Goal: Information Seeking & Learning: Understand process/instructions

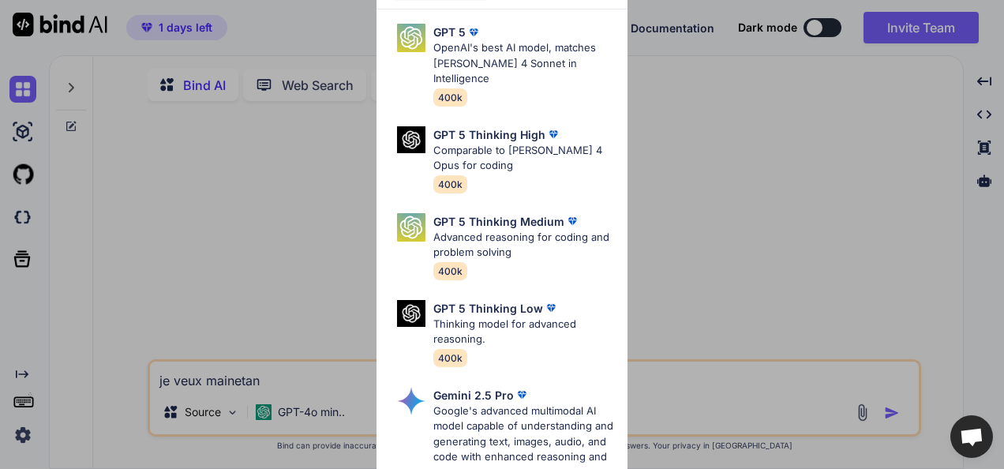
click at [707, 75] on div "Ultra Models GPT 5 OpenAI's best AI model, matches Claude 4 Sonnet in Intellige…" at bounding box center [502, 234] width 1004 height 469
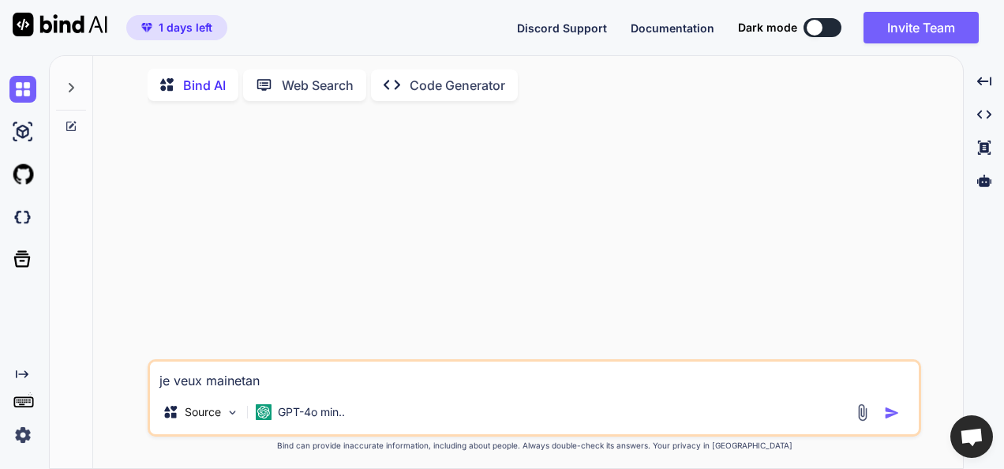
click at [302, 86] on p "Web Search" at bounding box center [318, 85] width 72 height 19
type textarea "x"
type textarea "je veux mainetan"
click at [205, 82] on p "Bind AI" at bounding box center [204, 82] width 43 height 19
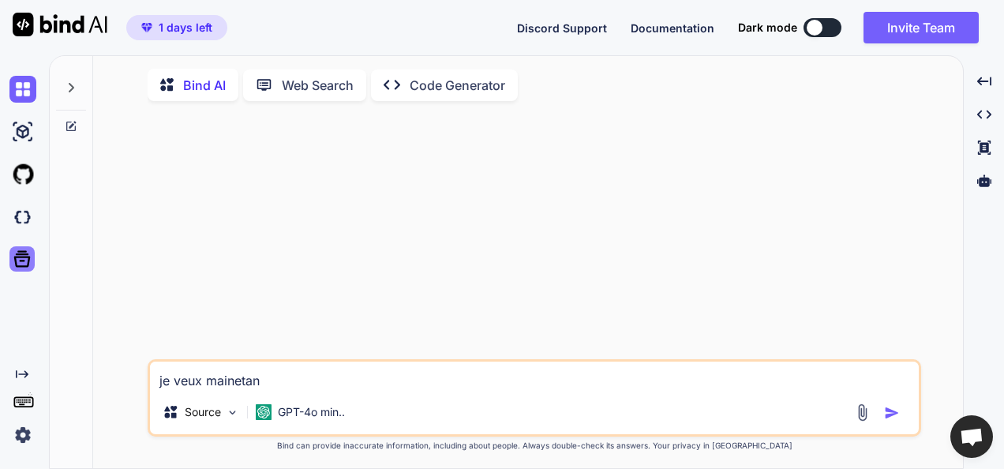
click at [19, 256] on icon at bounding box center [22, 259] width 17 height 17
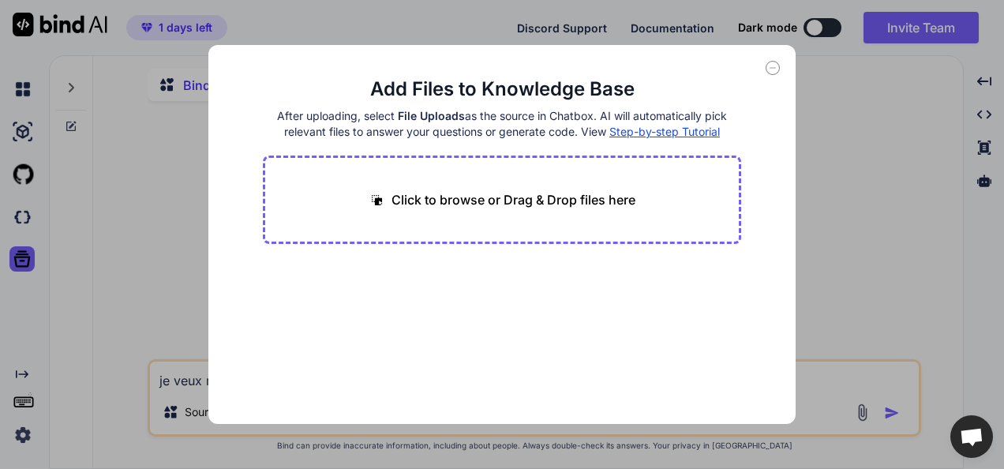
click at [73, 262] on div "Add Files to Knowledge Base After uploading, select File Uploads as the source …" at bounding box center [502, 234] width 1004 height 469
type textarea "x"
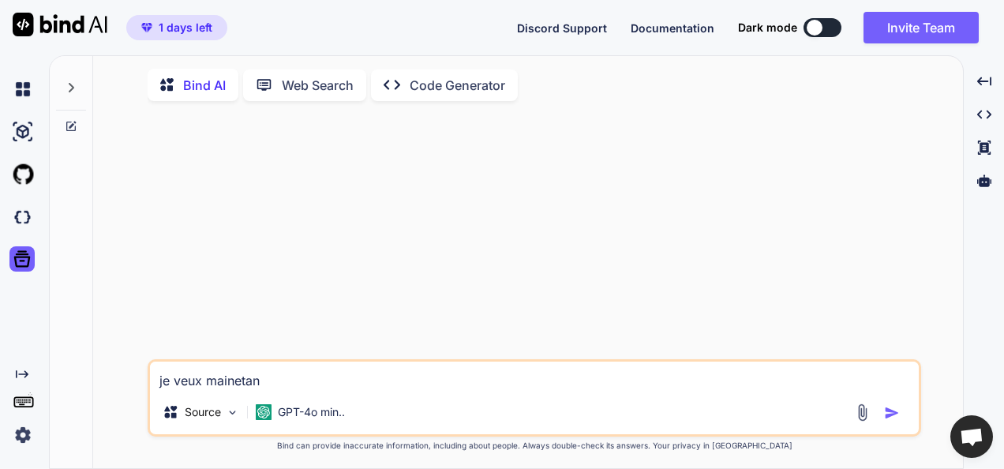
click at [24, 406] on rect at bounding box center [23, 401] width 18 height 9
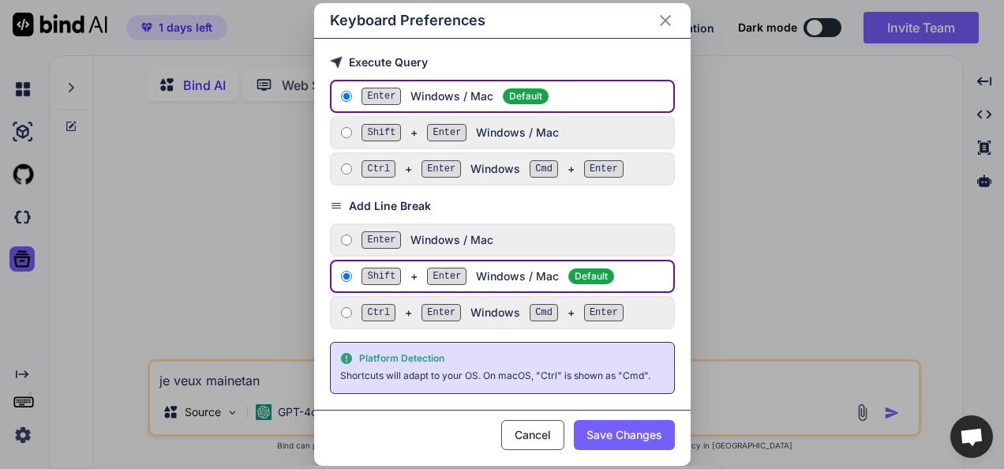
click at [71, 388] on div "Keyboard Preferences Execute Query Enter Windows / Mac Default Shift + Enter Wi…" at bounding box center [502, 234] width 1004 height 469
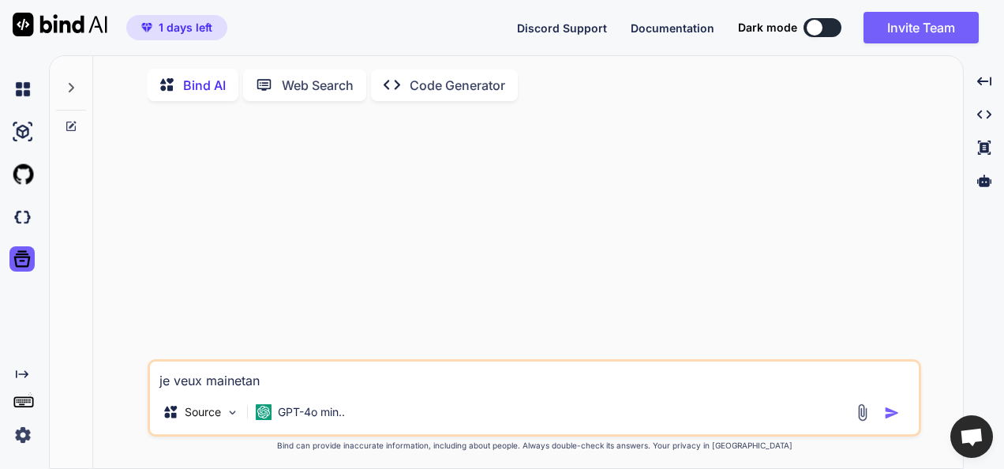
click at [24, 432] on img at bounding box center [22, 434] width 27 height 27
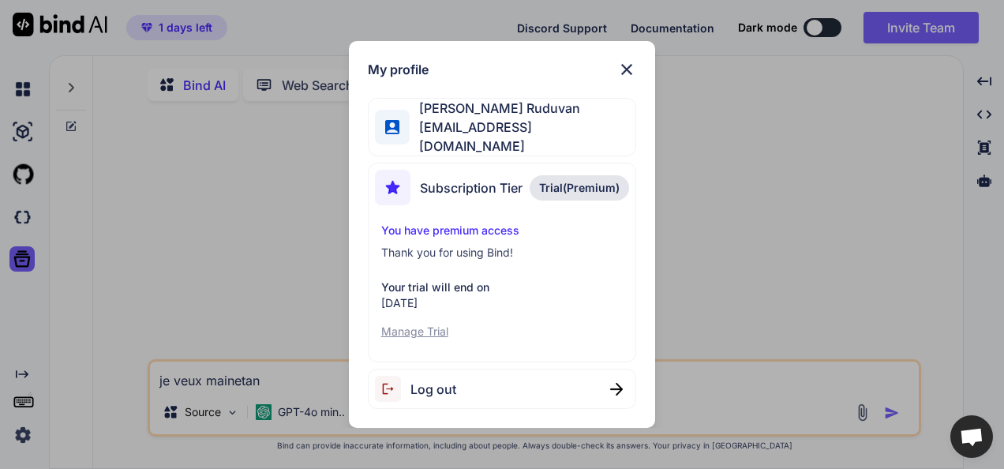
click at [69, 194] on div "My profile Duva Ruduvan ruudvan9999@gmail.com Subscription Tier Trial(Premium) …" at bounding box center [502, 234] width 1004 height 469
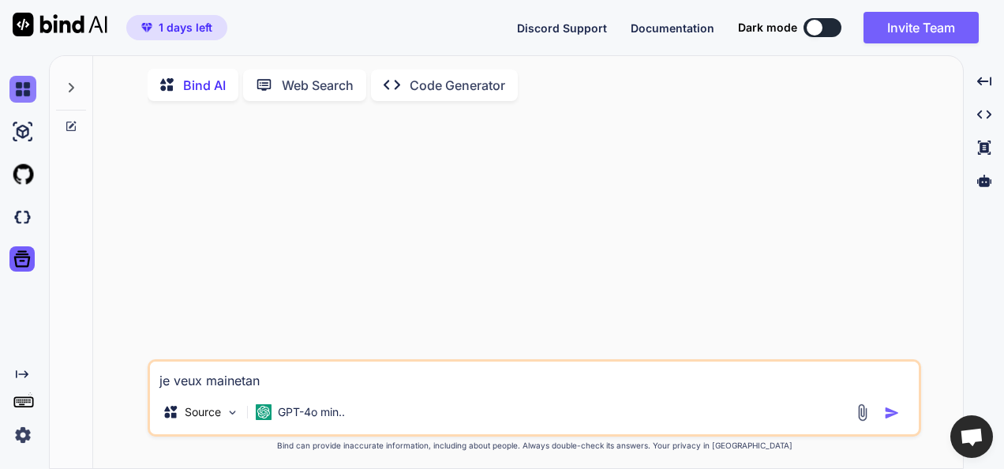
click at [27, 88] on img at bounding box center [22, 89] width 27 height 27
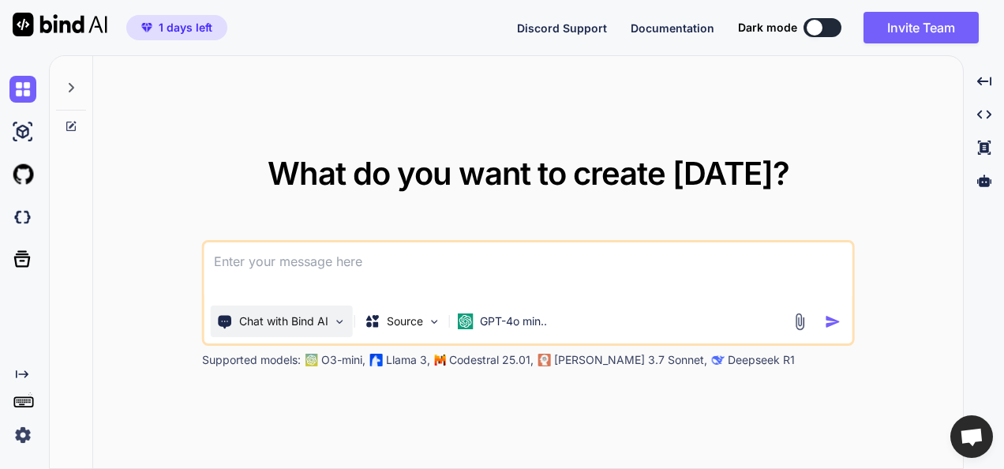
click at [290, 327] on p "Chat with Bind AI" at bounding box center [283, 321] width 89 height 16
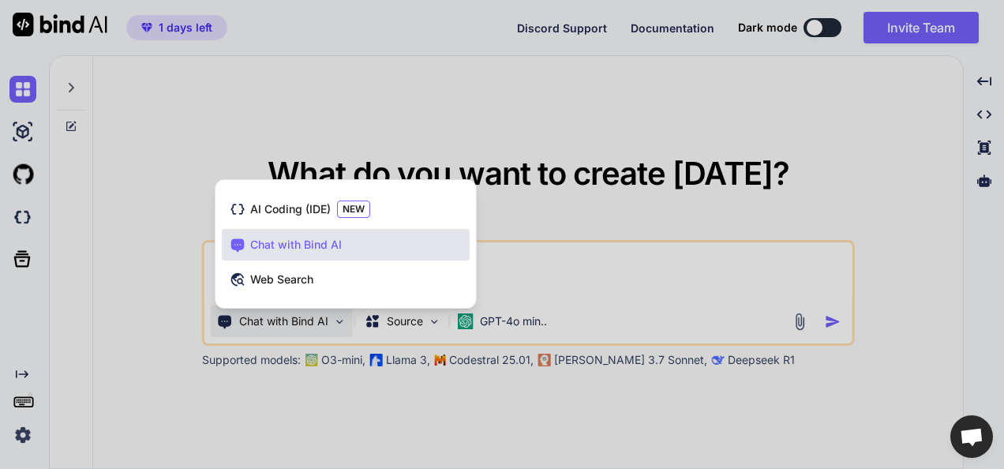
click at [291, 241] on span "Chat with Bind AI" at bounding box center [296, 245] width 92 height 16
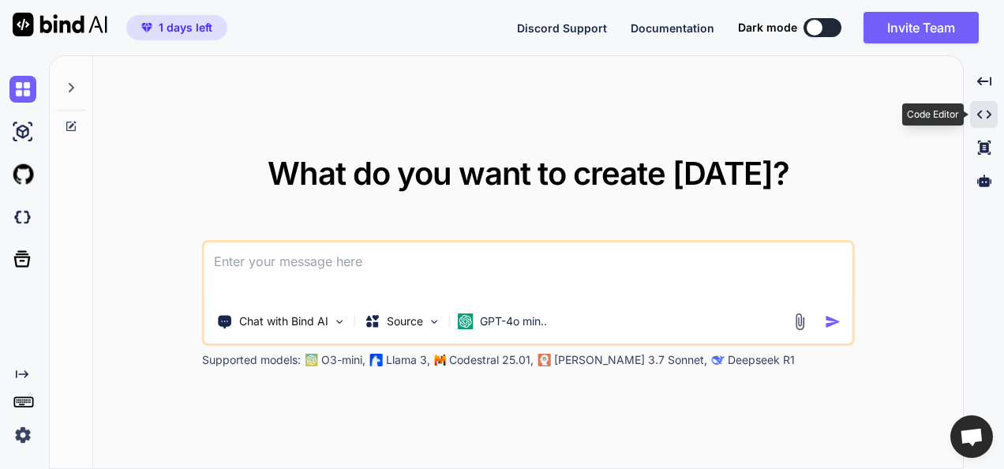
click at [977, 115] on icon "Created with Pixso." at bounding box center [984, 114] width 14 height 14
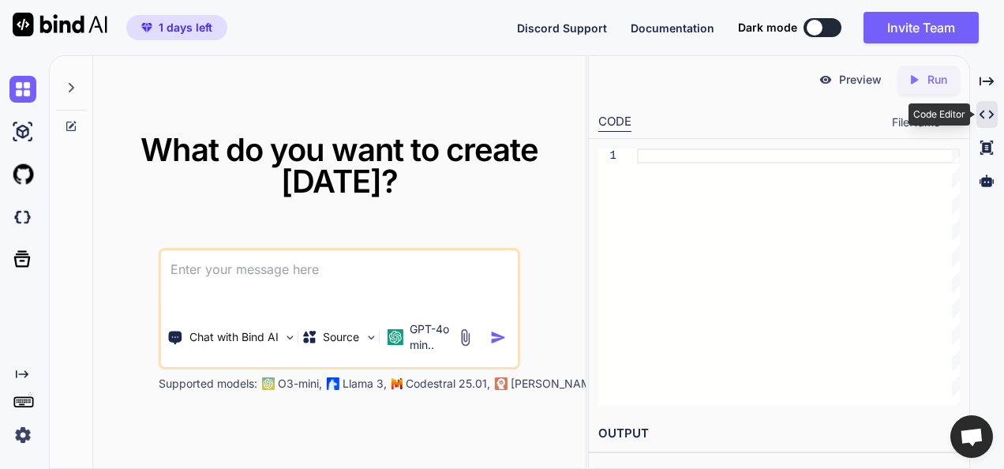
click at [979, 116] on div "Created with Pixso." at bounding box center [986, 114] width 21 height 27
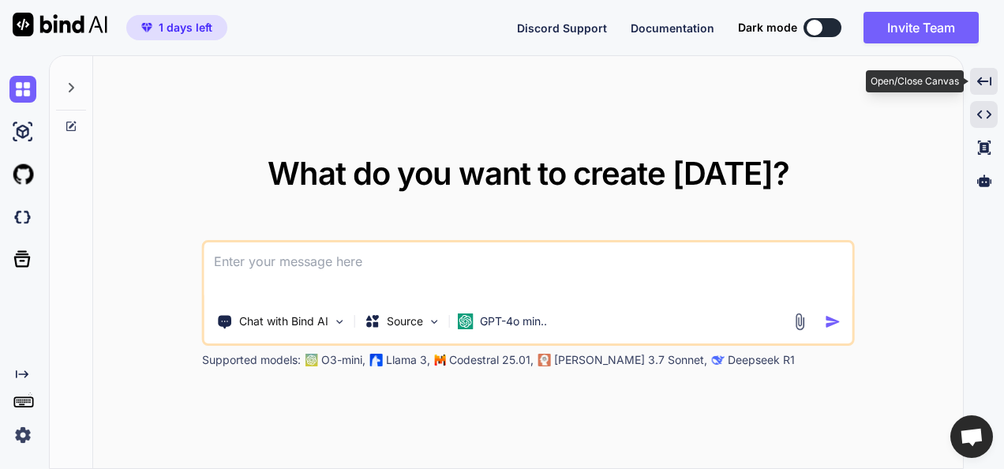
click at [980, 82] on icon "Created with Pixso." at bounding box center [984, 81] width 14 height 14
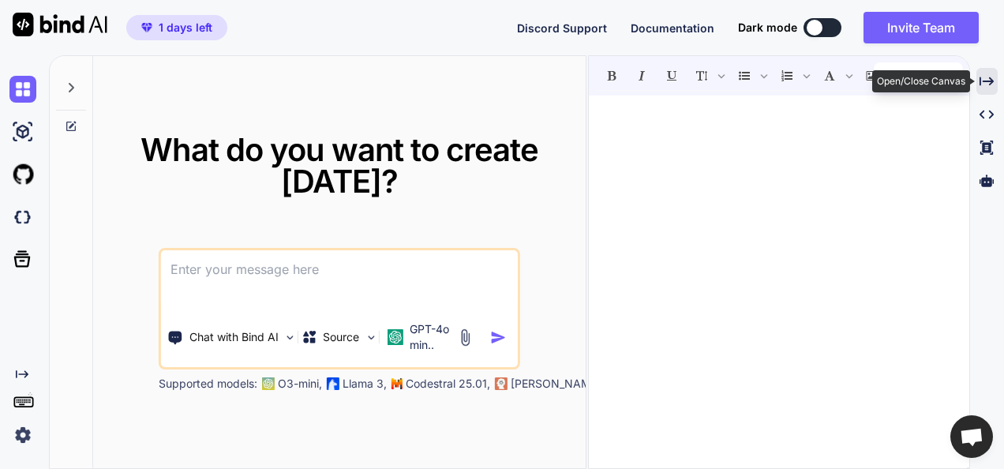
click at [980, 82] on icon at bounding box center [986, 81] width 14 height 9
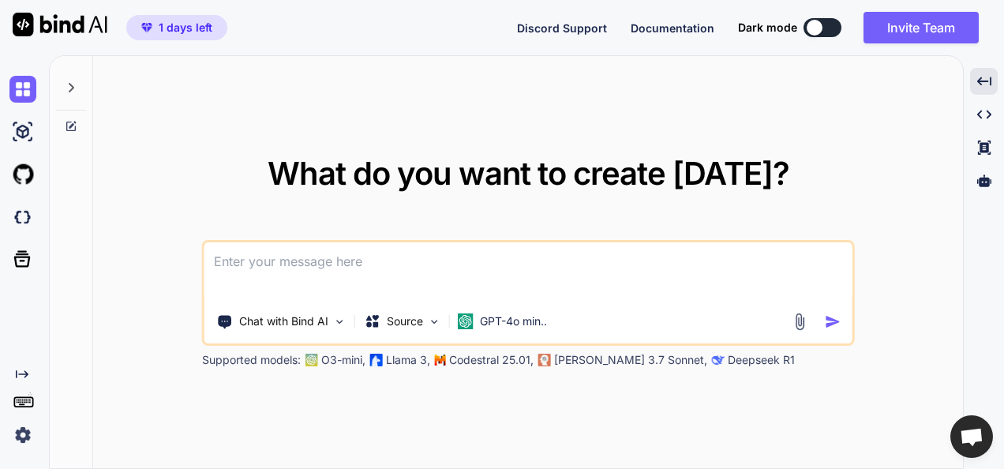
click at [71, 126] on icon at bounding box center [71, 126] width 13 height 13
click at [25, 88] on img at bounding box center [22, 89] width 27 height 27
click at [71, 87] on icon at bounding box center [71, 87] width 13 height 13
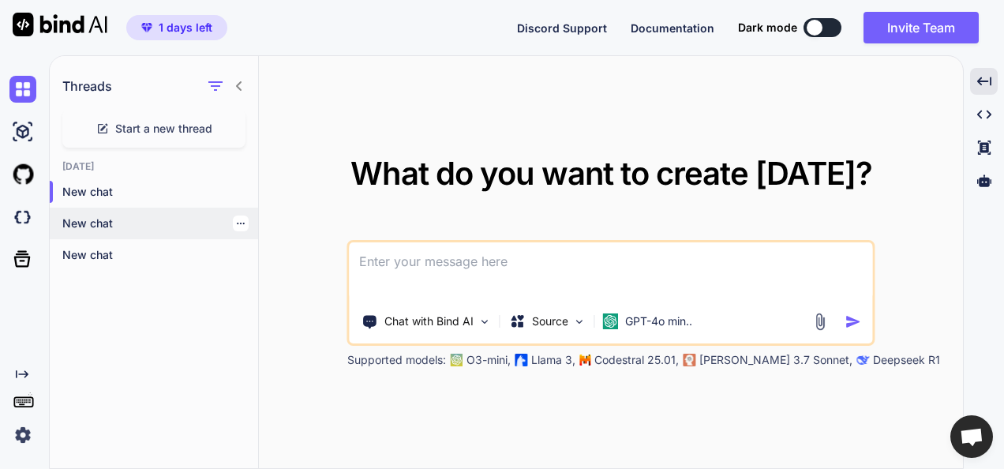
click at [96, 226] on p "New chat" at bounding box center [160, 223] width 196 height 16
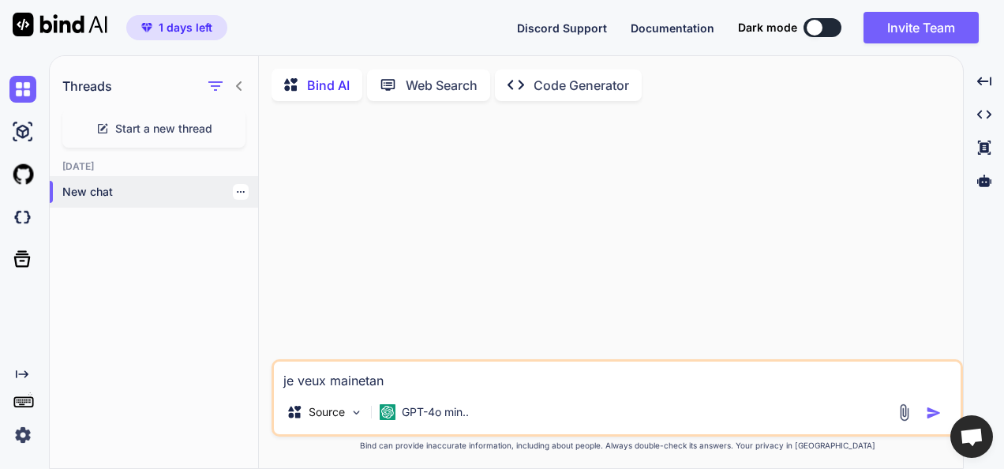
click at [93, 189] on p "New chat" at bounding box center [160, 192] width 196 height 16
click at [234, 89] on icon at bounding box center [239, 86] width 13 height 13
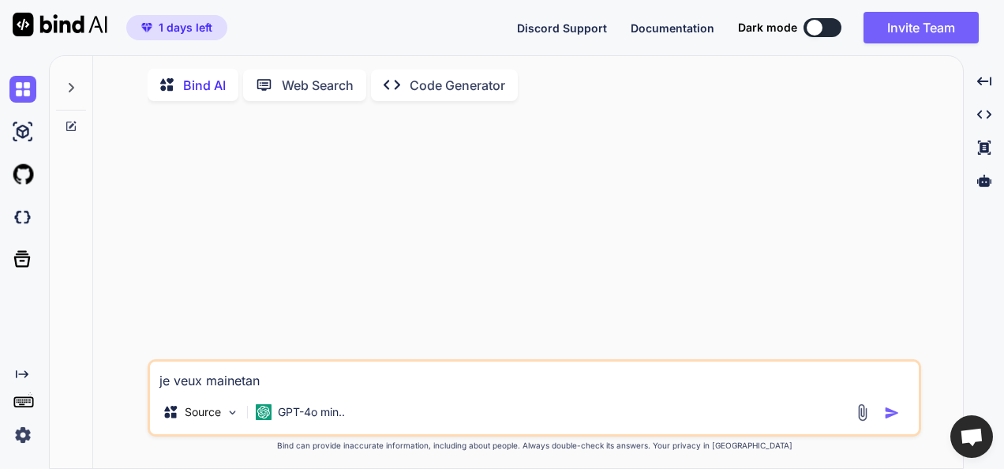
click at [73, 82] on icon at bounding box center [71, 87] width 13 height 13
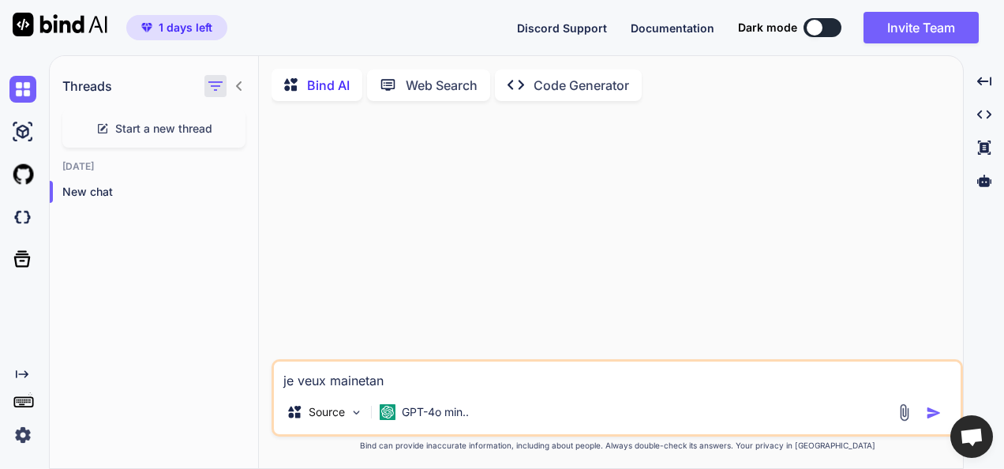
click at [219, 85] on icon "button" at bounding box center [215, 85] width 14 height 9
click at [22, 220] on img at bounding box center [22, 217] width 27 height 27
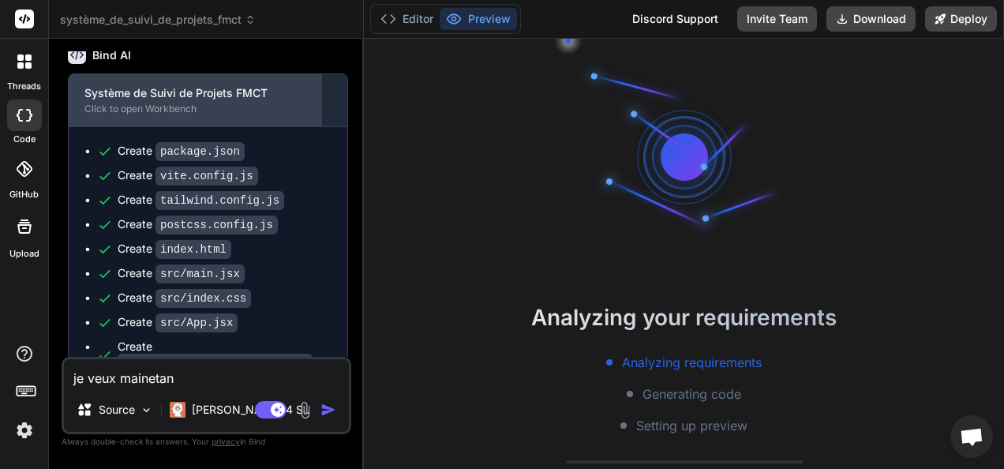
scroll to position [719, 0]
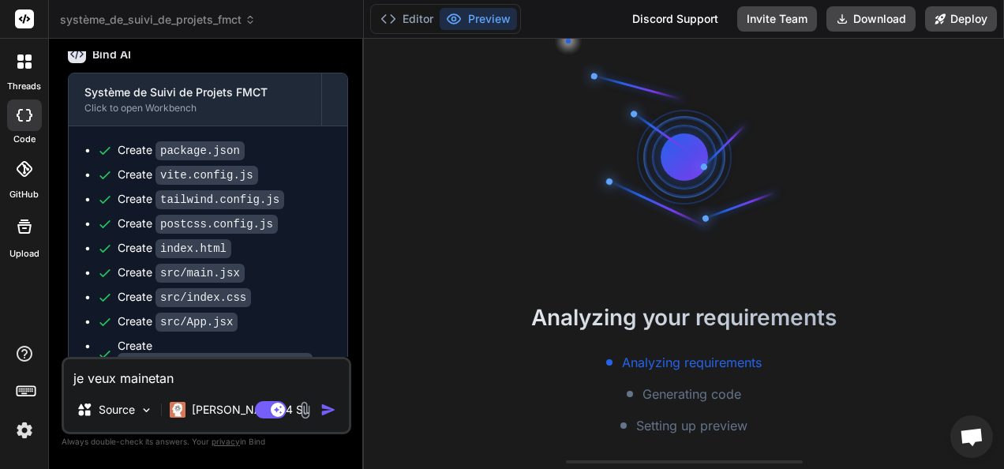
click at [208, 20] on span "système_de_suivi_de_projets_fmct" at bounding box center [158, 20] width 196 height 16
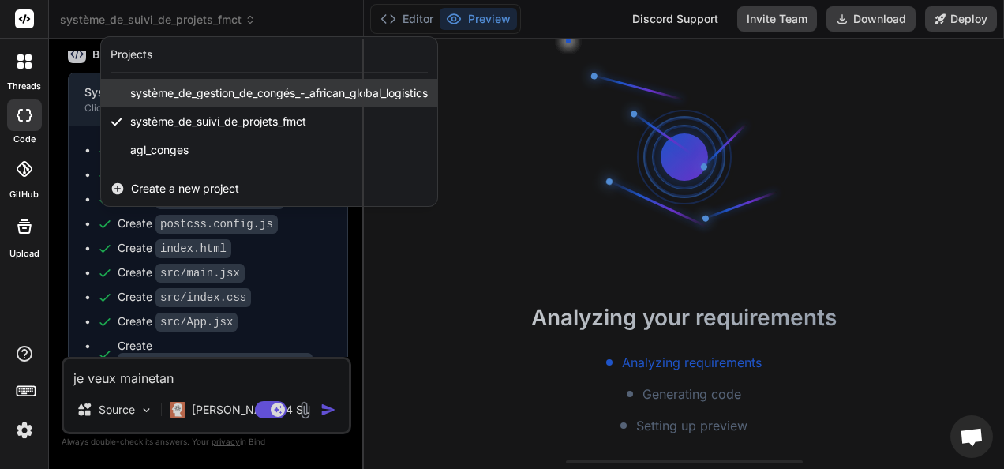
click at [187, 92] on span "système_de_gestion_de_congés_-_african_global_logistics" at bounding box center [279, 93] width 298 height 16
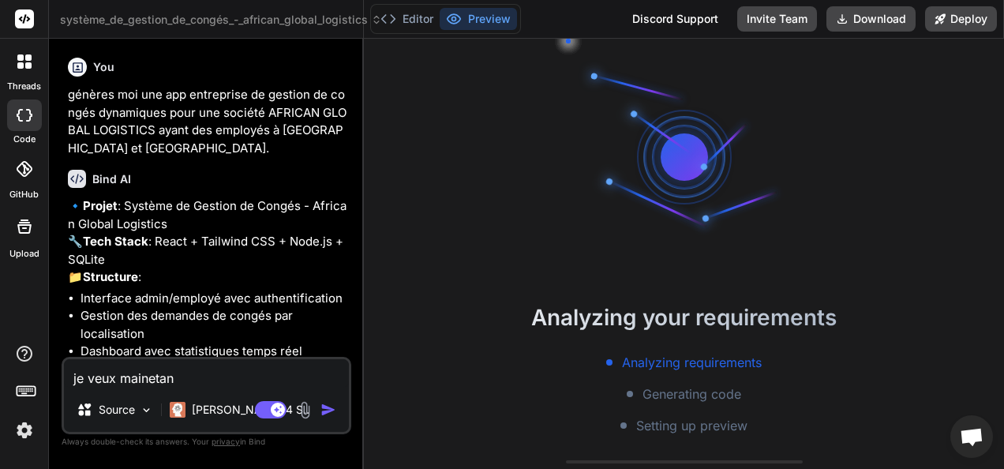
scroll to position [235, 0]
click at [210, 25] on span "système_de_gestion_de_congés_-_african_global_logistics" at bounding box center [221, 20] width 322 height 16
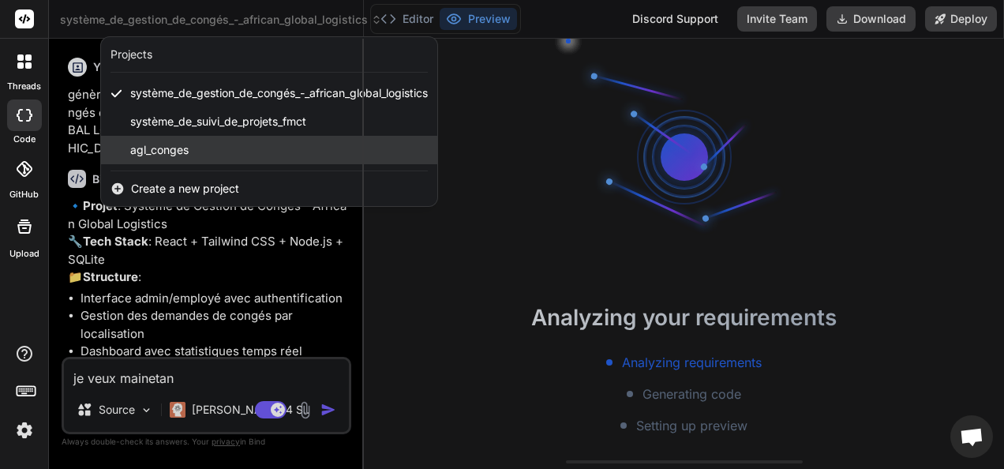
click at [174, 156] on span "agl_conges" at bounding box center [159, 150] width 58 height 16
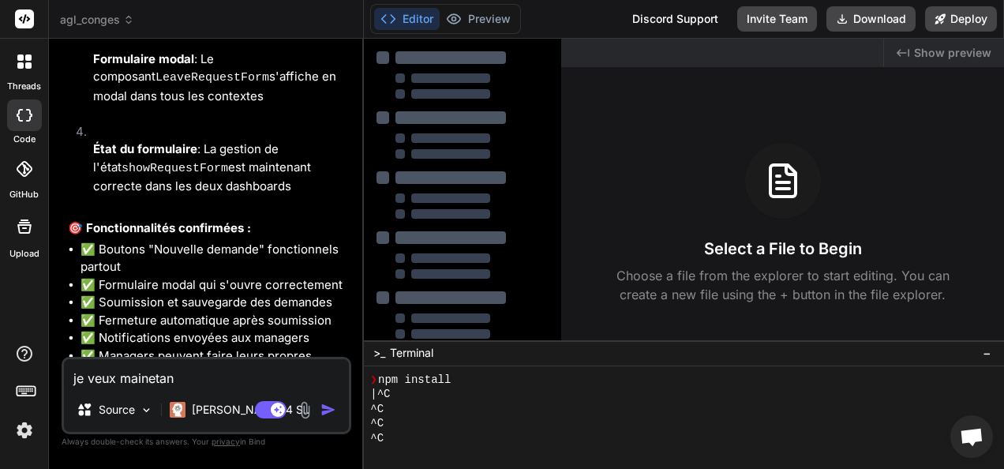
scroll to position [2375, 0]
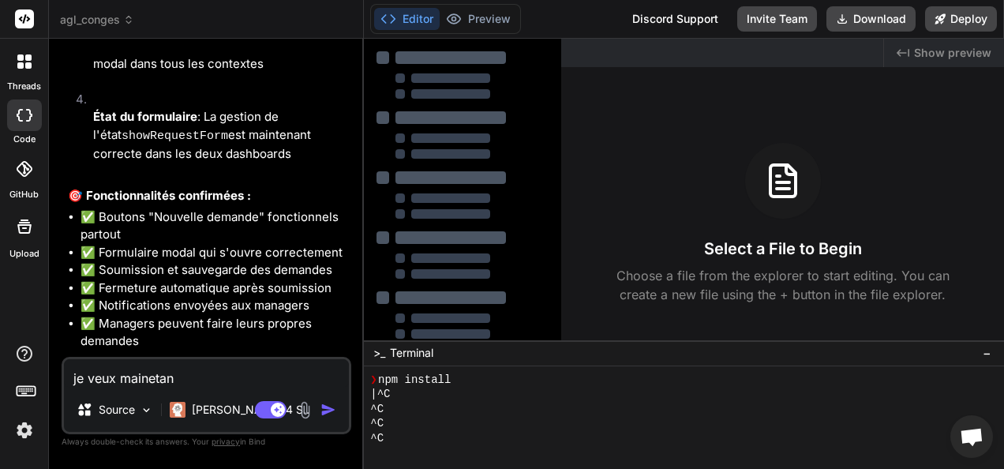
drag, startPoint x: 186, startPoint y: 384, endPoint x: 54, endPoint y: 371, distance: 133.2
click at [54, 371] on div "Bind AI Web Search Created with Pixso. Code Generator You je veux une app de ge…" at bounding box center [206, 253] width 315 height 429
type textarea "x"
click at [414, 19] on button "Editor" at bounding box center [406, 19] width 65 height 22
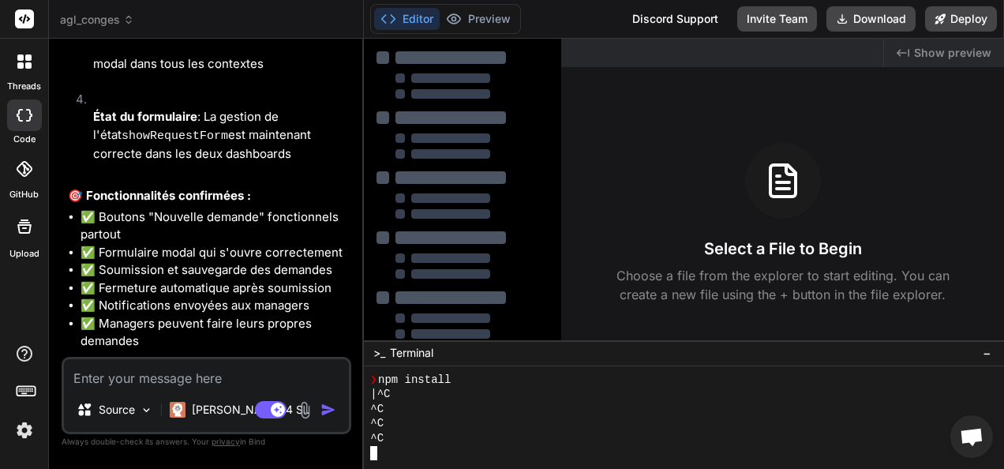
click at [404, 433] on div "^C" at bounding box center [675, 438] width 610 height 15
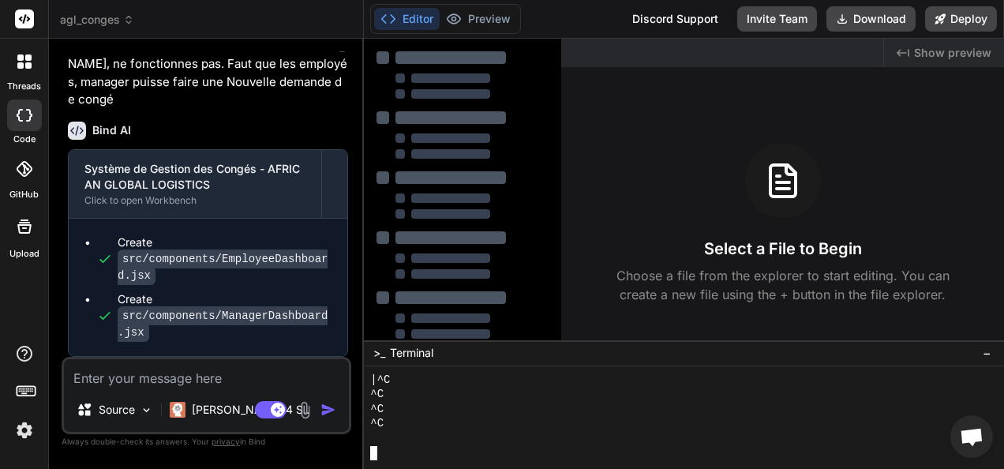
scroll to position [1740, 0]
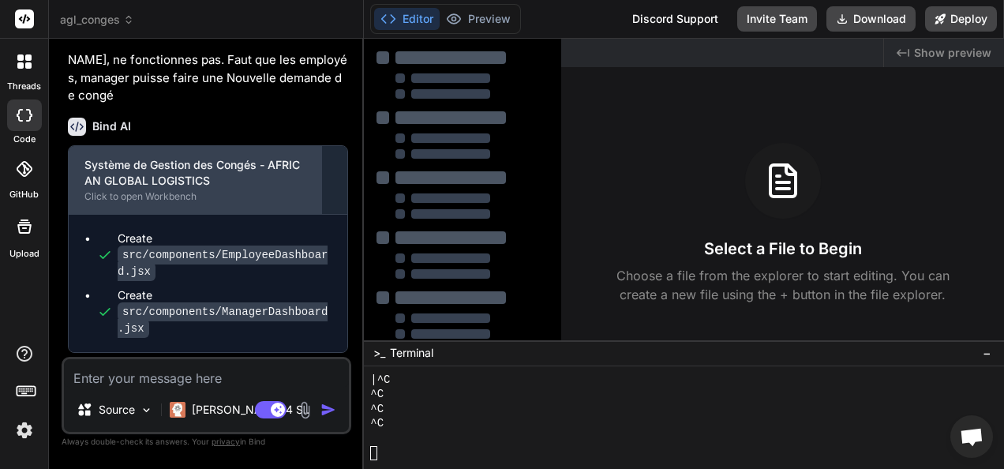
click at [188, 190] on div "Click to open Workbench" at bounding box center [194, 196] width 221 height 13
click at [196, 157] on div "Système de Gestion des Congés - AFRICAN GLOBAL LOGISTICS" at bounding box center [194, 173] width 221 height 32
click at [206, 157] on div "Système de Gestion des Congés - AFRICAN GLOBAL LOGISTICS" at bounding box center [194, 173] width 221 height 32
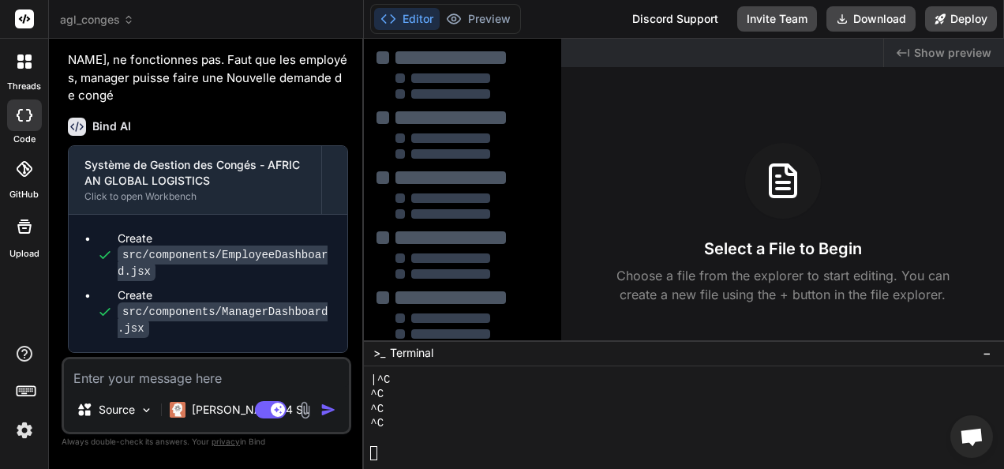
click at [923, 49] on span "Show preview" at bounding box center [952, 53] width 77 height 16
click at [912, 52] on div "Created with Pixso. Show preview" at bounding box center [944, 53] width 120 height 28
click at [783, 184] on icon at bounding box center [783, 181] width 38 height 38
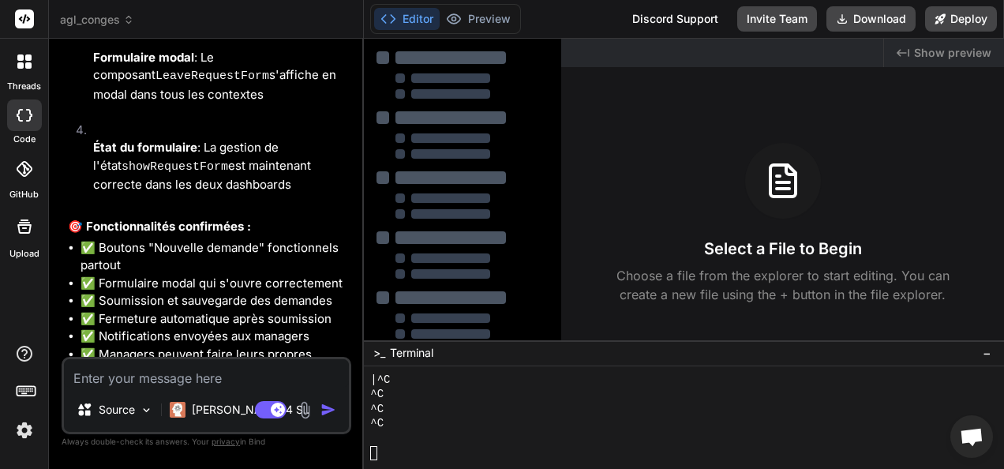
scroll to position [2375, 0]
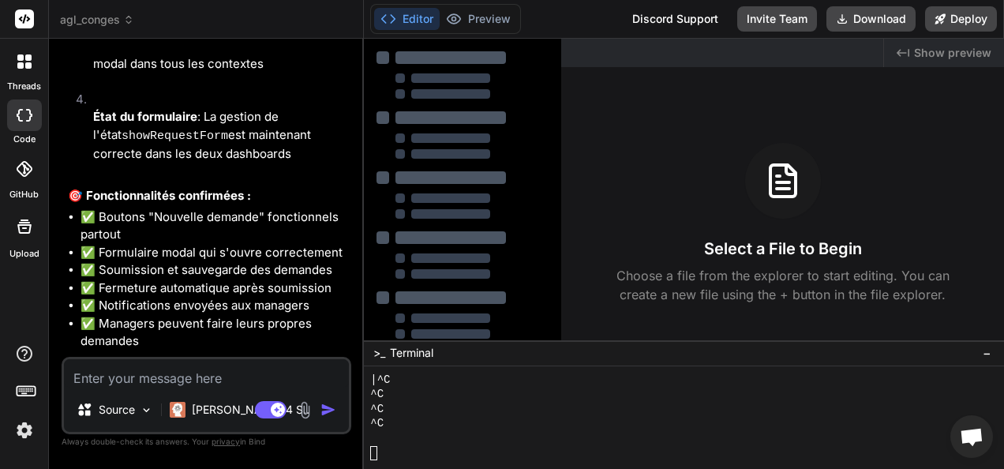
click at [110, 380] on textarea at bounding box center [206, 373] width 285 height 28
type textarea "x"
type textarea "t"
type textarea "x"
type textarea "te"
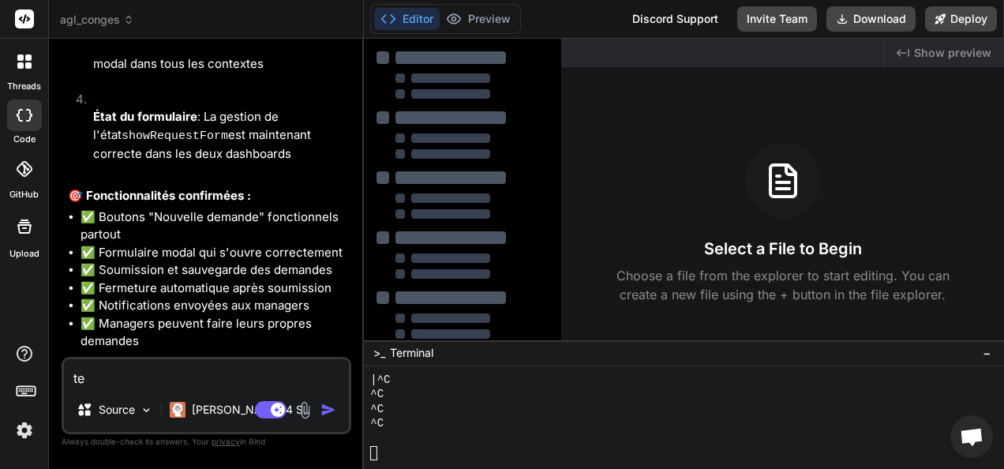
type textarea "x"
type textarea "tes"
type textarea "x"
type textarea "test"
type textarea "x"
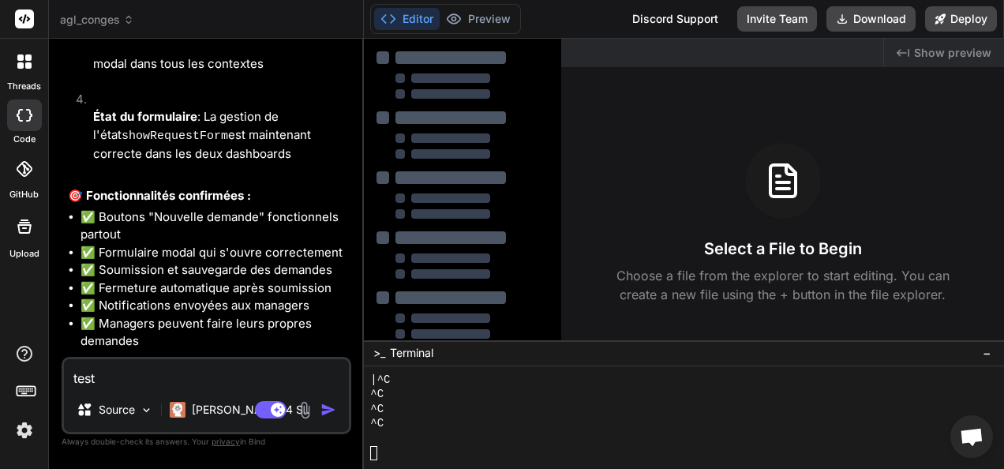
type textarea "teste"
type textarea "x"
type textarea "testez"
type textarea "x"
type textarea "testez"
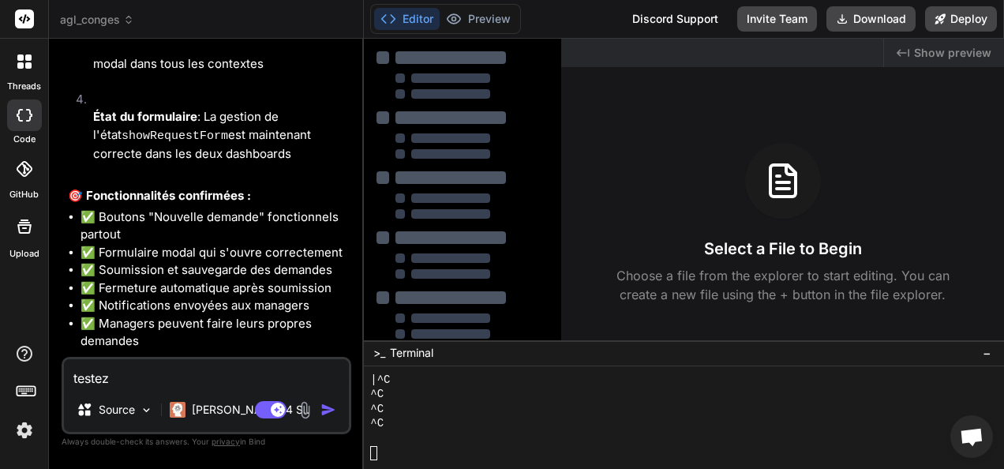
type textarea "x"
type textarea "testez c"
type textarea "x"
type textarea "testez ce"
type textarea "x"
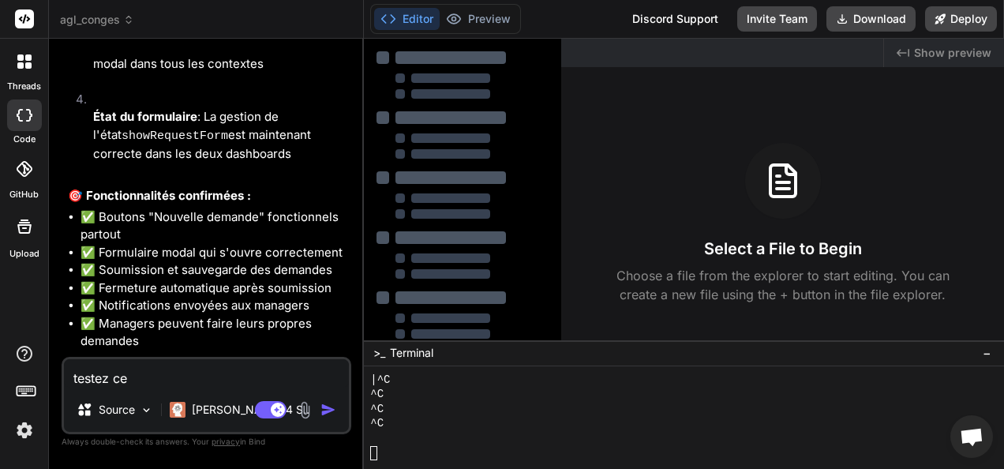
type textarea "testez ce"
type textarea "x"
type textarea "testez ce s"
type textarea "x"
type textarea "testez ce si"
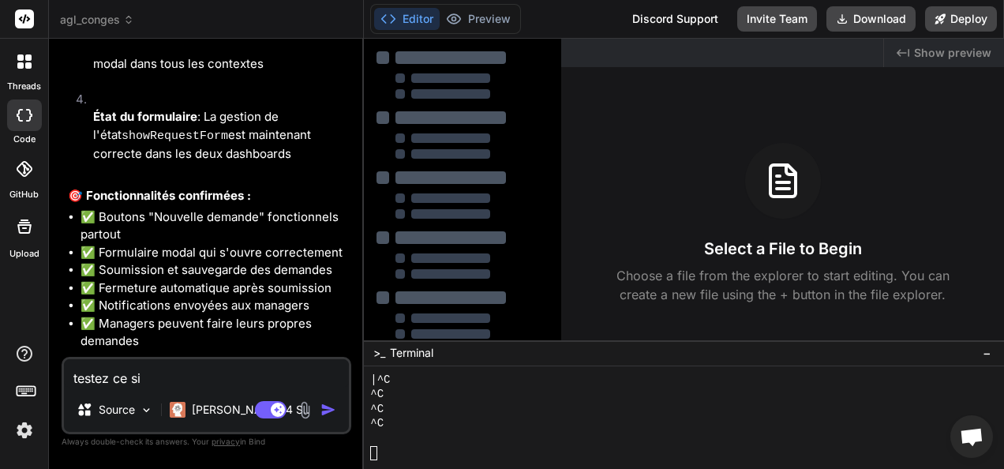
type textarea "x"
type textarea "testez ce sit"
type textarea "x"
type textarea "testez ce site"
type textarea "x"
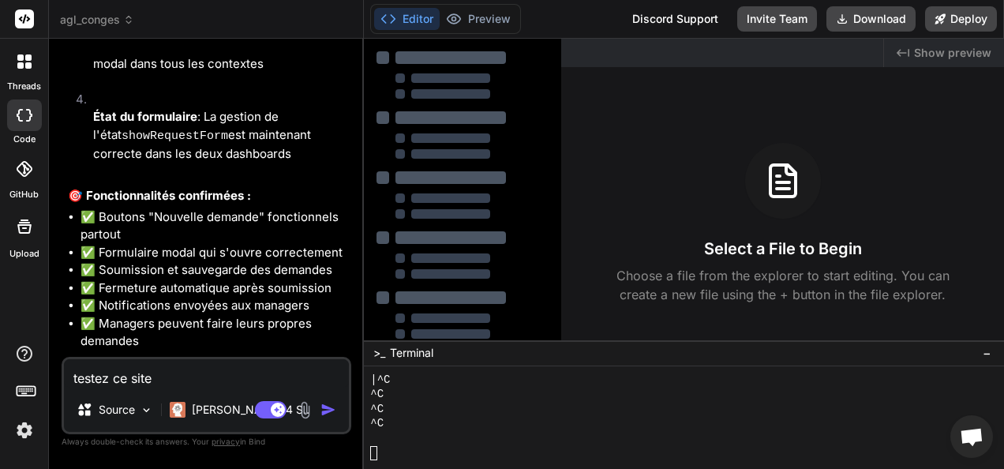
type textarea "testez ce site"
type textarea "x"
type textarea "testez ce site"
type textarea "x"
type textarea "testez ce sit"
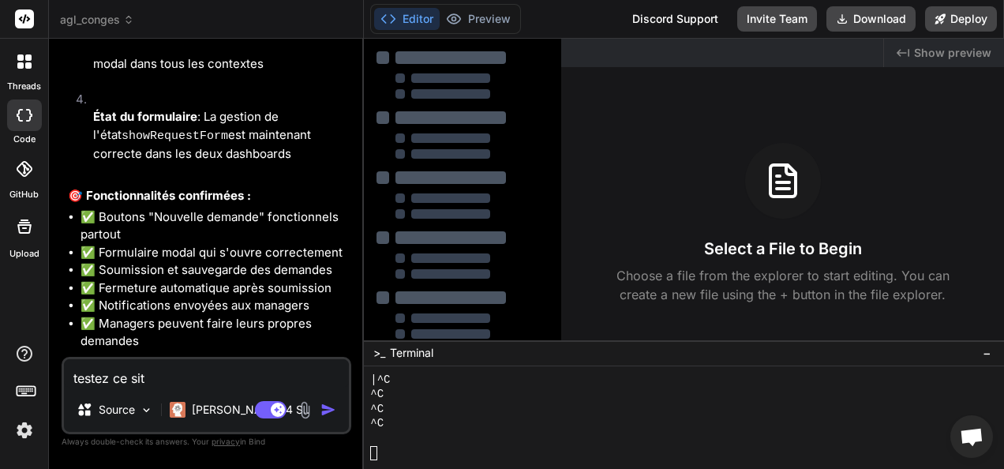
type textarea "x"
type textarea "testez ce si"
type textarea "x"
type textarea "testez ce s"
type textarea "x"
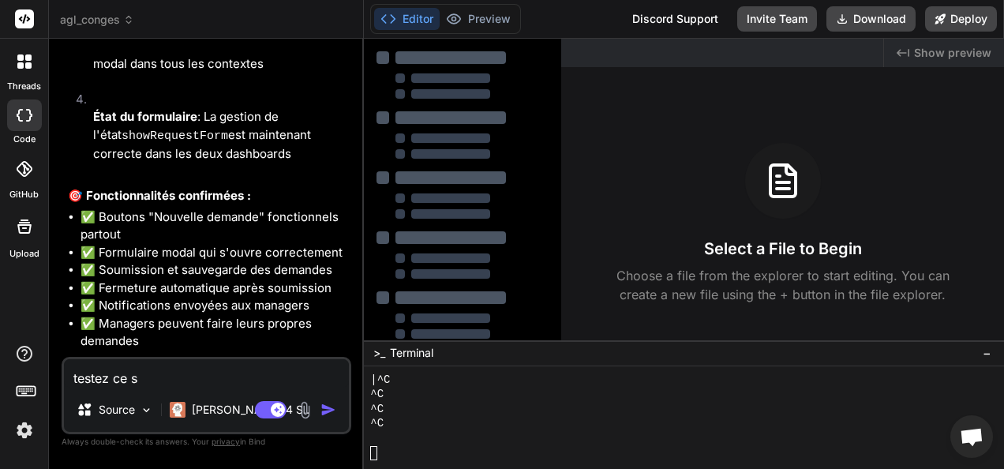
type textarea "testez ce"
type textarea "x"
type textarea "testez ce"
type textarea "x"
type textarea "testez c"
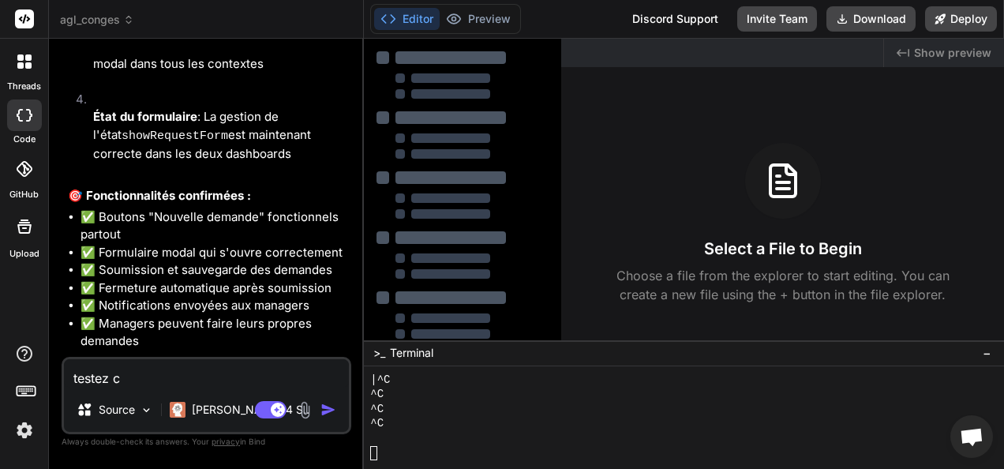
type textarea "x"
type textarea "testez"
type textarea "x"
type textarea "testez"
type textarea "x"
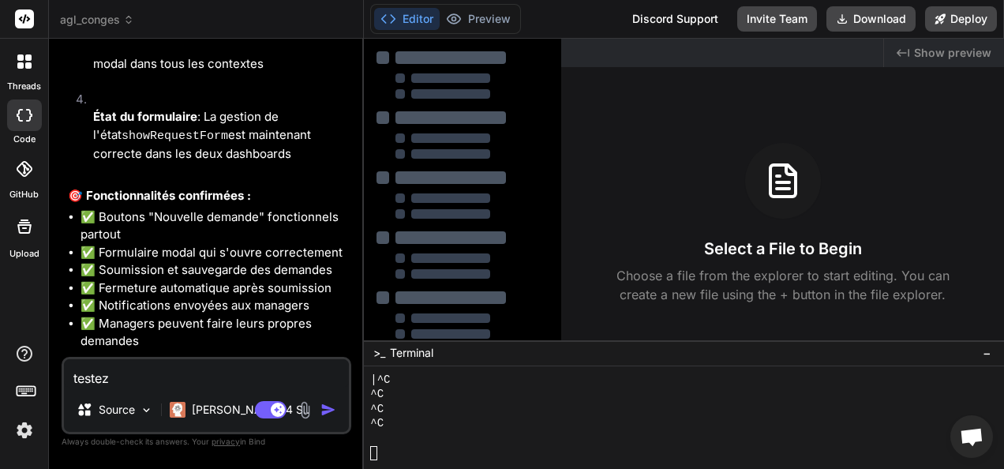
type textarea "teste"
type textarea "x"
type textarea "test"
type textarea "x"
type textarea "tes"
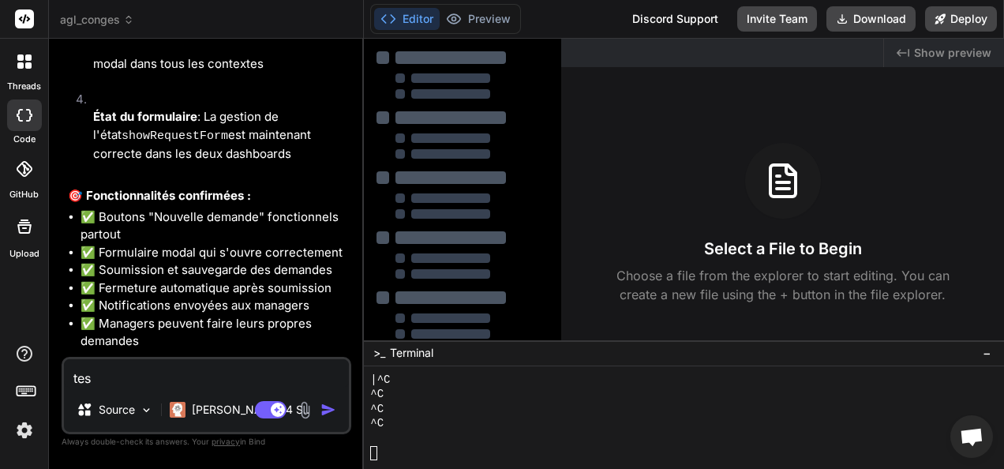
type textarea "x"
type textarea "te"
type textarea "x"
type textarea "t"
type textarea "x"
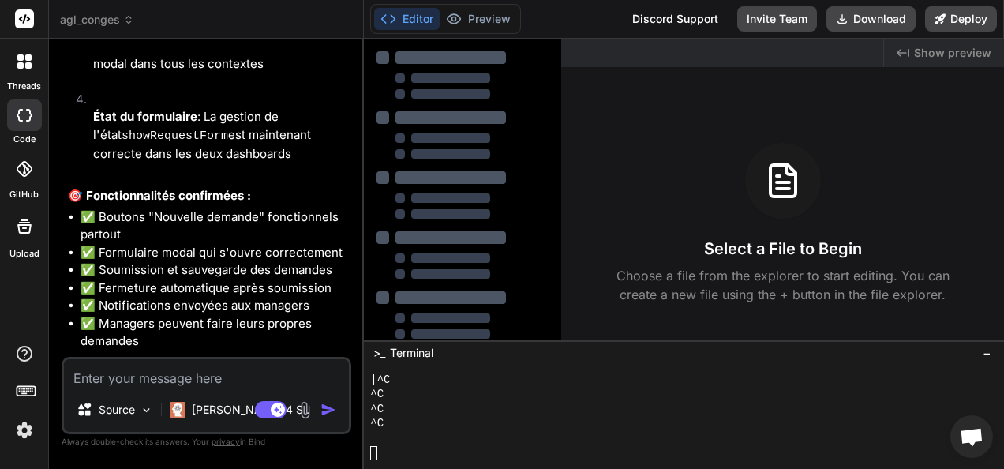
type textarea "x"
type textarea "J"
type textarea "x"
type textarea "Je"
type textarea "x"
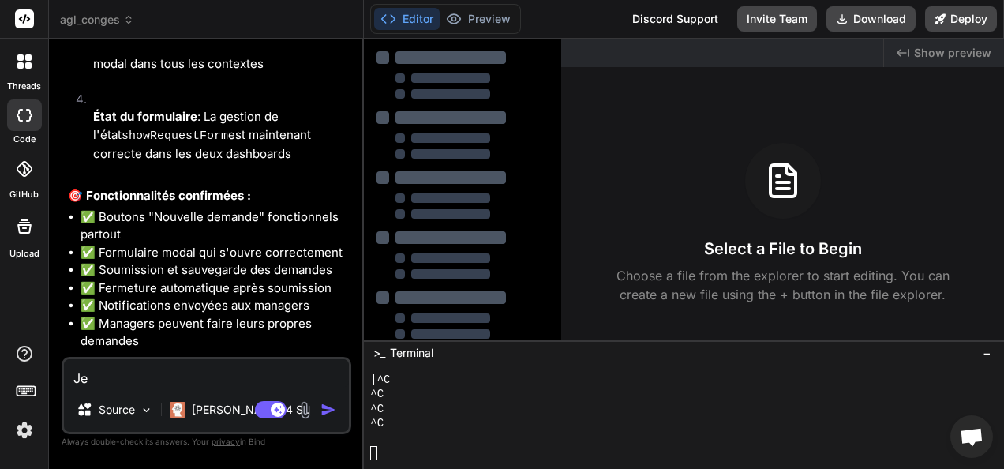
type textarea "Je b"
type textarea "x"
type textarea "Je bv"
type textarea "x"
type textarea "Je bve"
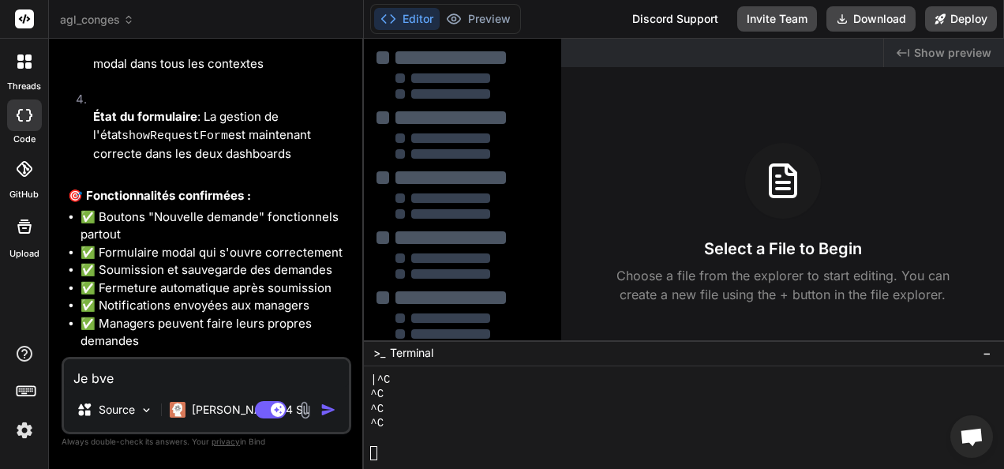
type textarea "x"
type textarea "Je bveu"
type textarea "x"
type textarea "Je bveux"
type textarea "x"
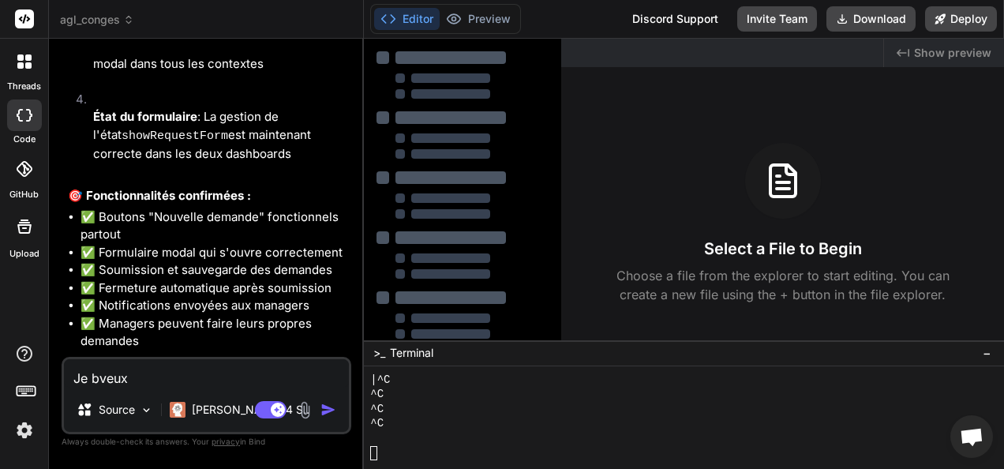
type textarea "Je bveu"
type textarea "x"
type textarea "Je bve"
type textarea "x"
type textarea "Je bv"
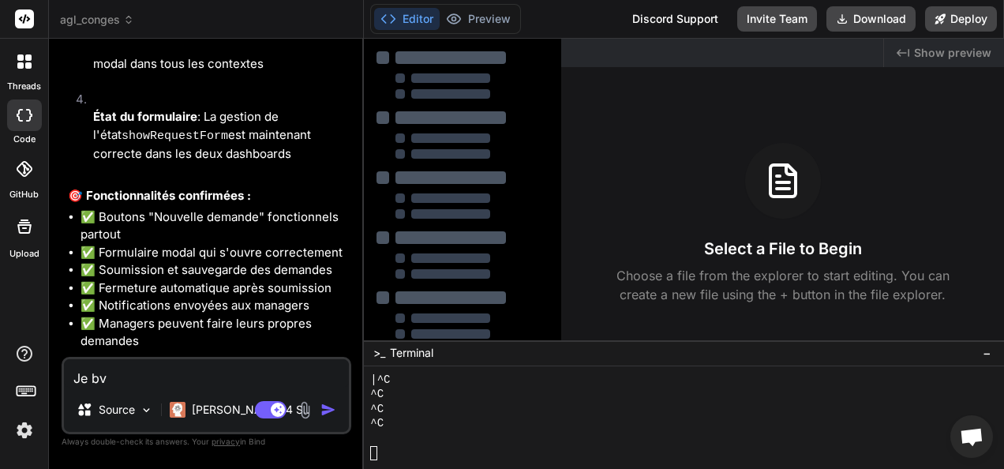
type textarea "x"
type textarea "Je b"
type textarea "x"
type textarea "Je"
type textarea "x"
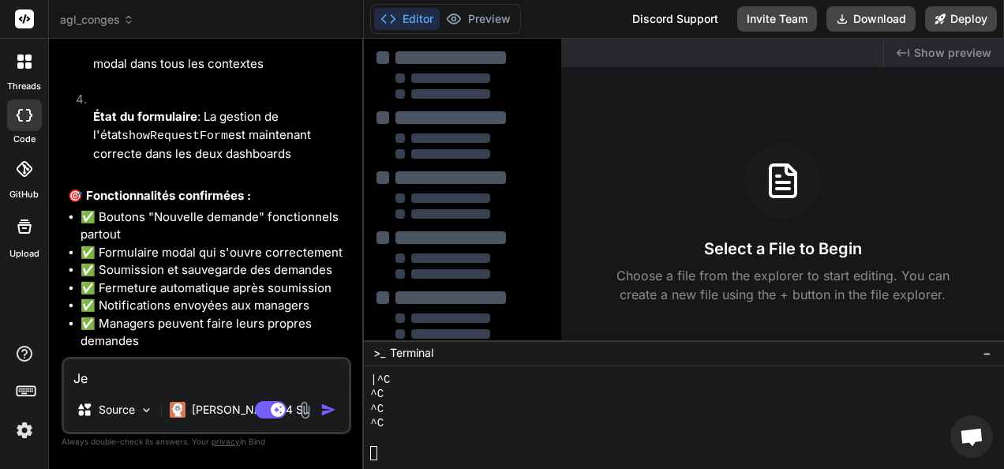
type textarea "Je v"
type textarea "x"
type textarea "Je ve"
type textarea "x"
type textarea "Je veu"
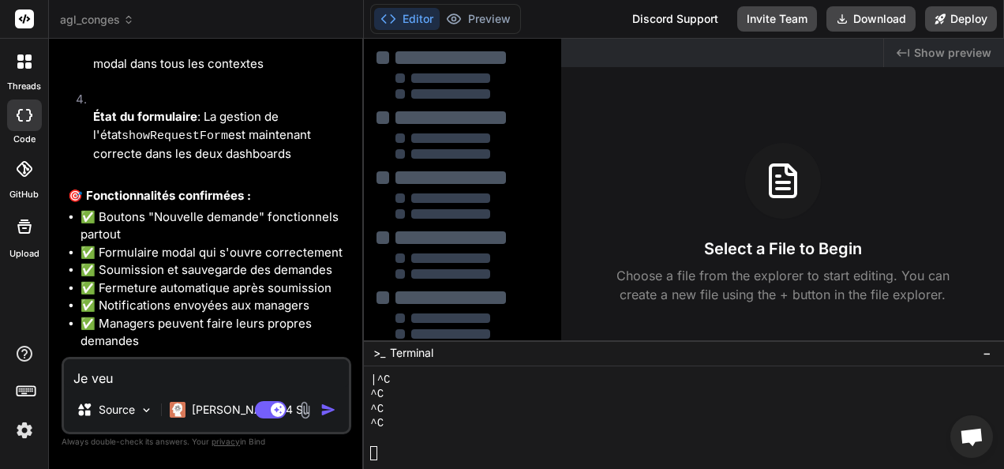
type textarea "x"
type textarea "Je veux"
type textarea "x"
type textarea "Je veux"
type textarea "x"
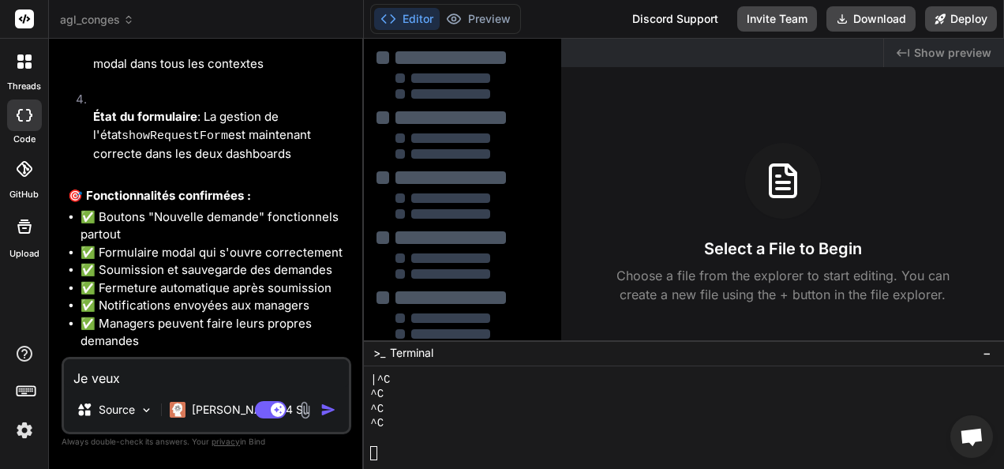
type textarea "Je veux u"
type textarea "x"
type textarea "Je veux"
type textarea "x"
type textarea "Je veux q"
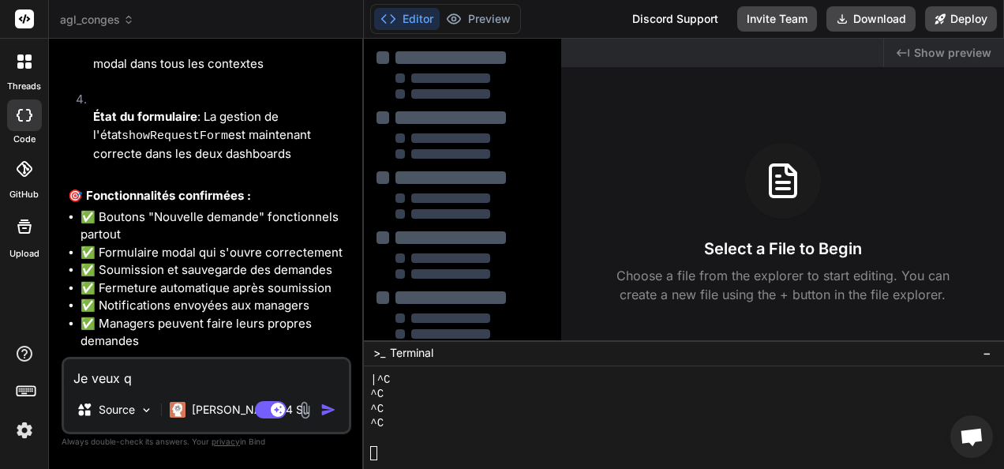
type textarea "x"
type textarea "Je veux qu"
type textarea "x"
type textarea "Je veux que"
type textarea "x"
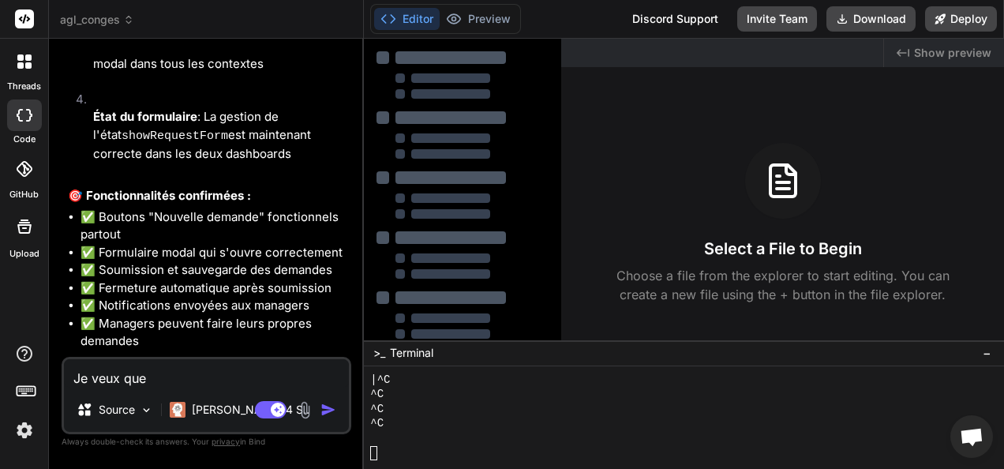
type textarea "Je veux que"
type textarea "x"
type textarea "Je veux que t"
type textarea "x"
type textarea "Je veux que tu"
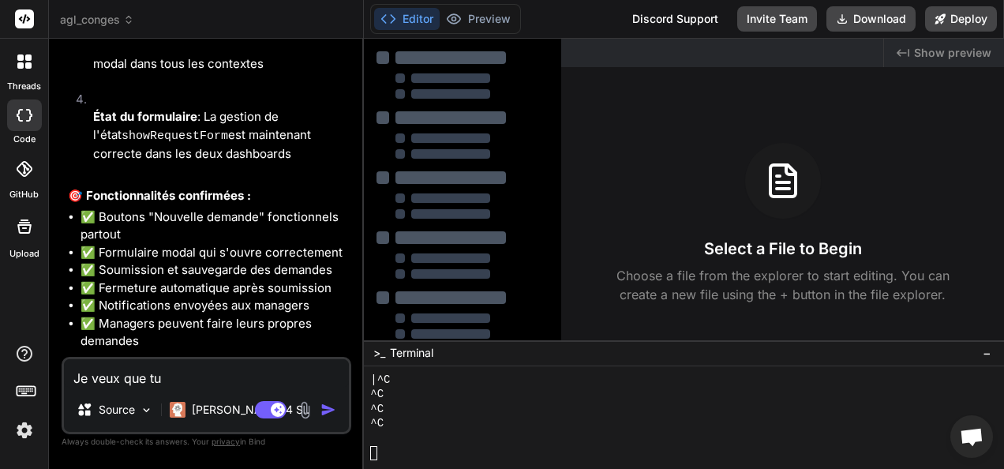
type textarea "x"
type textarea "Je veux que tu"
type textarea "x"
type textarea "Je veux que tu p"
type textarea "x"
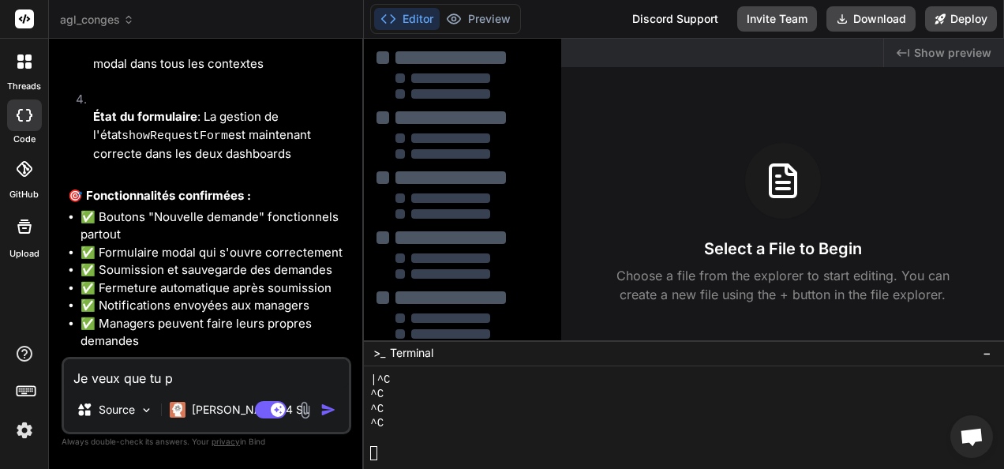
type textarea "Je veux que tu pr"
type textarea "x"
type textarea "Je veux que tu pré"
type textarea "x"
type textarea "Je veux que tu prés"
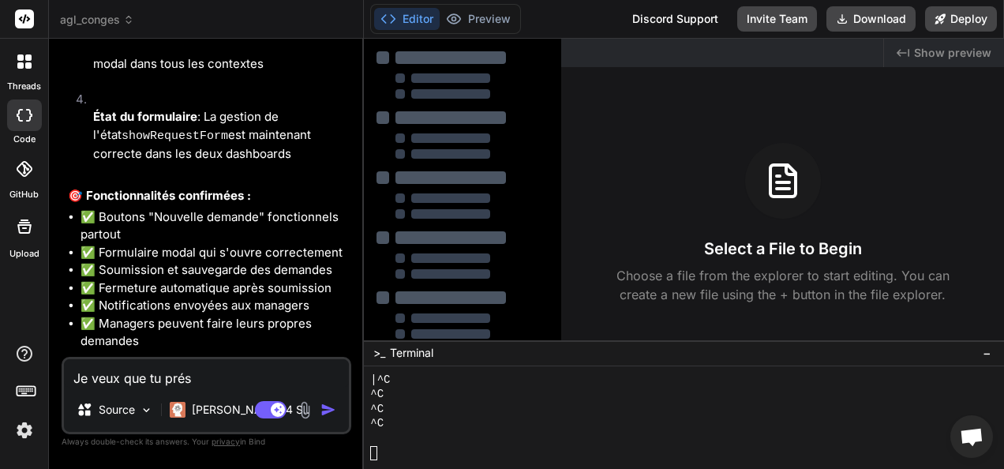
type textarea "x"
type textarea "Je veux que tu prése"
type textarea "x"
type textarea "Je veux que tu présen"
type textarea "x"
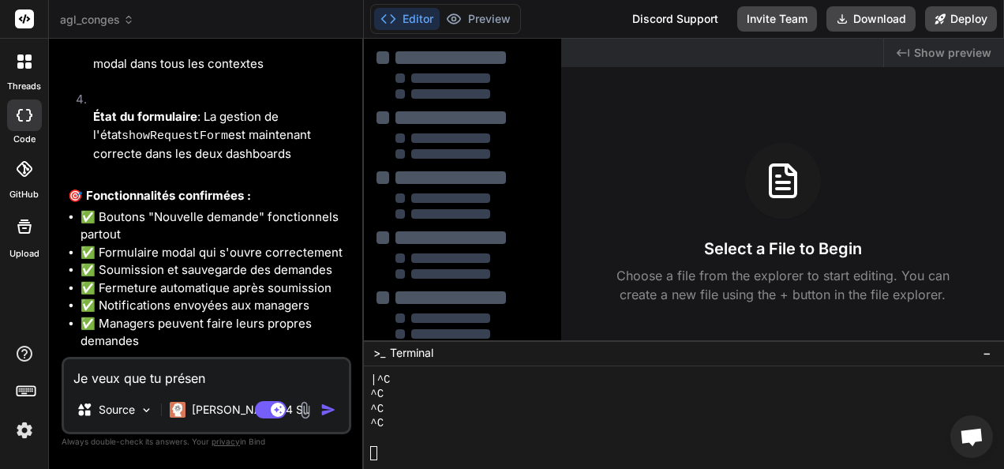
type textarea "Je veux que tu présent"
type textarea "x"
type textarea "Je veux que tu présente"
type textarea "x"
type textarea "Je veux que tu présentes"
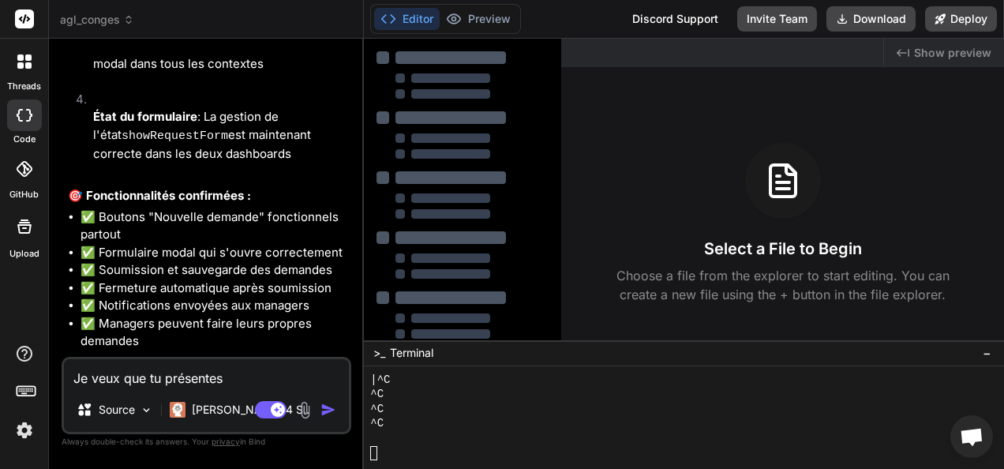
type textarea "x"
type textarea "Je veux que tu présentes"
type textarea "x"
type textarea "Je veux que tu présentes c"
type textarea "x"
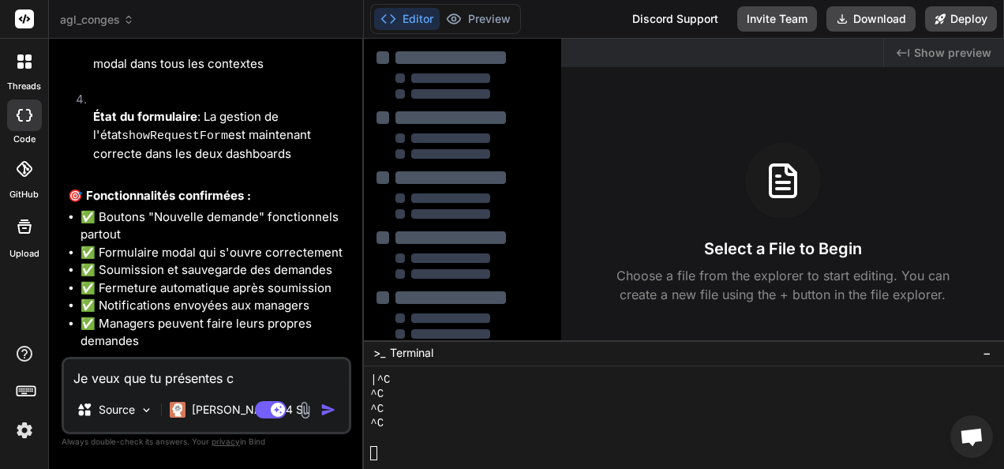
type textarea "Je veux que tu présentes ce"
type textarea "x"
type textarea "Je veux que tu présentes ce"
type textarea "x"
type textarea "Je veux que tu présentes ce s"
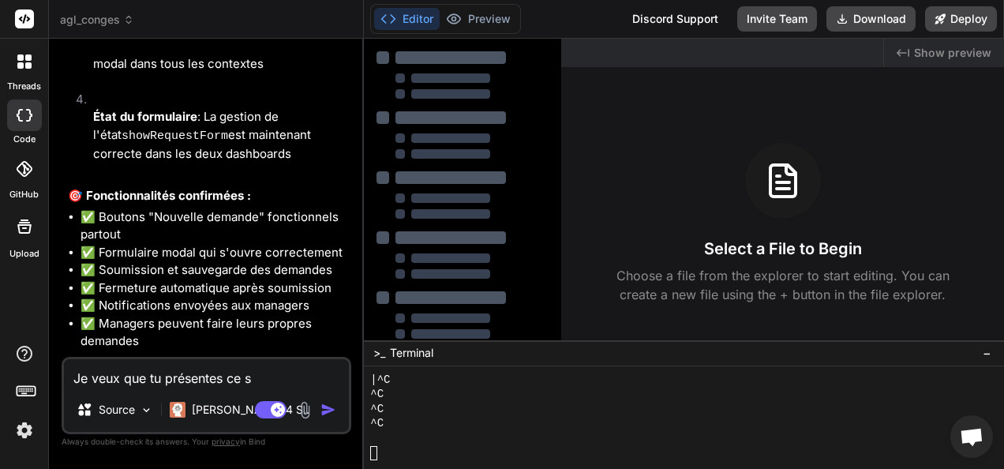
type textarea "x"
type textarea "Je veux que tu présentes ce so"
type textarea "x"
type textarea "Je veux que tu présentes ce sot"
type textarea "x"
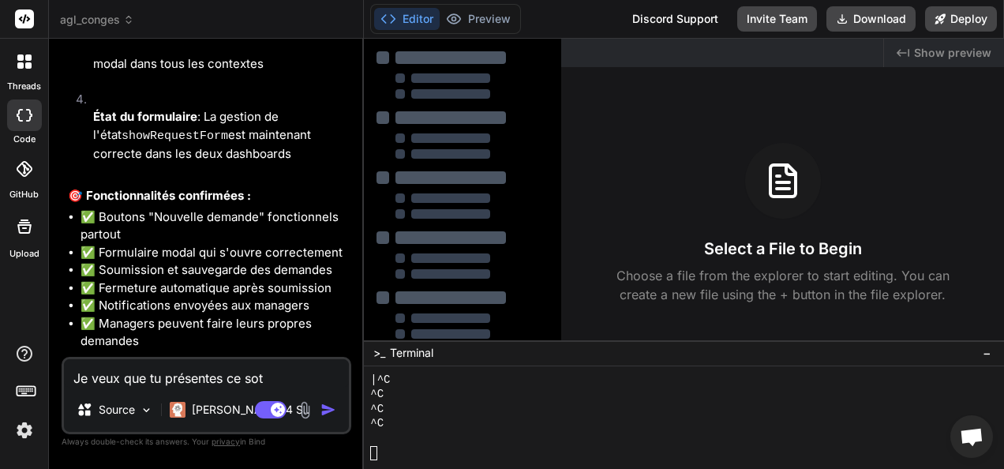
type textarea "Je veux que tu présentes ce sote"
type textarea "x"
type textarea "Je veux que tu présentes ce sote"
type textarea "x"
type textarea "Je veux que tu présentes ce sote d"
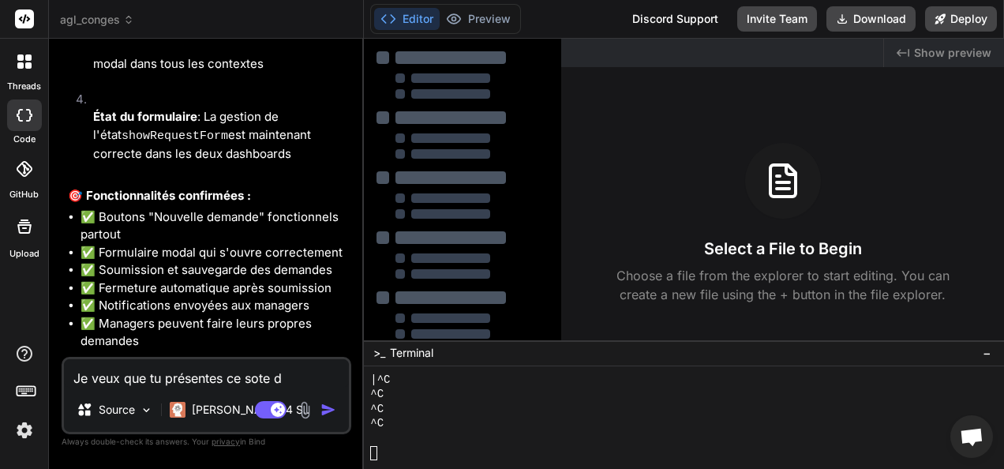
type textarea "x"
type textarea "Je veux que tu présentes ce sote da"
type textarea "x"
type textarea "Je veux que tu présentes ce sote dan"
type textarea "x"
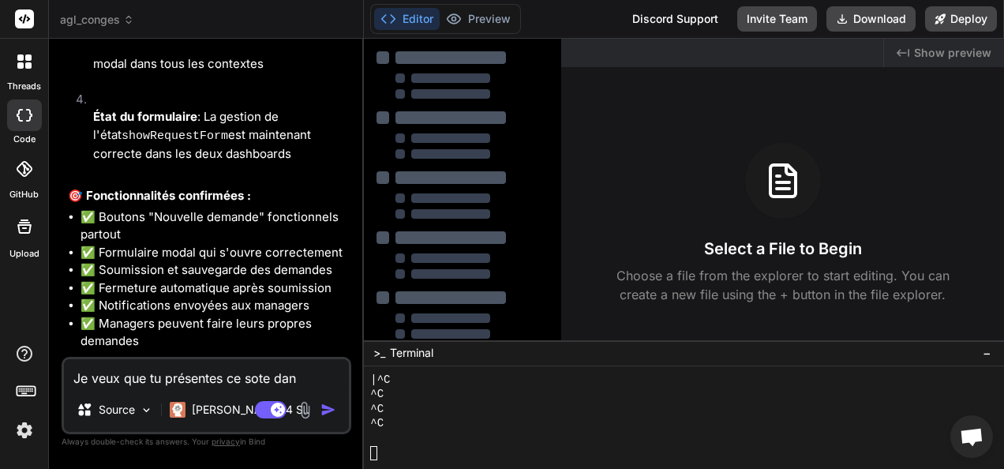
type textarea "Je veux que tu présentes ce sote dans"
type textarea "x"
type textarea "Je veux que tu présentes ce sote dans"
type textarea "x"
type textarea "Je veux que tu présentes ce sote dans u"
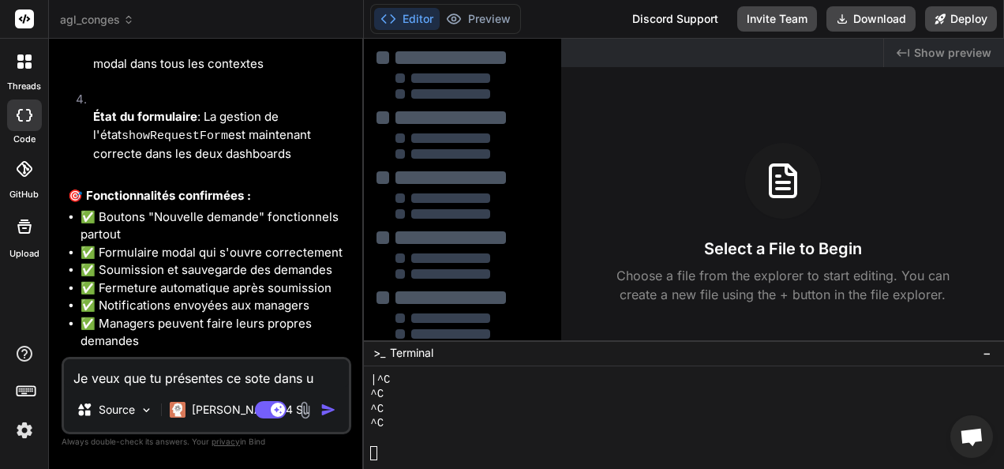
type textarea "x"
type textarea "Je veux que tu présentes ce sote dans un"
type textarea "x"
type textarea "Je veux que tu présentes ce sote dans un"
type textarea "x"
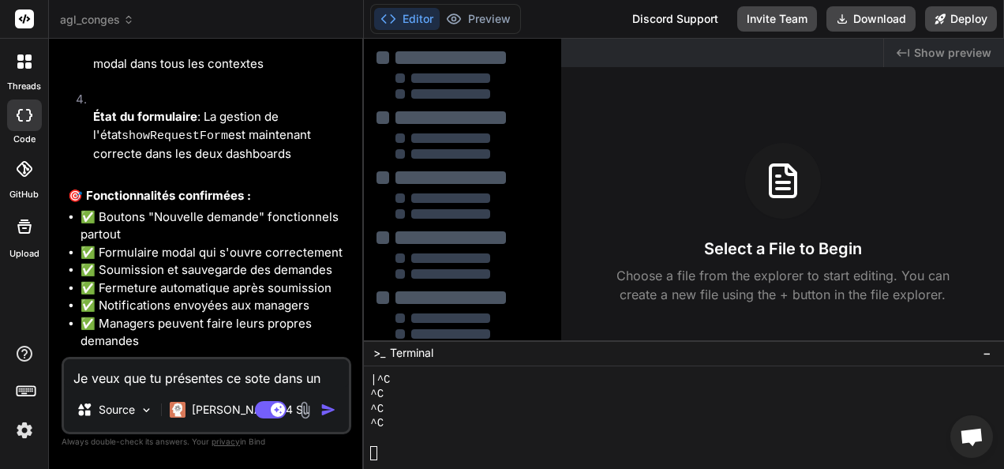
type textarea "Je veux que tu présentes ce sote dans un f"
type textarea "x"
type textarea "Je veux que tu présentes ce sote dans un fo"
type textarea "x"
type textarea "Je veux que tu présentes ce sote dans un for"
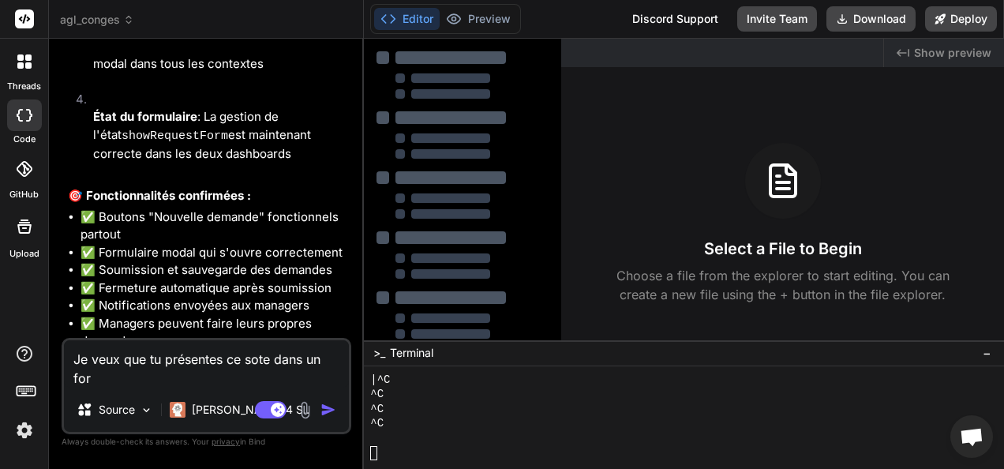
type textarea "x"
type textarea "Je veux que tu présentes ce sote dans un form"
type textarea "x"
type textarea "Je veux que tu présentes ce sote dans un forme"
type textarea "x"
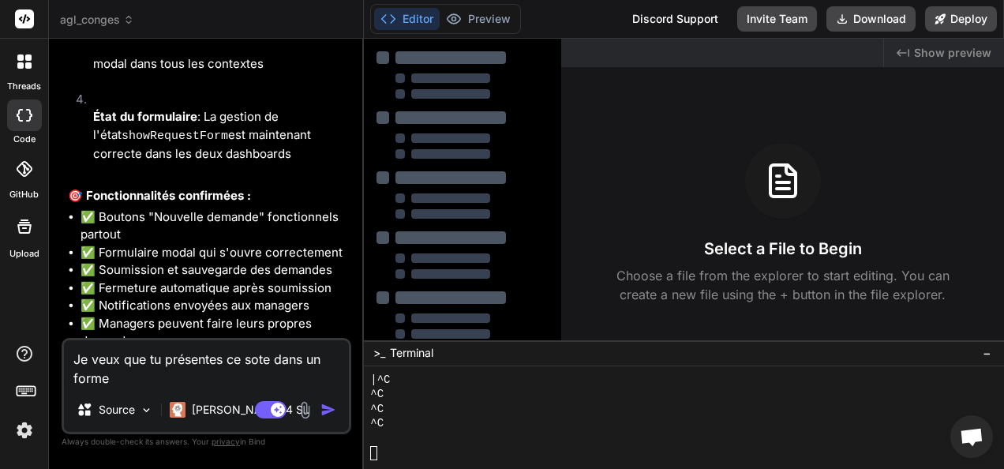
type textarea "Je veux que tu présentes ce sote dans un former"
type textarea "x"
type textarea "Je veux que tu présentes ce sote dans un former"
type textarea "x"
type textarea "Je veux que tu présentes ce sote dans un former P"
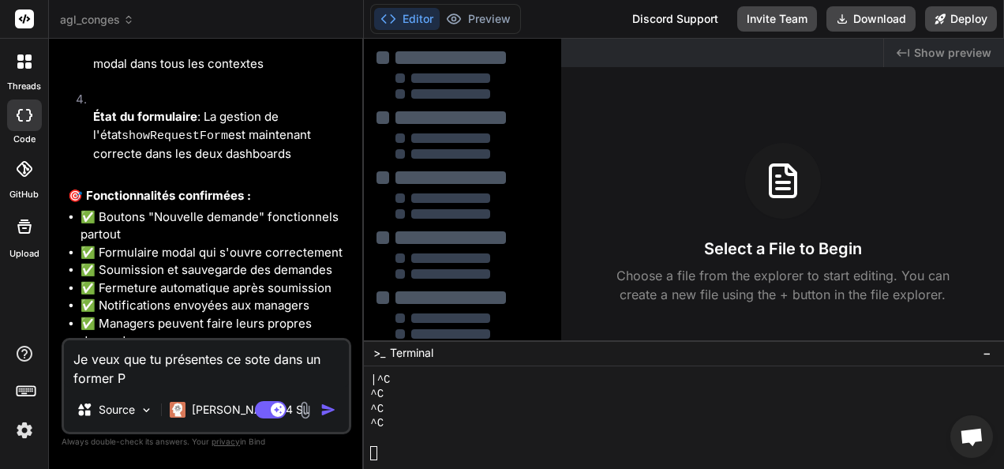
type textarea "x"
type textarea "Je veux que tu présentes ce sote dans un former PW"
type textarea "x"
type textarea "Je veux que tu présentes ce sote dans un former PWE"
type textarea "x"
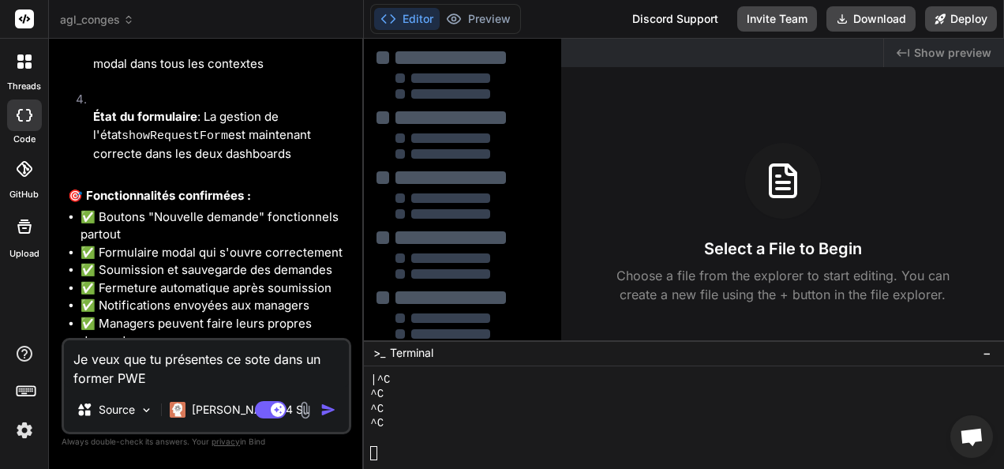
type textarea "Je veux que tu présentes ce sote dans un former PW"
type textarea "x"
type textarea "Je veux que tu présentes ce sote dans un former P"
type textarea "x"
type textarea "Je veux que tu présentes ce sote dans un former PO"
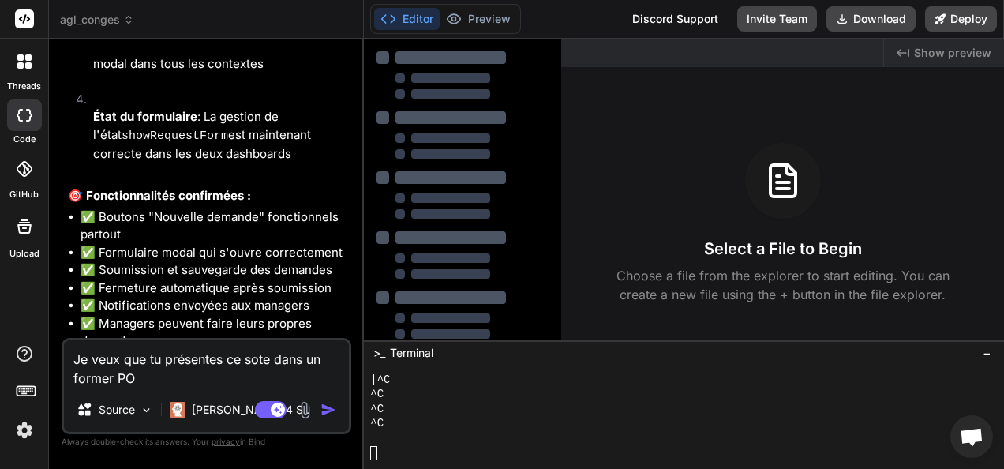
type textarea "x"
type textarea "Je veux que tu présentes ce sote dans un former POW"
type textarea "x"
type textarea "Je veux que tu présentes ce sote dans un former POWE"
type textarea "x"
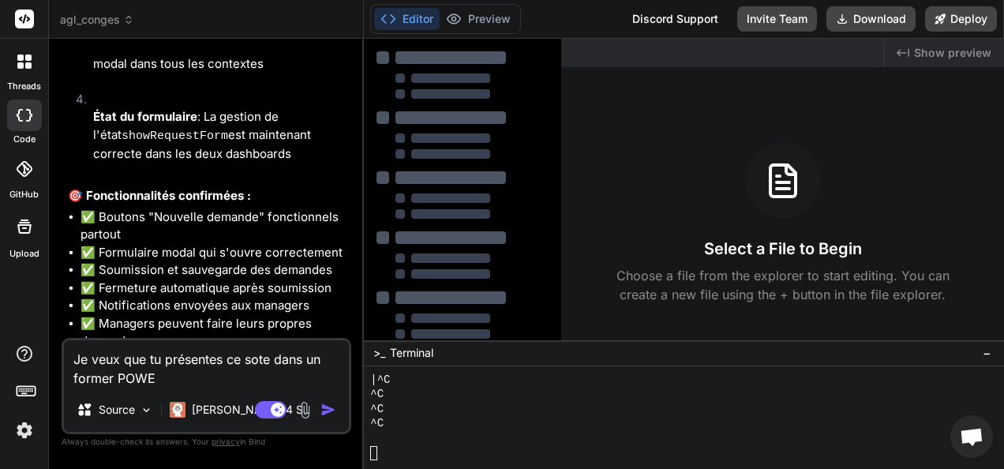
type textarea "Je veux que tu présentes ce sote dans un former POWER"
type textarea "x"
type textarea "Je veux que tu présentes ce sote dans un former POWER"
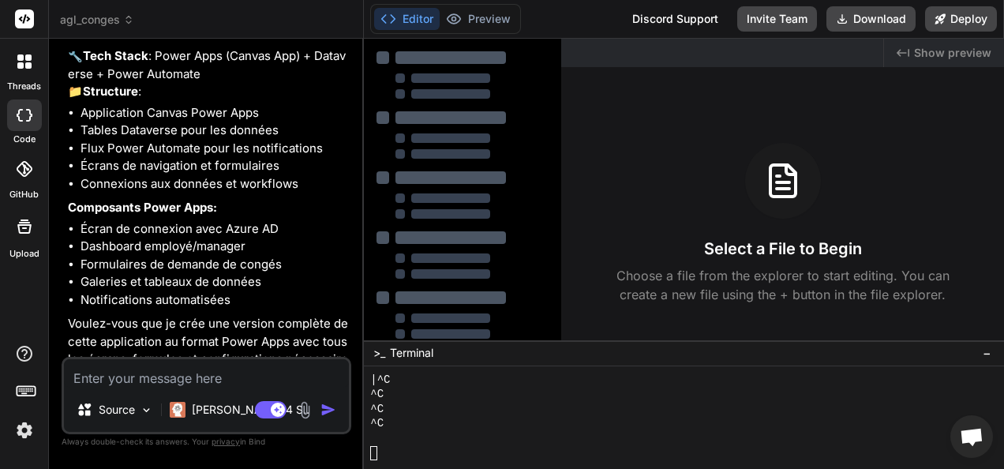
scroll to position [3046, 0]
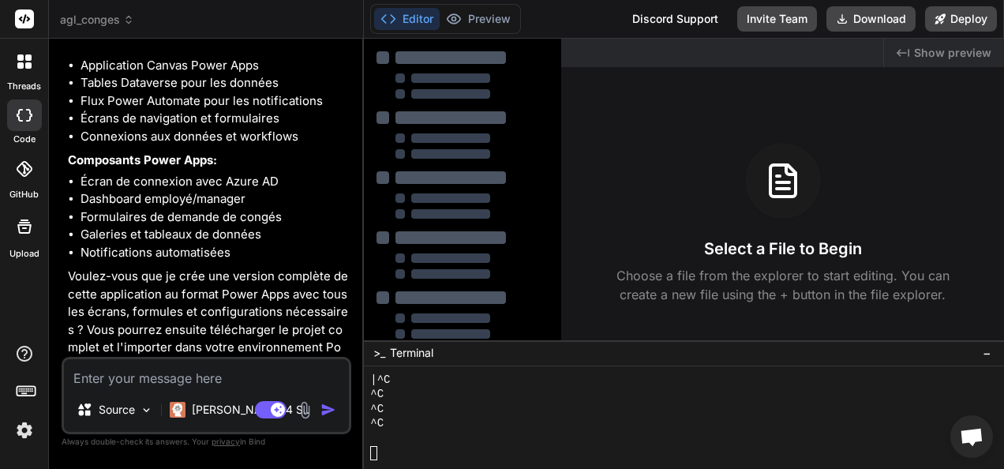
click at [118, 371] on textarea at bounding box center [206, 373] width 285 height 28
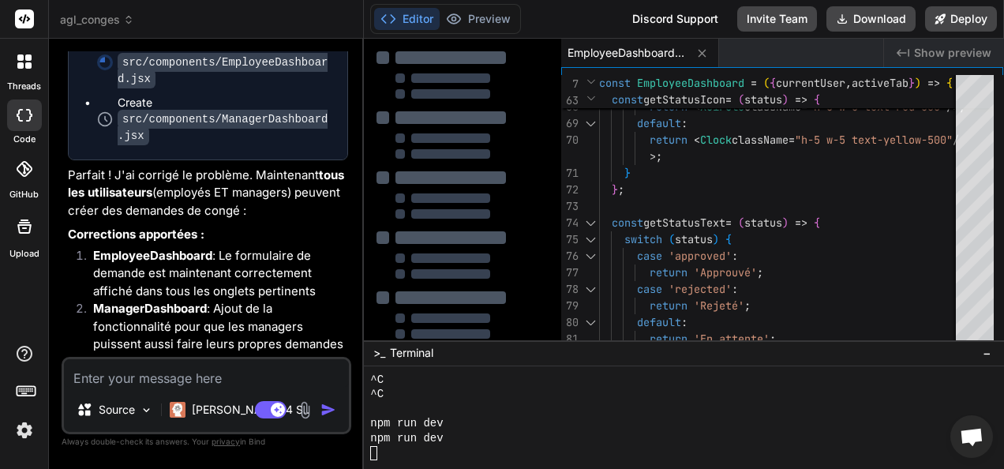
scroll to position [3565, 0]
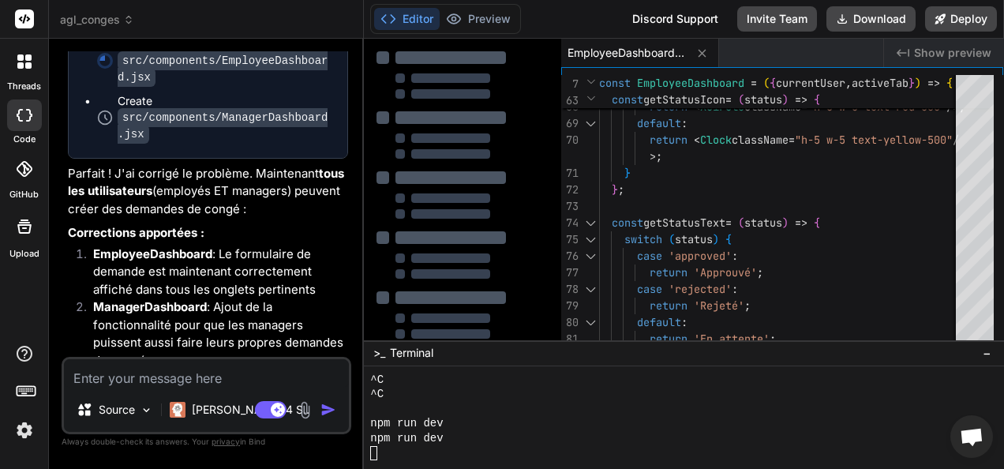
click at [966, 54] on span "Show preview" at bounding box center [952, 53] width 77 height 16
click at [942, 55] on span "Show preview" at bounding box center [952, 53] width 77 height 16
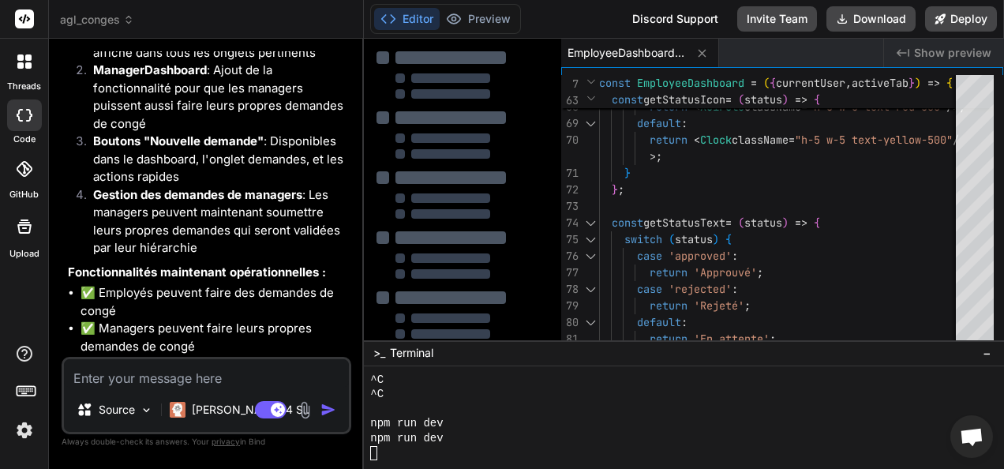
scroll to position [3892, 0]
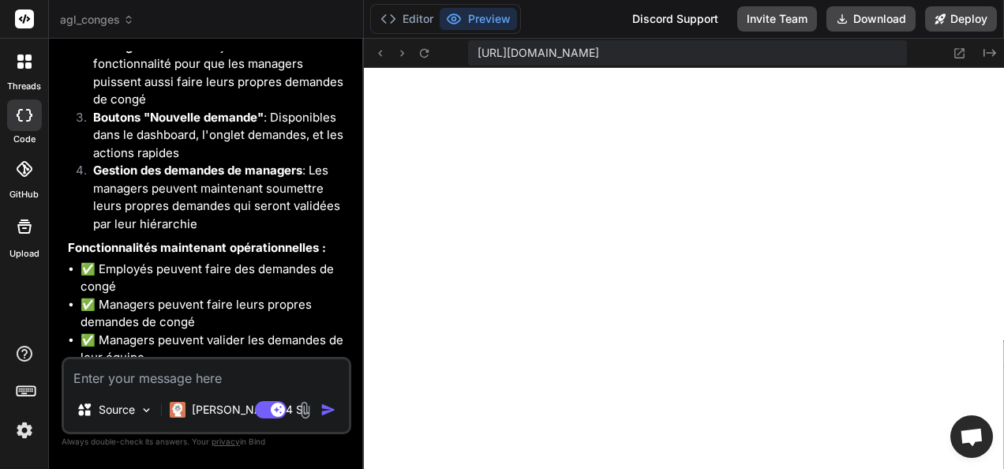
scroll to position [2885, 0]
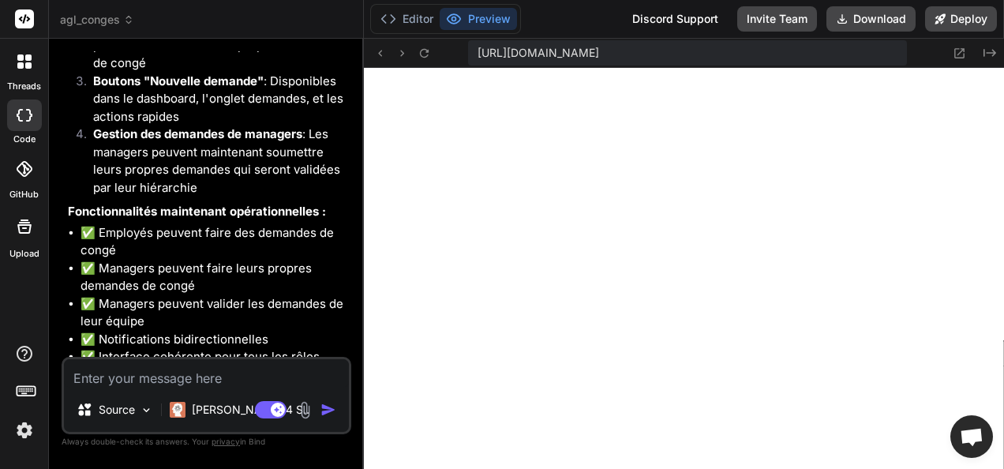
click at [135, 363] on textarea at bounding box center [206, 373] width 285 height 28
type textarea "x"
type textarea "j"
type textarea "x"
type textarea "je"
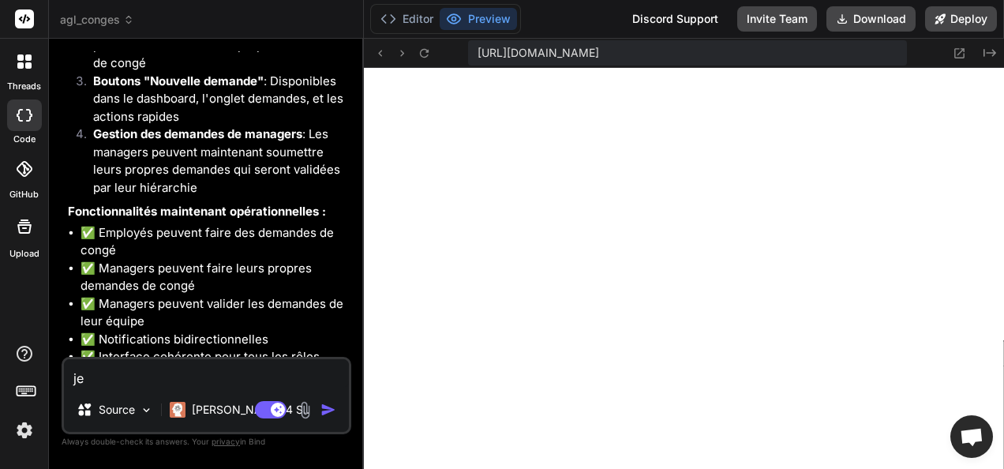
type textarea "x"
type textarea "je"
type textarea "x"
type textarea "je v"
type textarea "x"
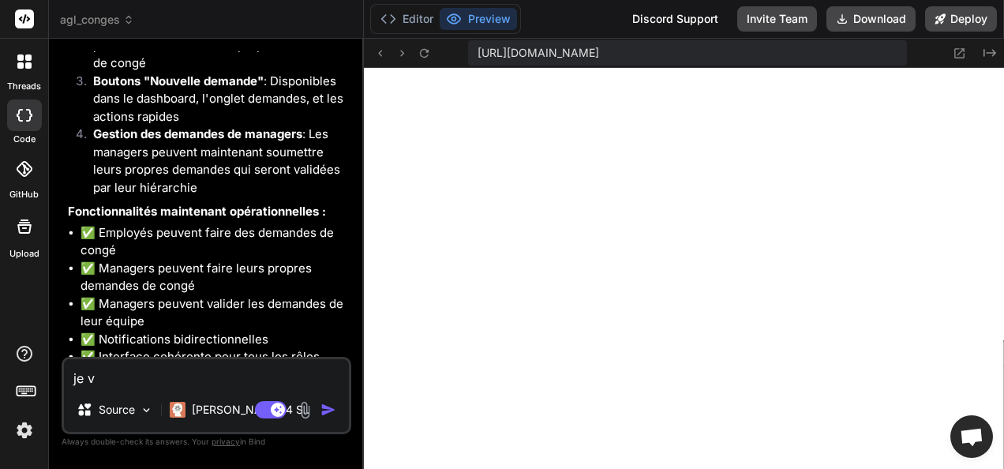
type textarea "je ve"
type textarea "x"
type textarea "[PERSON_NAME]"
type textarea "x"
type textarea "je veux"
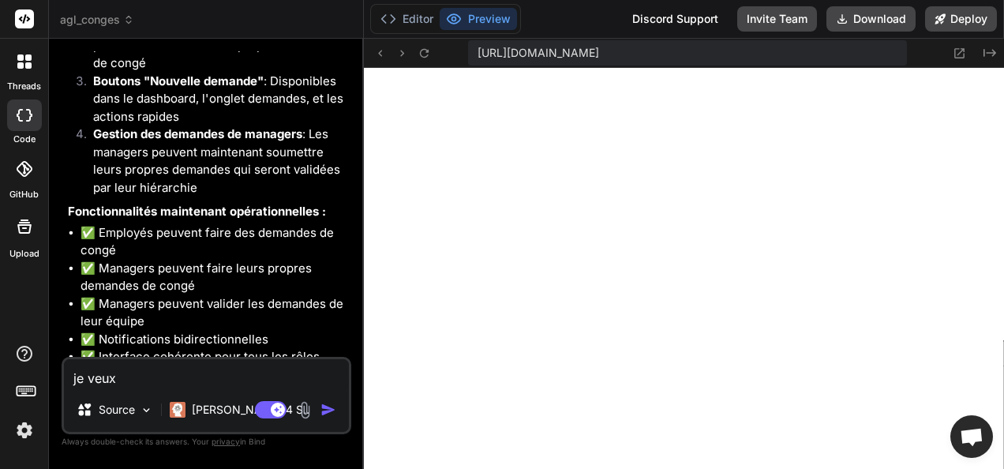
type textarea "x"
type textarea "je veux"
type textarea "x"
type textarea "je veux u"
type textarea "x"
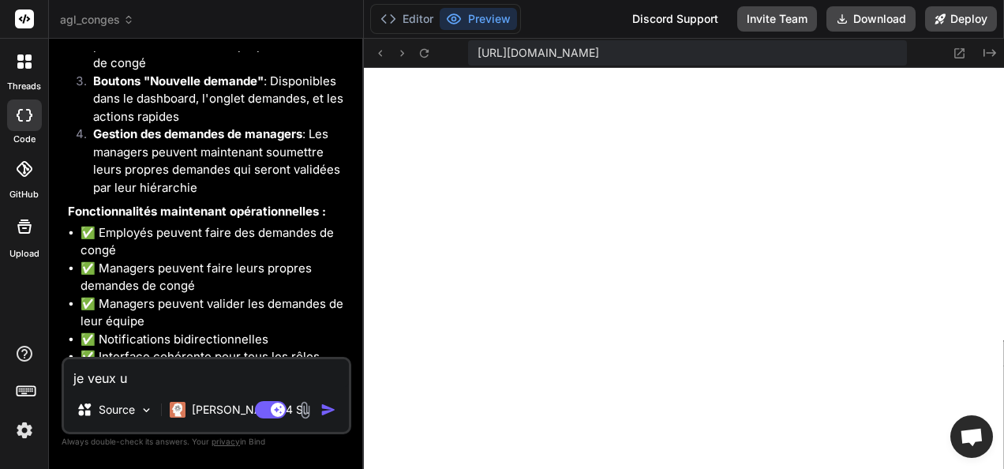
type textarea "je veux un"
type textarea "x"
type textarea "je veux un"
type textarea "x"
type textarea "je veux un d"
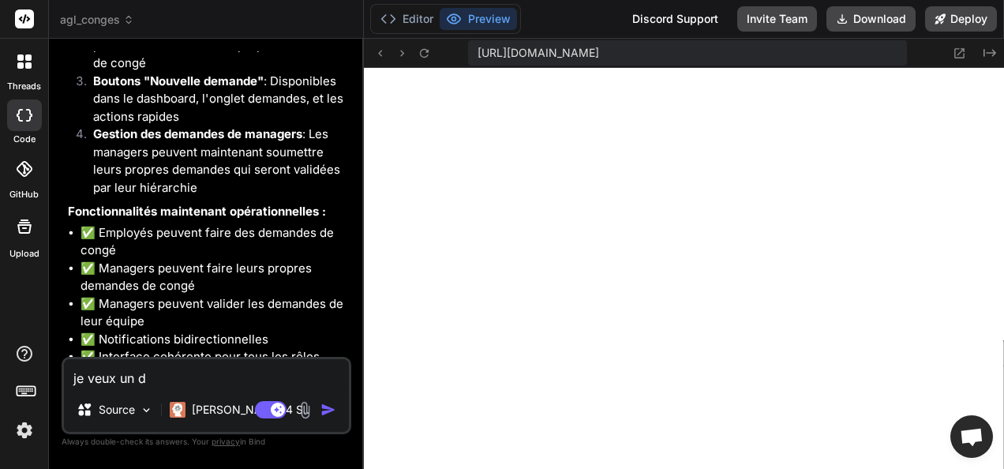
type textarea "x"
type textarea "je veux un de"
type textarea "x"
type textarea "je veux un des"
type textarea "x"
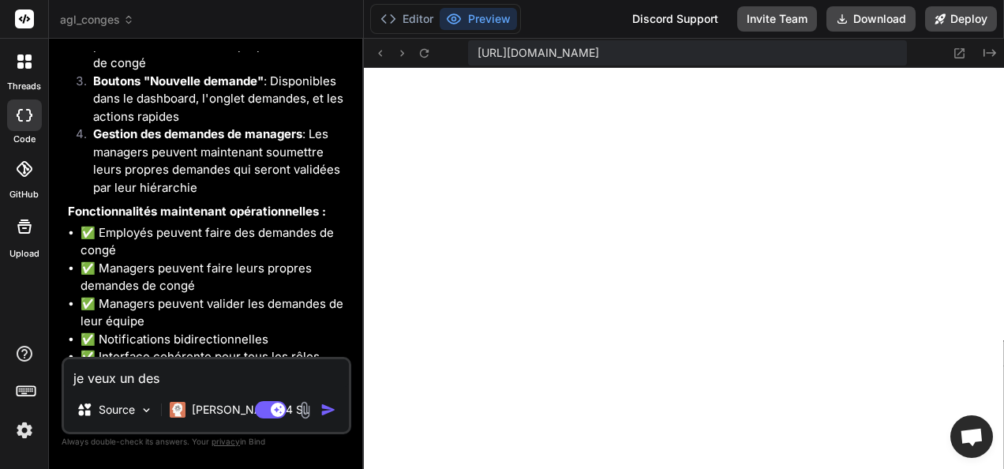
type textarea "je veux un desi"
type textarea "x"
type textarea "je veux un desig"
type textarea "x"
type textarea "je veux un design"
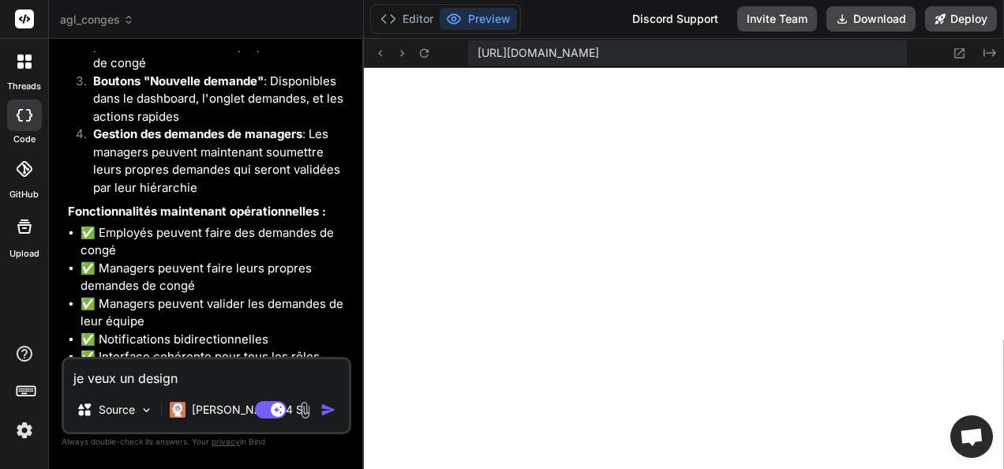
type textarea "x"
type textarea "je veux un designe"
type textarea "x"
type textarea "je veux un designer"
type textarea "x"
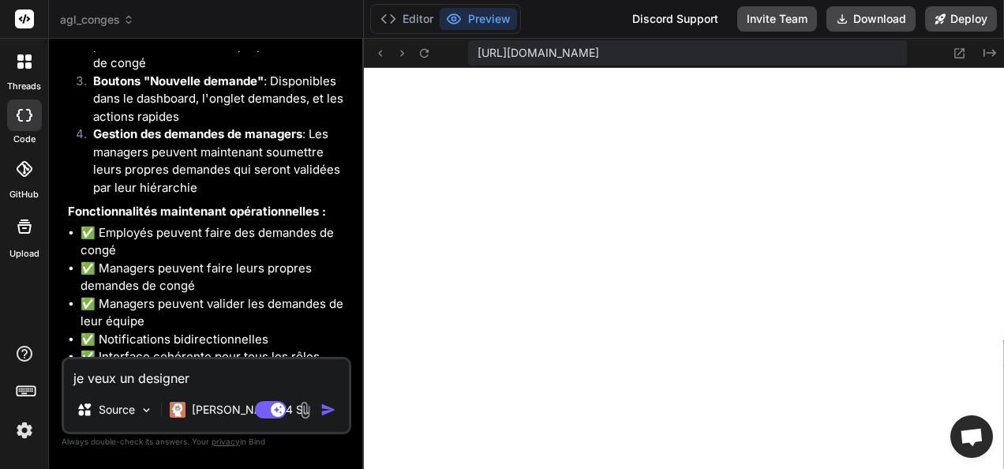
type textarea "je veux un designer"
type textarea "x"
type textarea "je veux un designer P"
type textarea "x"
type textarea "je veux un designer [PERSON_NAME]"
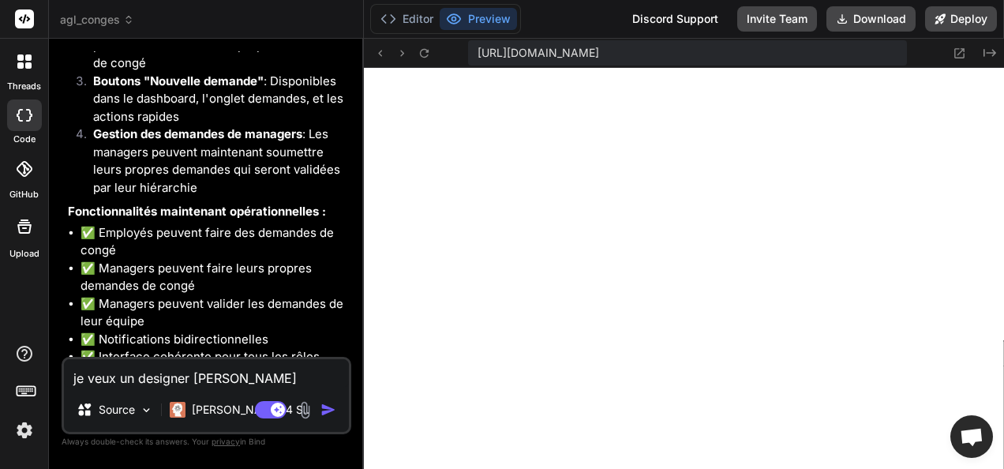
type textarea "x"
type textarea "je veux un designer POW"
type textarea "x"
type textarea "je veux un designer [PERSON_NAME]"
type textarea "x"
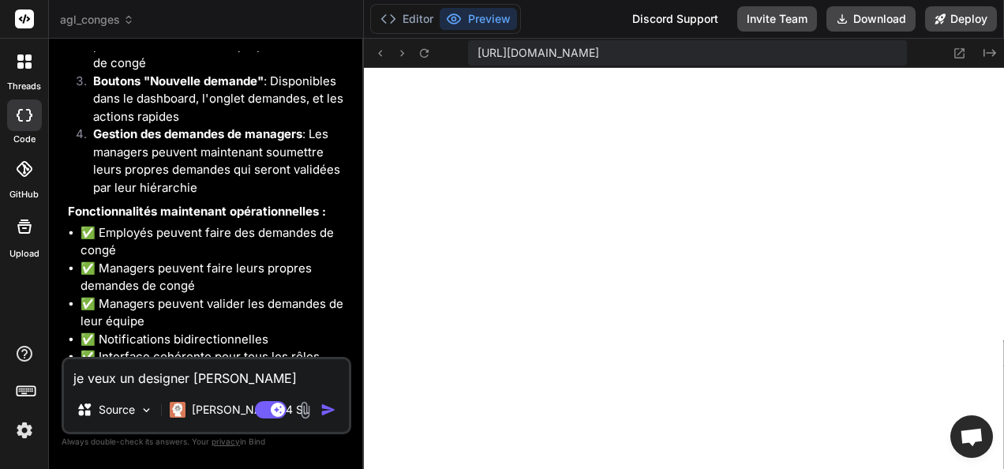
type textarea "je veux un designer POWER"
type textarea "x"
type textarea "je veux un designer POWER"
type textarea "x"
type textarea "je veux un designer POWER A"
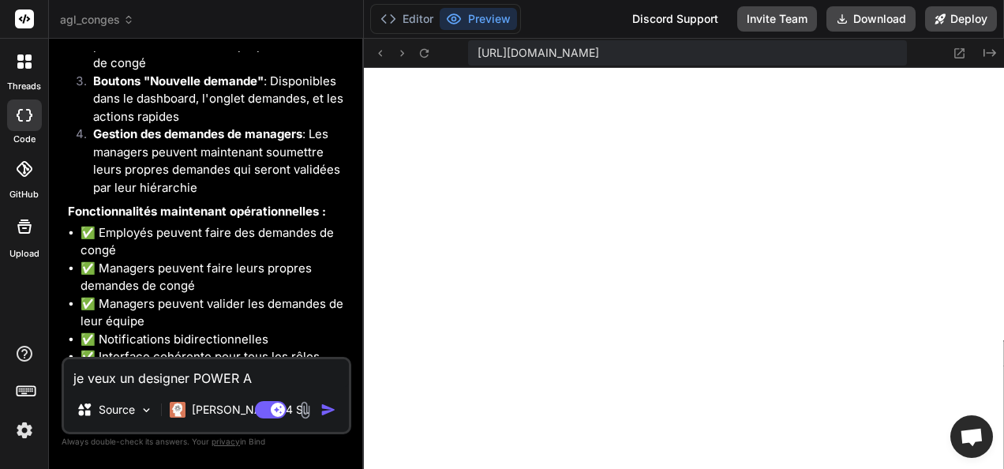
type textarea "x"
type textarea "je veux un designer POWER Ap"
type textarea "x"
type textarea "je veux un designer POWER App"
type textarea "x"
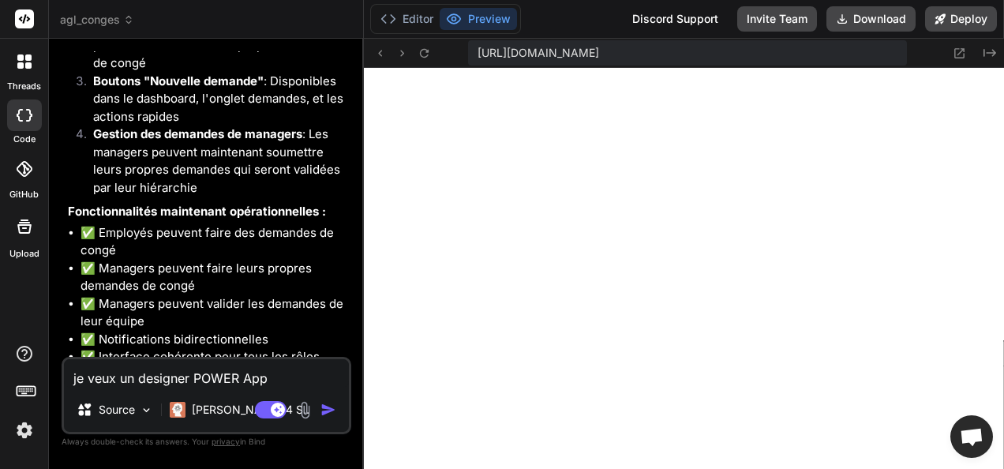
type textarea "je veux un designer POWER Apps"
type textarea "x"
type textarea "je veux un designer POWER Apps"
type textarea "x"
type textarea "je veux un designer POWER Apps p"
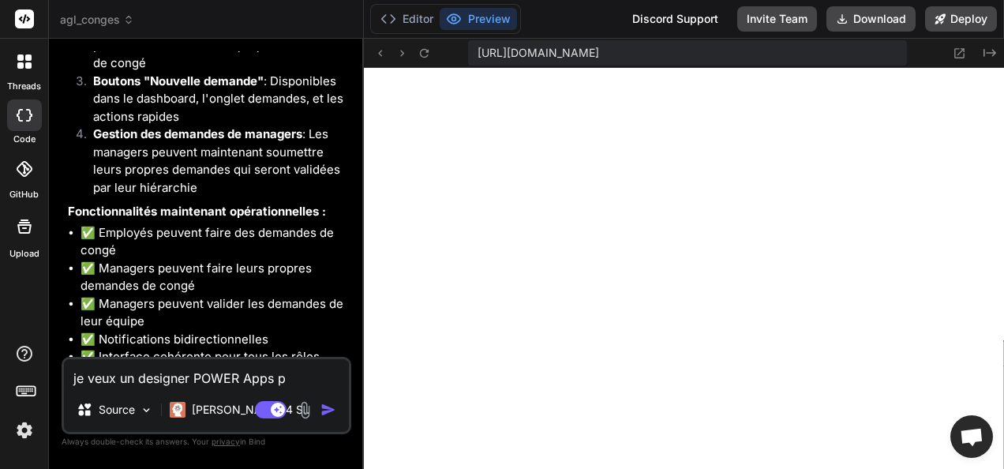
type textarea "x"
type textarea "je veux un designer POWER Apps po"
type textarea "x"
type textarea "je veux un designer POWER Apps pou"
type textarea "x"
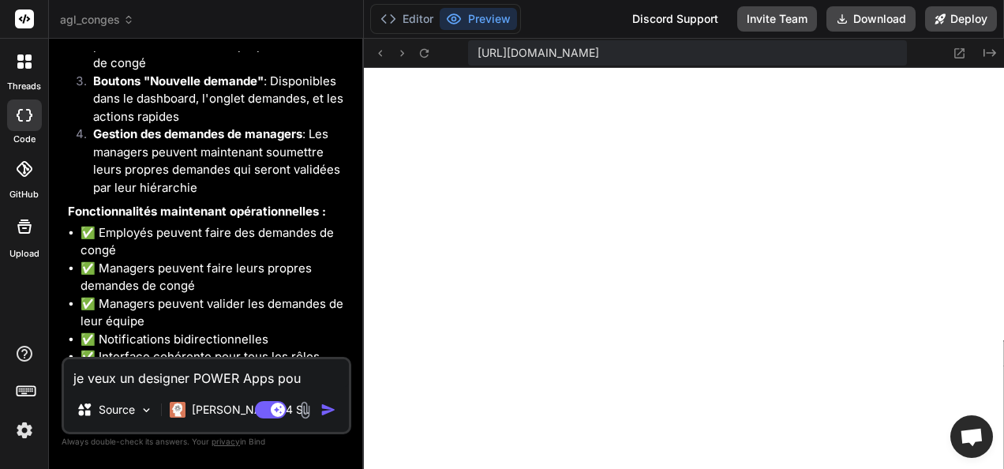
type textarea "je veux un designer POWER Apps pour"
type textarea "x"
type textarea "je veux un designer POWER Apps pour"
type textarea "x"
type textarea "je veux un designer POWER Apps pour c"
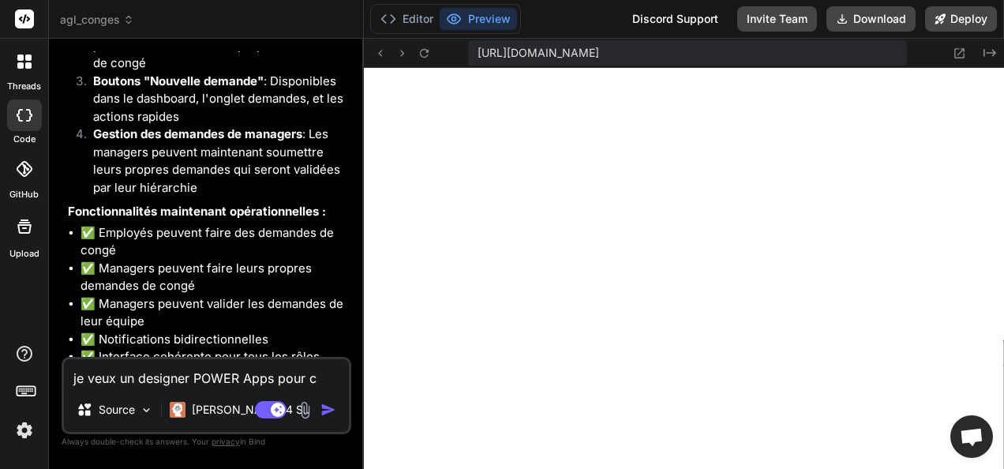
type textarea "x"
type textarea "je veux un designer POWER Apps pour ce"
type textarea "x"
type textarea "je veux un designer POWER Apps pour cet"
type textarea "x"
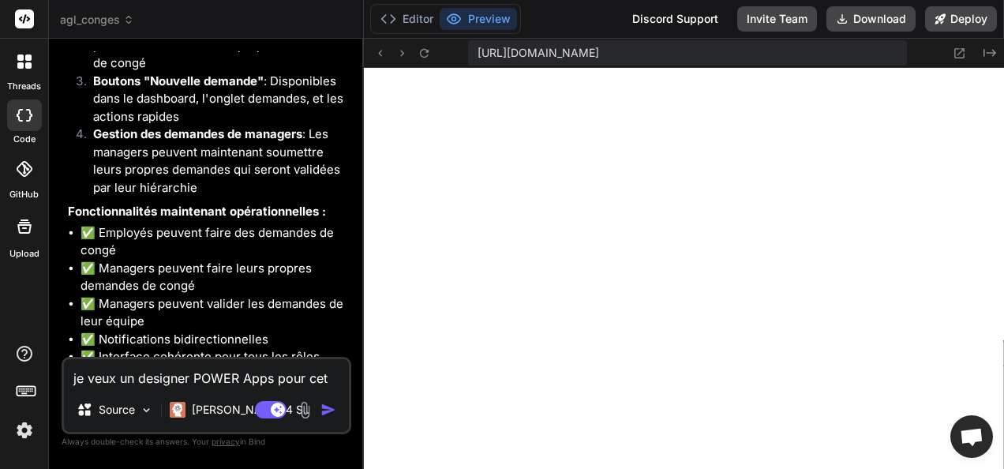
type textarea "je veux un designer POWER Apps pour cett"
type textarea "x"
type textarea "je veux un designer POWER Apps pour cette"
type textarea "x"
type textarea "je veux un designer POWER Apps pour cette"
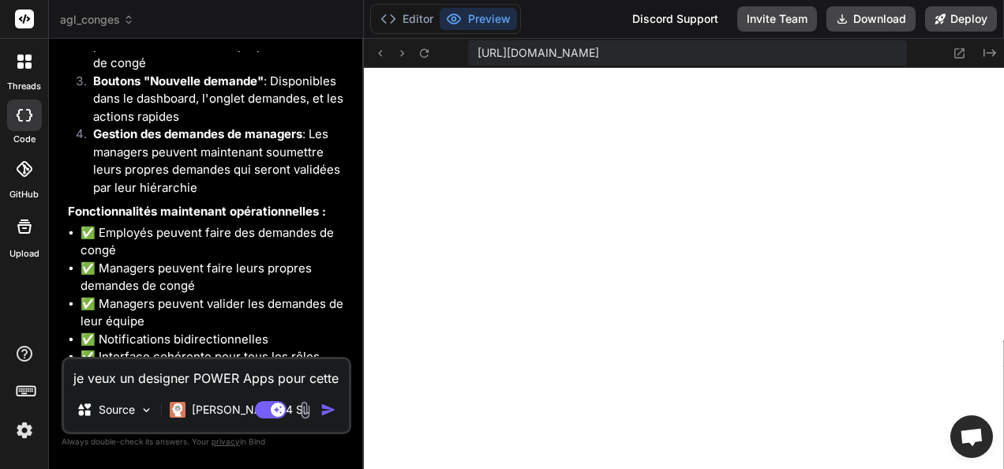
type textarea "x"
type textarea "je veux un designer POWER Apps pour cette a"
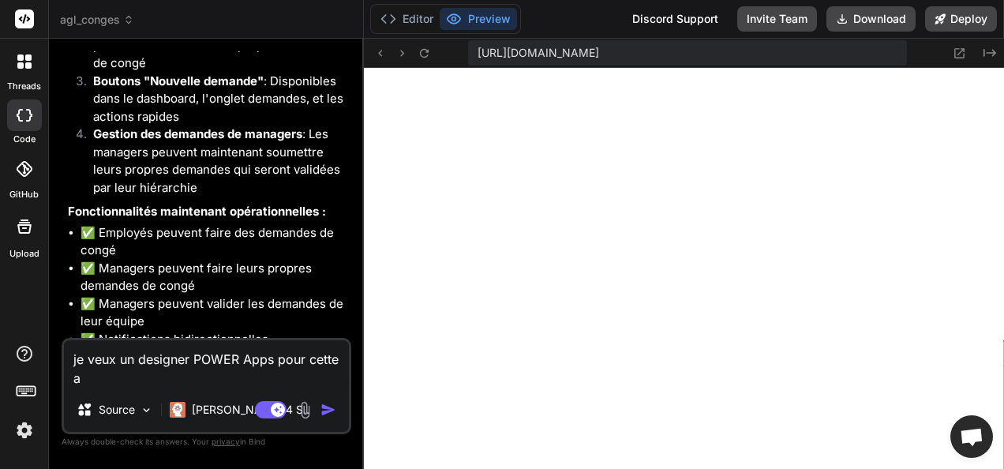
type textarea "x"
type textarea "je veux un designer POWER Apps pour cette ap"
type textarea "x"
type textarea "je veux un designer POWER Apps pour cette app"
type textarea "x"
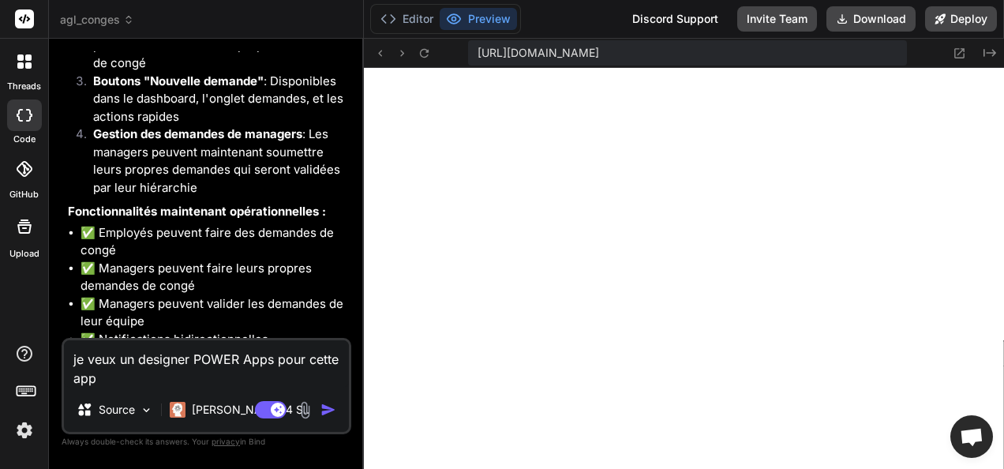
type textarea "je veux un designer POWER Apps pour cette appl"
type textarea "x"
type textarea "je veux un designer POWER Apps pour cette appli"
type textarea "x"
type textarea "je veux un designer POWER Apps pour cette applic"
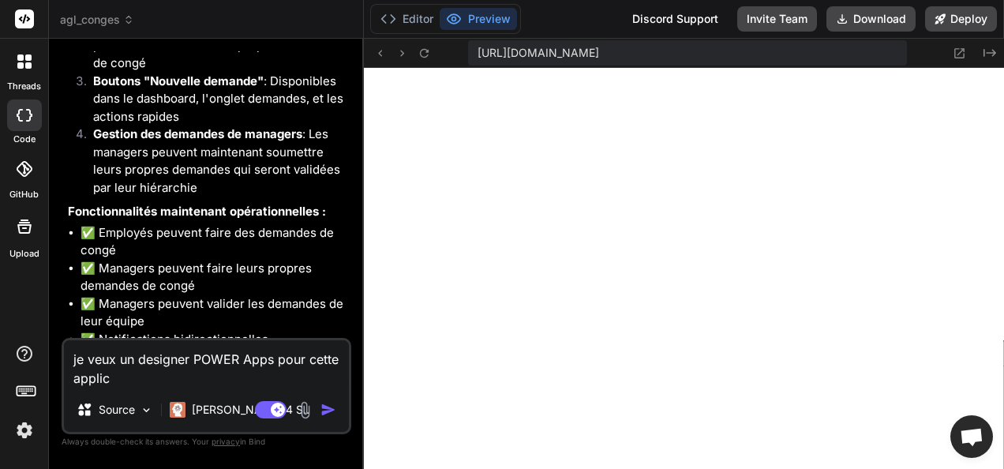
type textarea "x"
type textarea "je veux un designer POWER Apps pour cette applica"
type textarea "x"
type textarea "je veux un designer POWER Apps pour cette applicat"
type textarea "x"
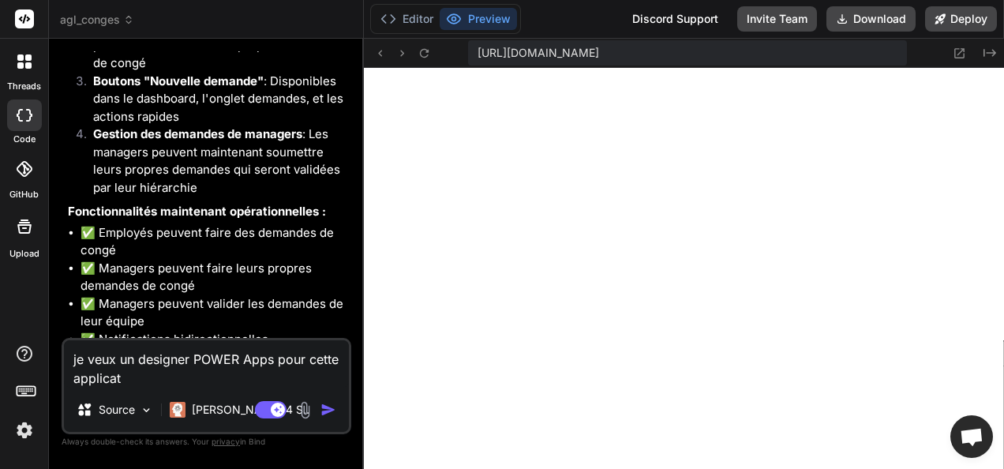
type textarea "je veux un designer POWER Apps pour cette applicati"
type textarea "x"
type textarea "je veux un designer POWER Apps pour cette applicatio"
type textarea "x"
type textarea "je veux un designer POWER Apps pour cette application"
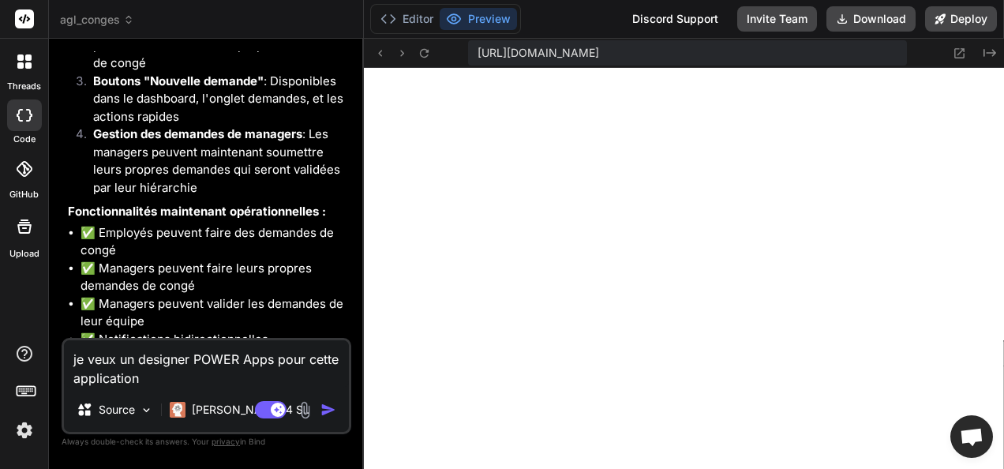
type textarea "x"
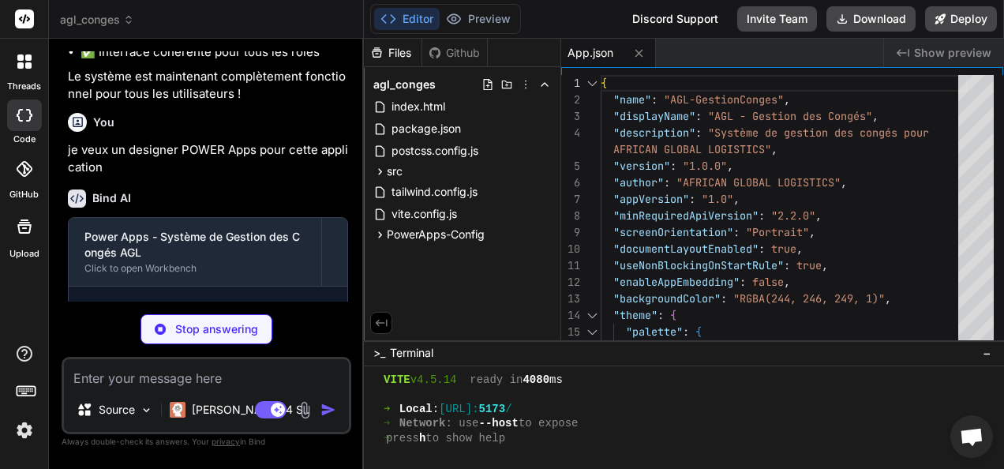
scroll to position [3207, 0]
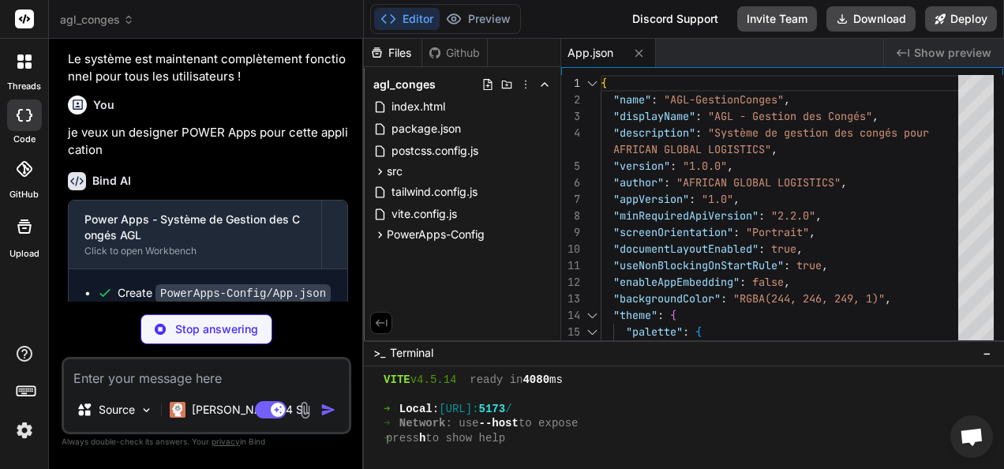
type textarea "x"
type textarea ""type": "DateTime", "required": true } ] } } ] }"
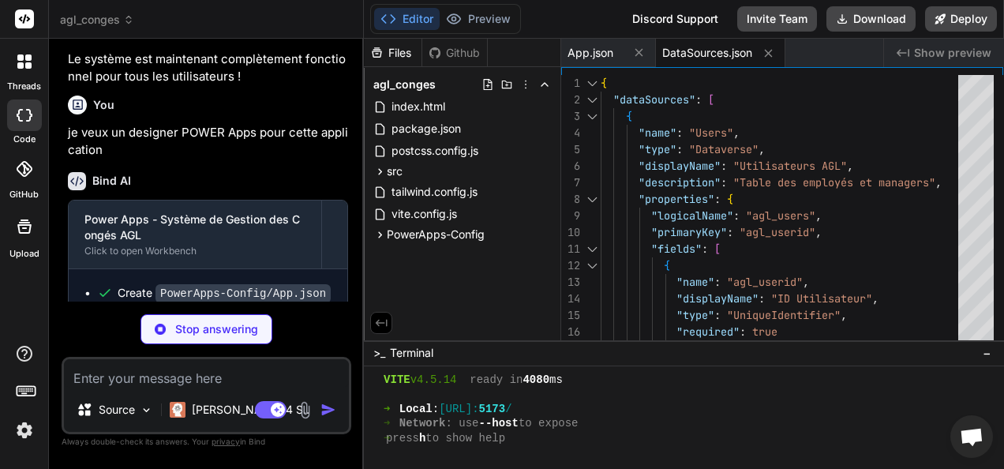
scroll to position [3247, 0]
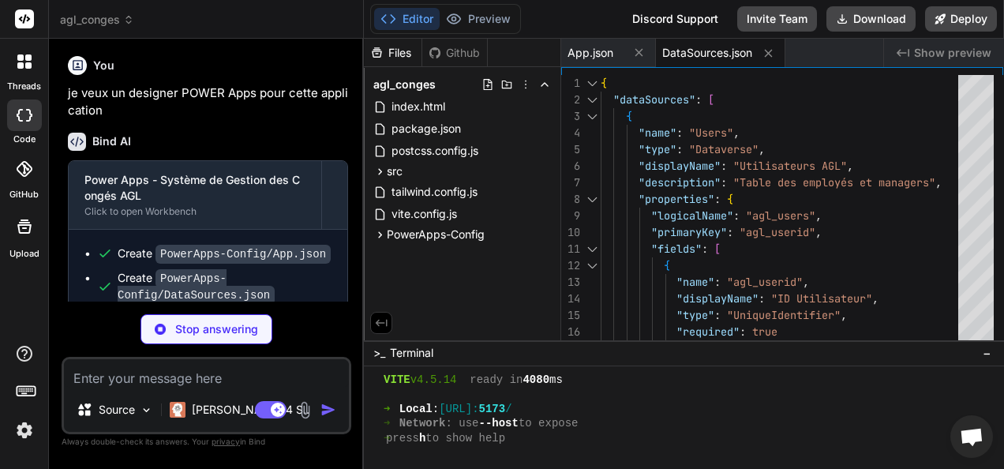
type textarea "x"
type textarea "60"
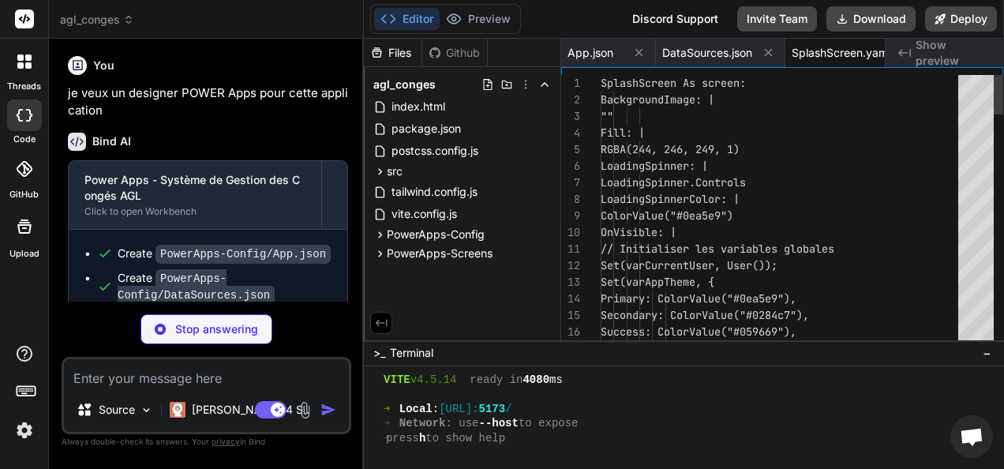
scroll to position [0, 41]
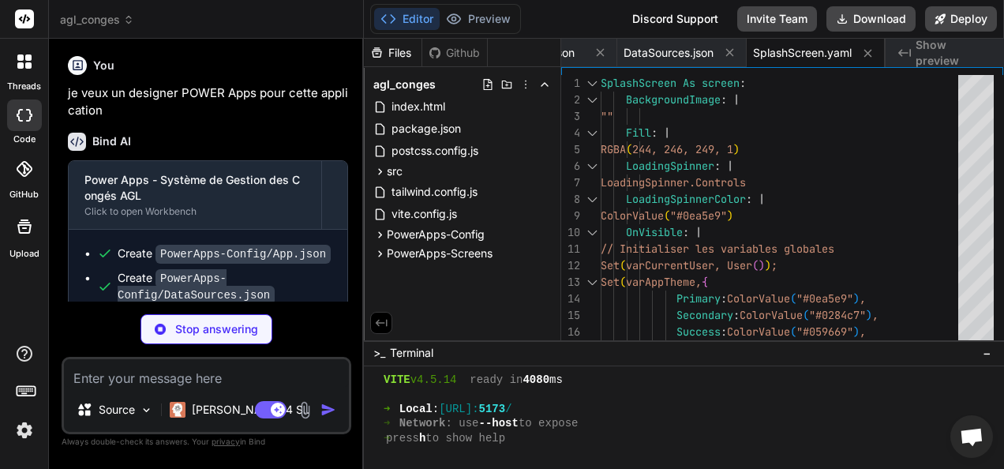
type textarea "x"
type textarea "Font: | Font.'Segoe UI' Color: | ColorValue("#64748b")"
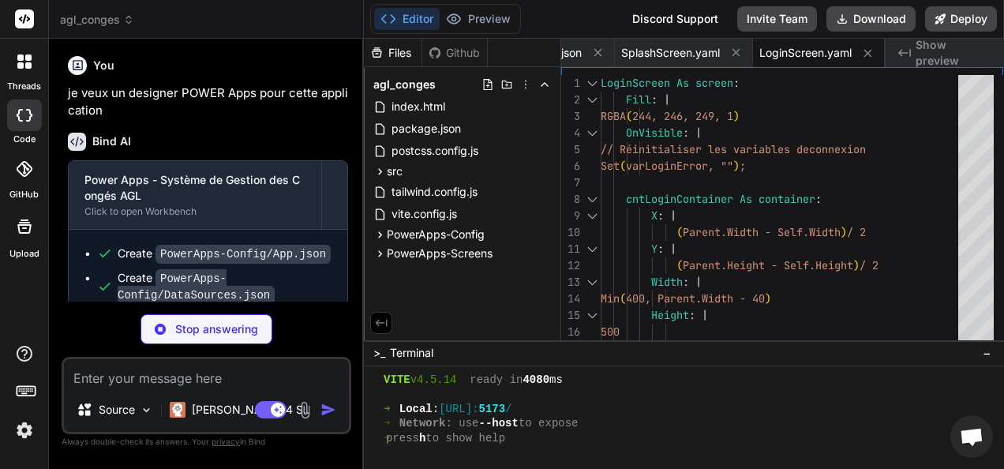
type textarea "x"
type textarea "16 Font: | Font.'Segoe UI' FontWeight: | FontWeight.Semibold Color: | varAppThe…"
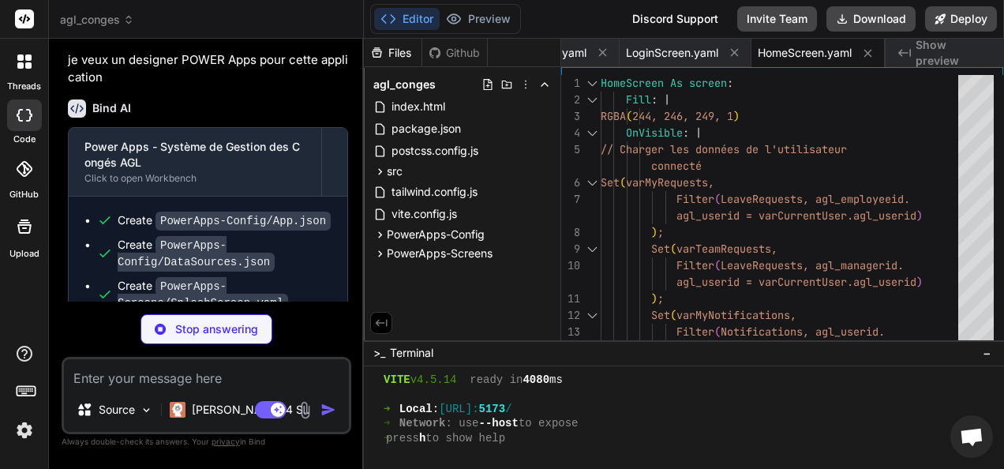
scroll to position [3365, 0]
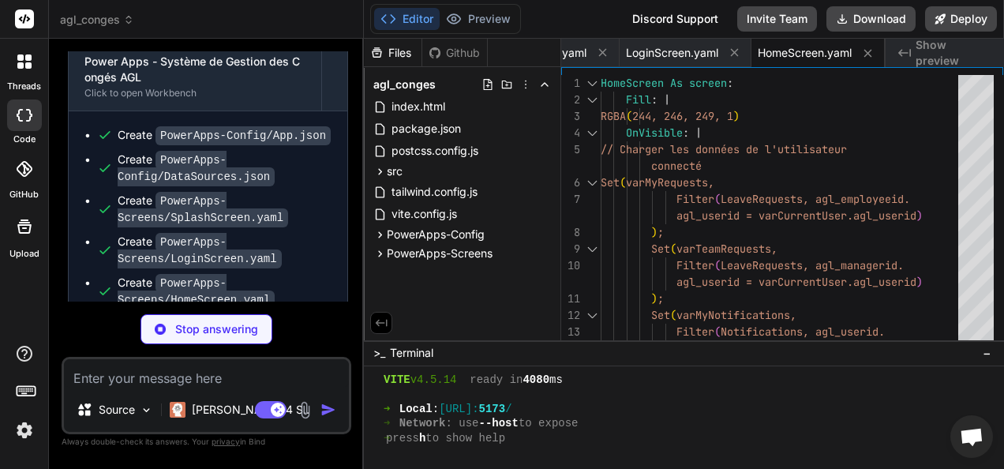
type textarea "x"
type textarea ") ); Set(varFormError, ""); Navigate(HomeScreen) ) ) )"
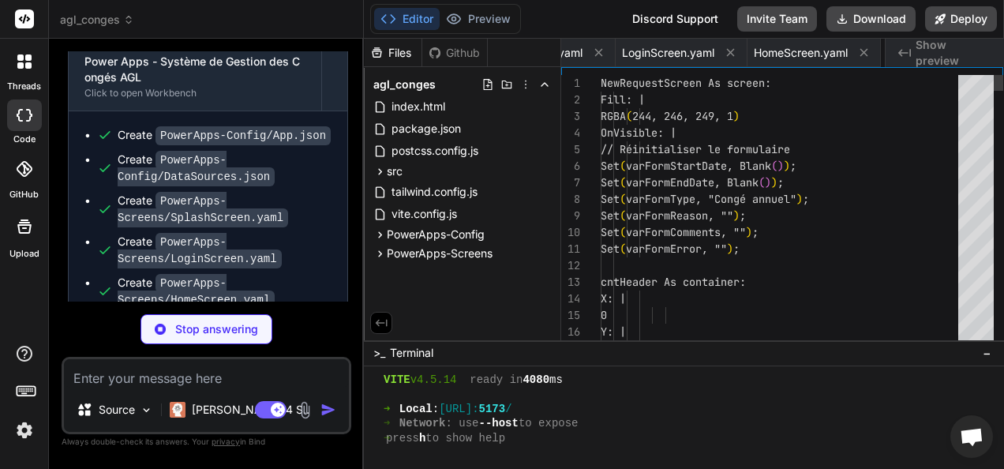
scroll to position [0, 466]
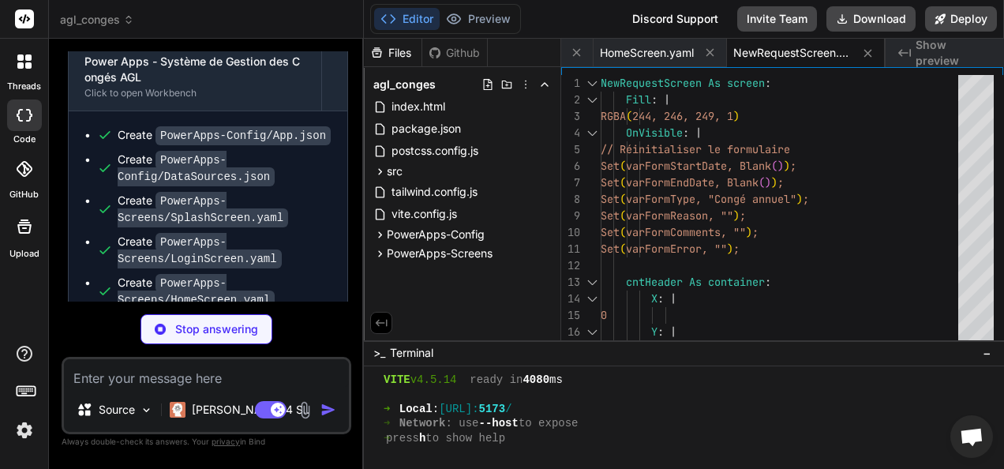
type textarea "x"
type textarea "Font: | Font.'Segoe UI' Color: | ColorValue("#9ca3af") Align: | [DOMAIN_NAME] V…"
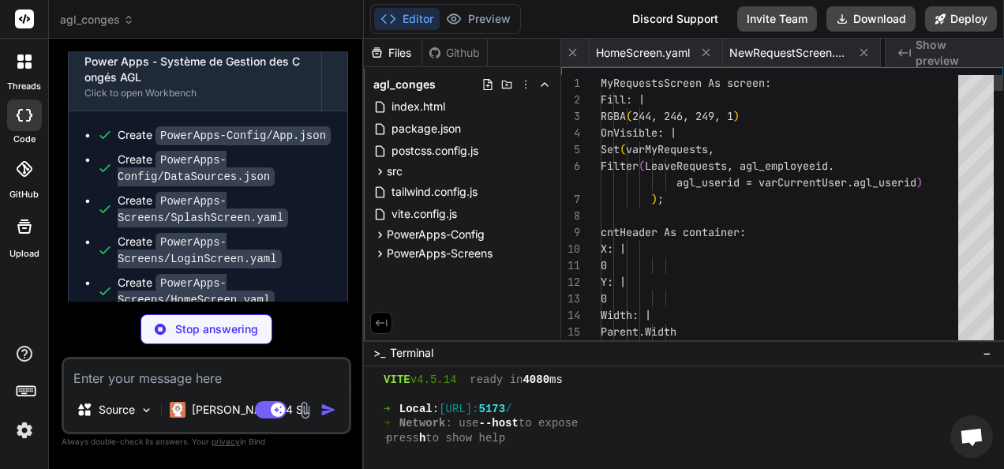
scroll to position [0, 623]
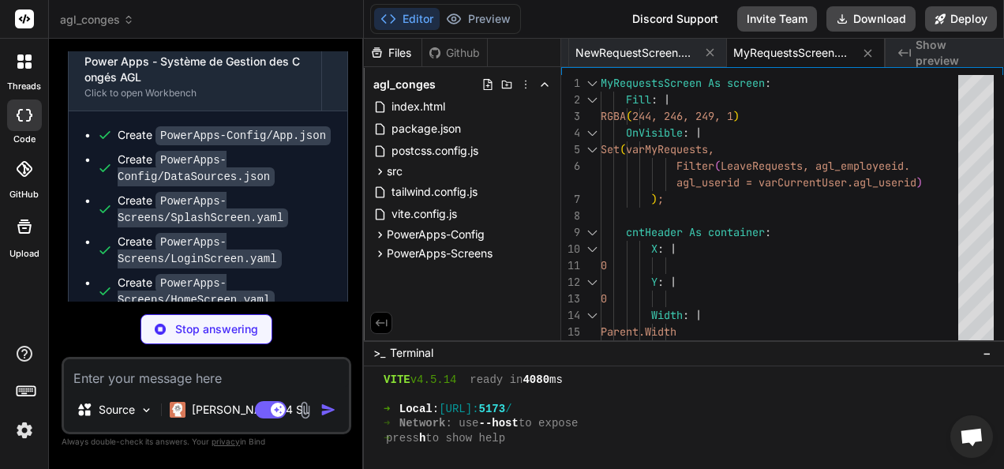
type textarea "x"
type textarea "agl_status = "Pending")) = 0"
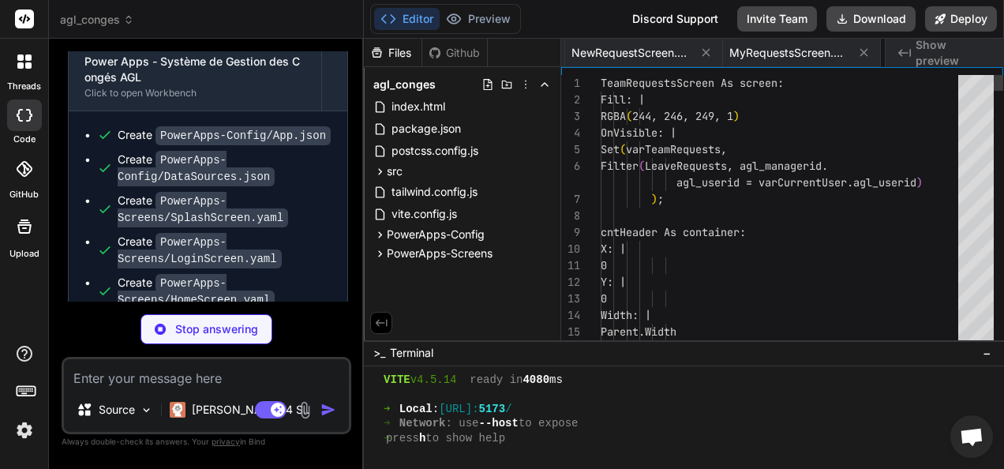
scroll to position [0, 781]
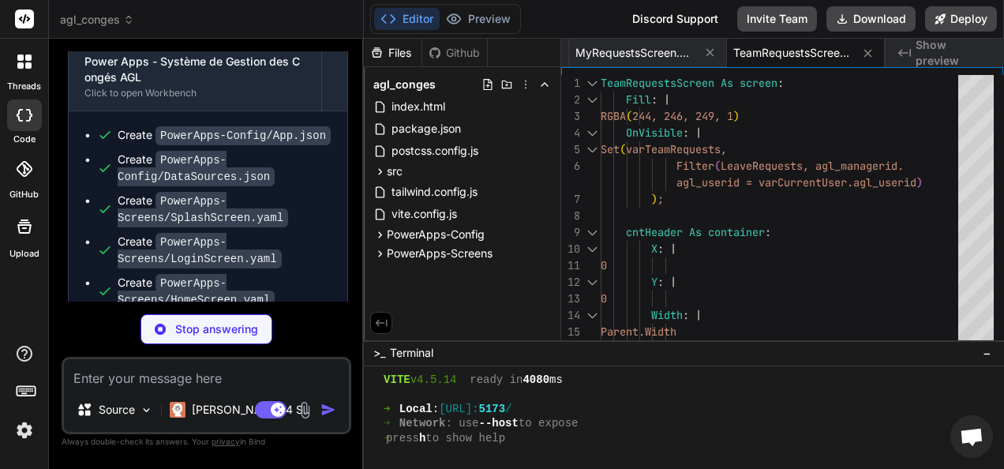
type textarea "x"
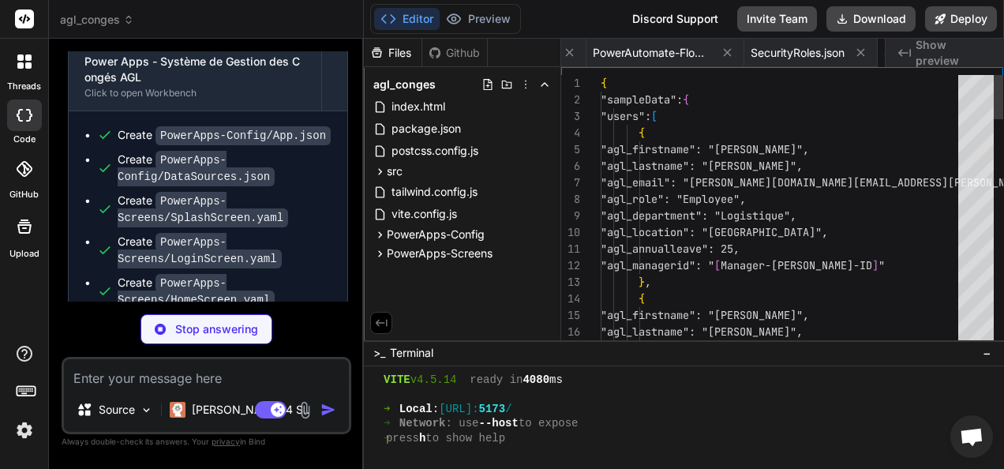
scroll to position [0, 1203]
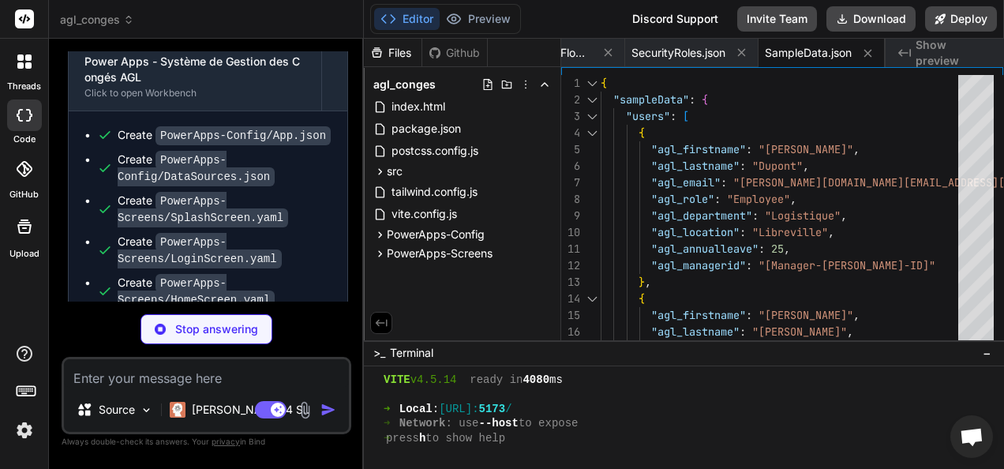
type textarea "x"
type textarea "pour AFRICAN GLOBAL LOGISTICS pour les sites de [GEOGRAPHIC_DATA] et [GEOGRAPHI…"
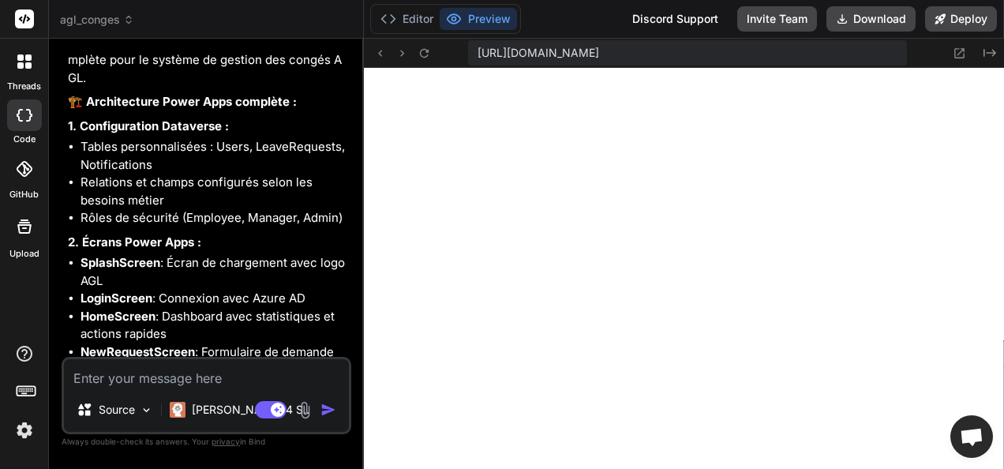
scroll to position [4011, 0]
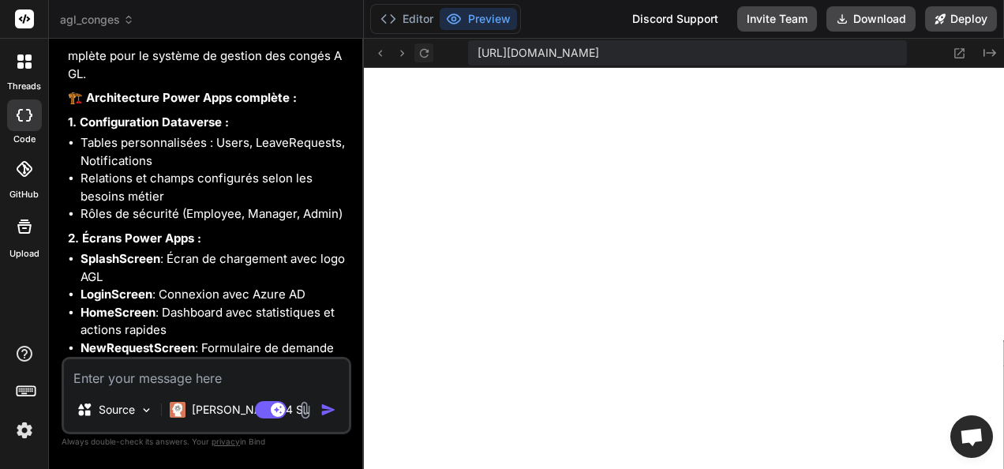
click at [421, 55] on icon at bounding box center [424, 52] width 9 height 9
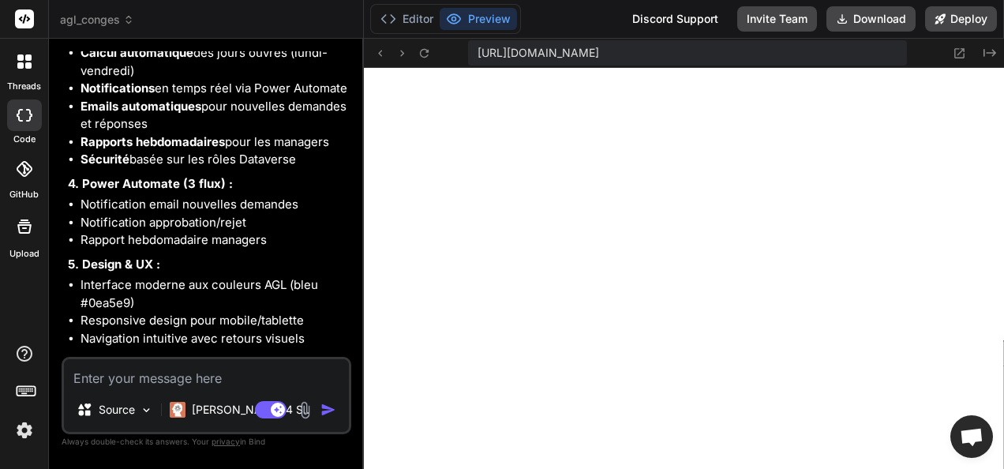
scroll to position [4435, 0]
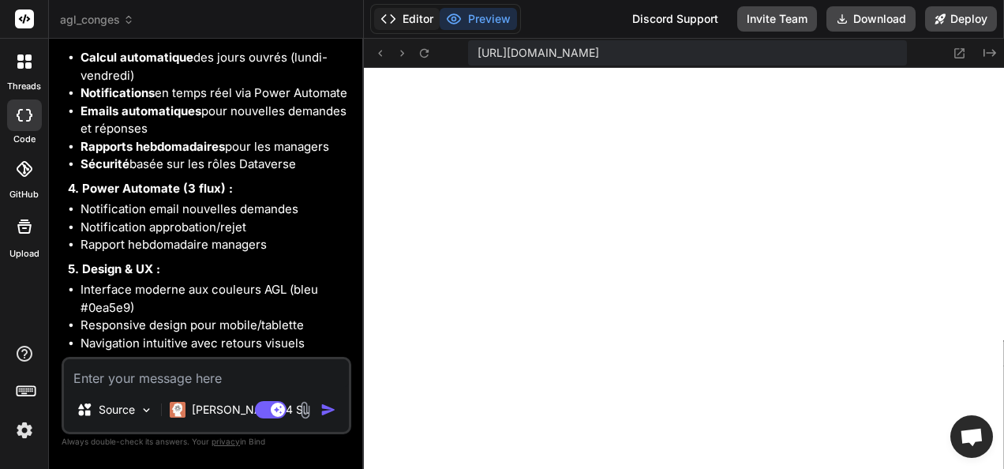
click at [414, 15] on button "Editor" at bounding box center [406, 19] width 65 height 22
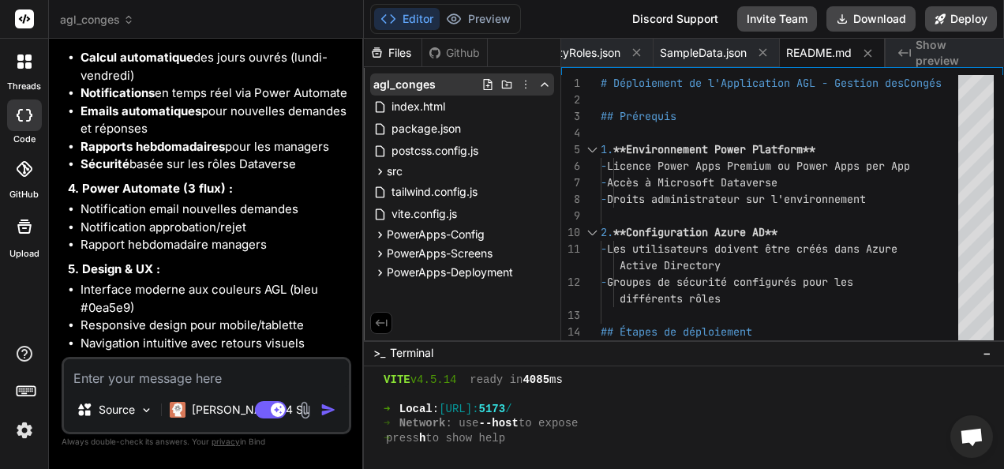
click at [520, 84] on icon at bounding box center [525, 84] width 13 height 13
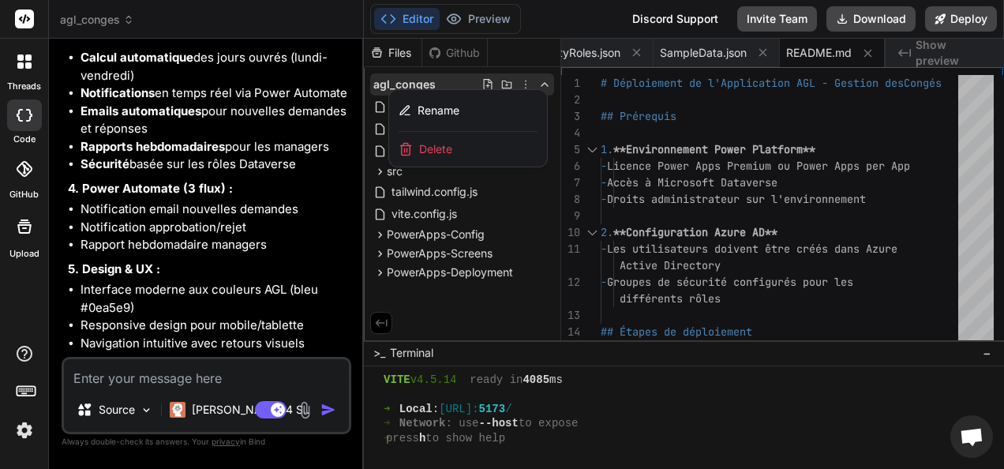
click at [417, 80] on div at bounding box center [684, 254] width 640 height 430
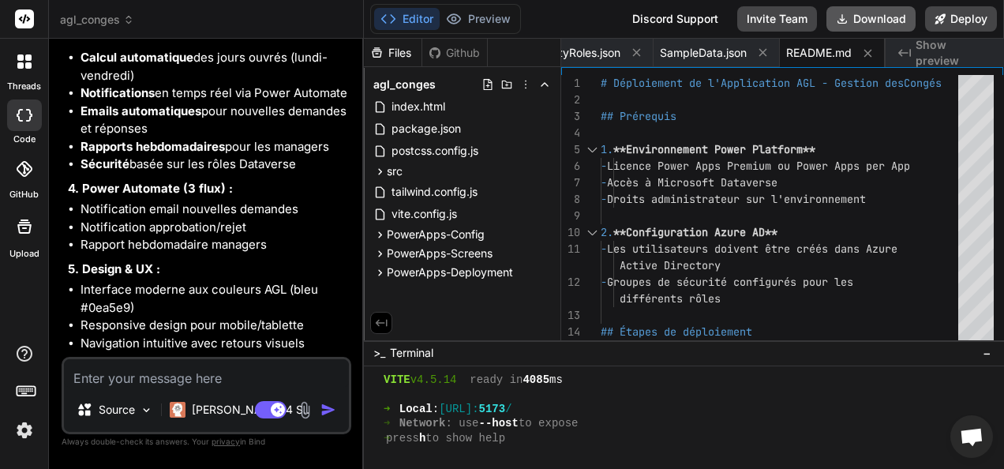
click at [866, 22] on button "Download" at bounding box center [870, 18] width 89 height 25
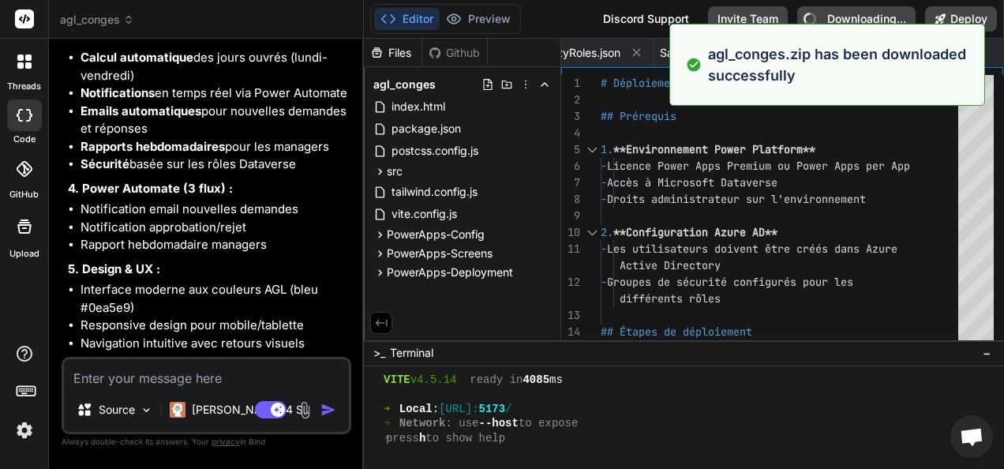
type textarea "x"
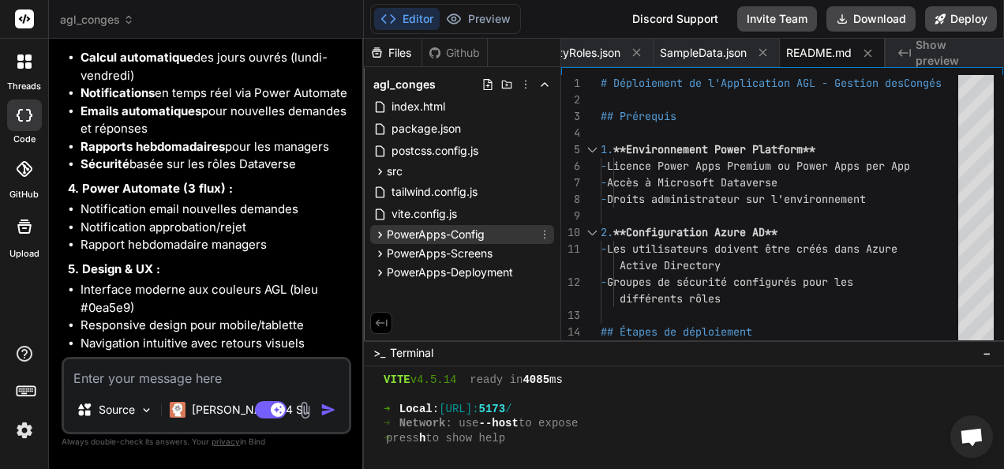
click at [438, 227] on span "PowerApps-Config" at bounding box center [436, 234] width 98 height 16
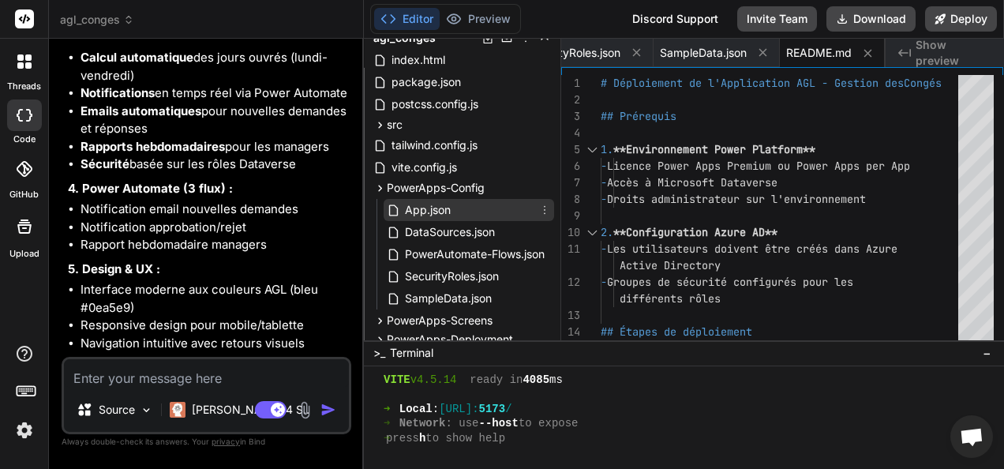
scroll to position [47, 0]
click at [429, 207] on span "App.json" at bounding box center [427, 209] width 49 height 19
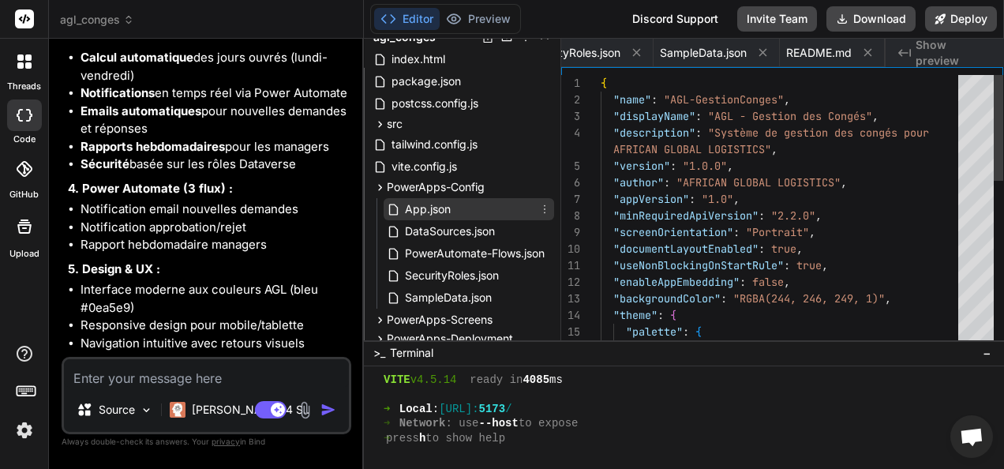
scroll to position [0, 0]
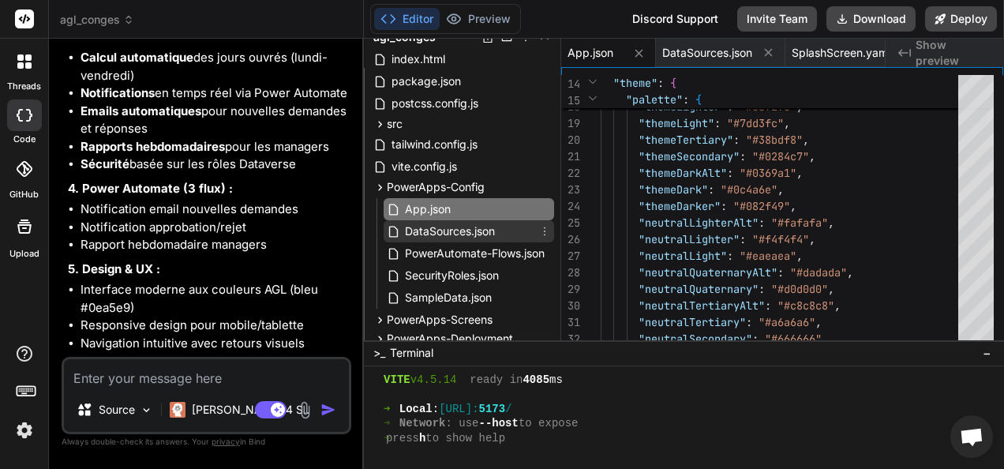
click at [456, 233] on span "DataSources.json" at bounding box center [449, 231] width 93 height 19
type textarea ""type": "DateTime", "required": true } ] } } ] }"
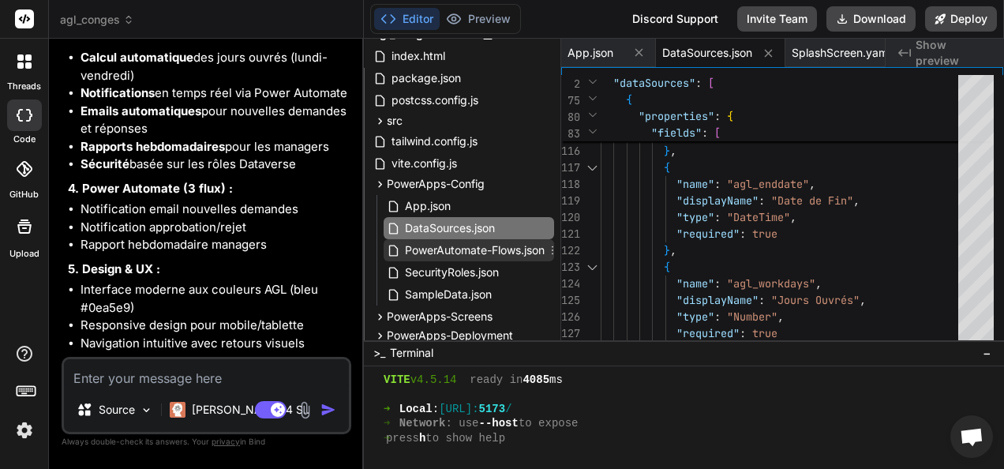
scroll to position [51, 0]
click at [464, 253] on span "PowerAutomate-Flows.json" at bounding box center [474, 249] width 143 height 19
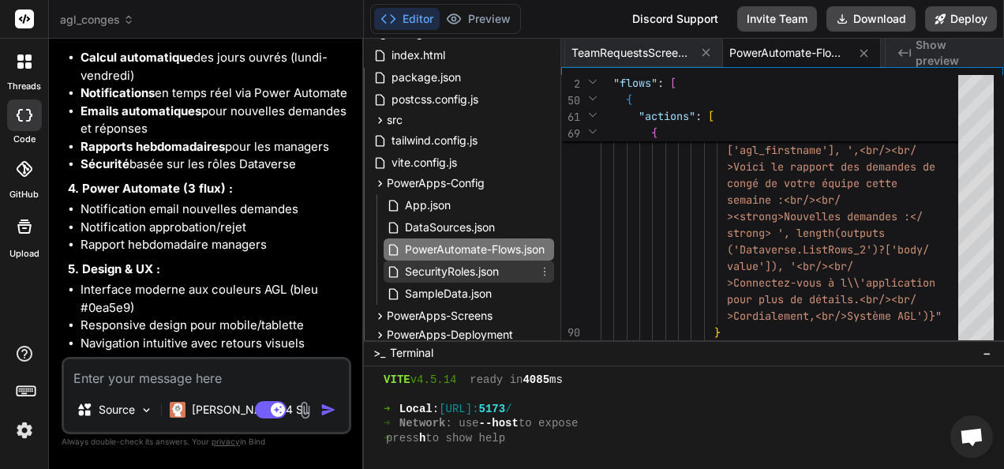
click at [413, 275] on span "SecurityRoles.json" at bounding box center [451, 271] width 97 height 19
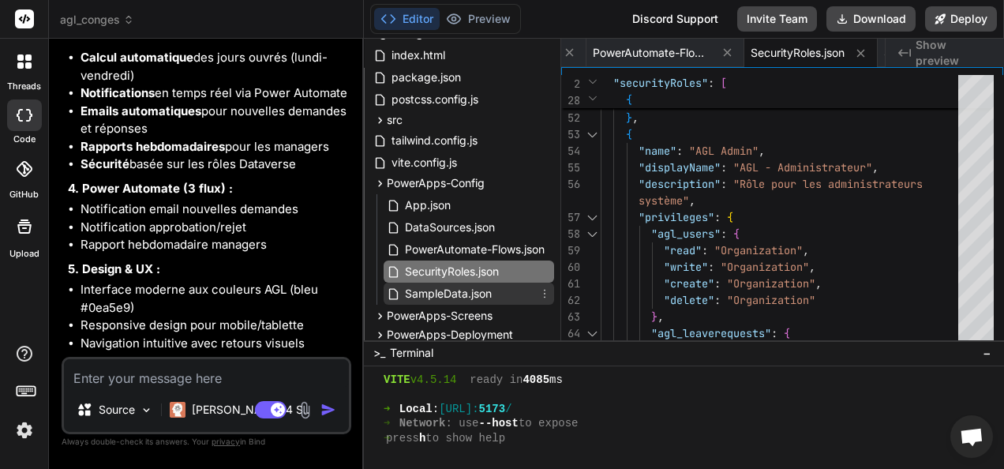
scroll to position [90, 0]
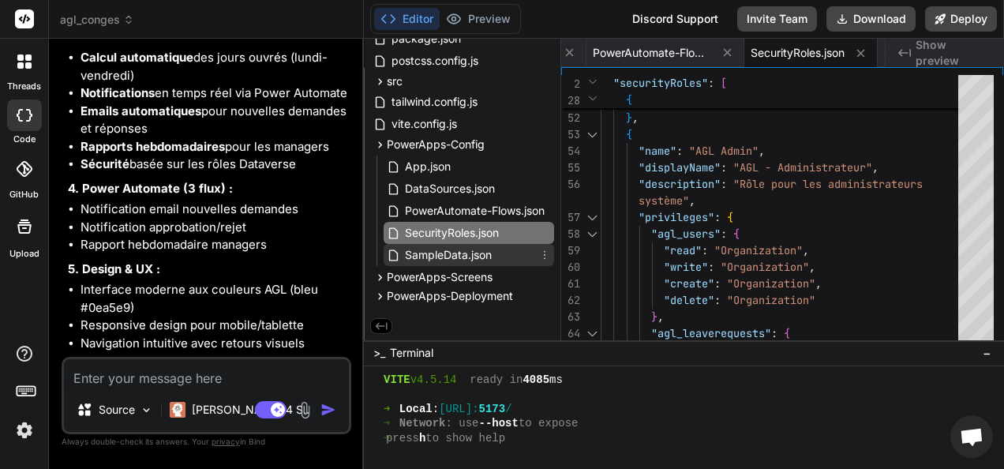
click at [436, 257] on span "SampleData.json" at bounding box center [448, 254] width 90 height 19
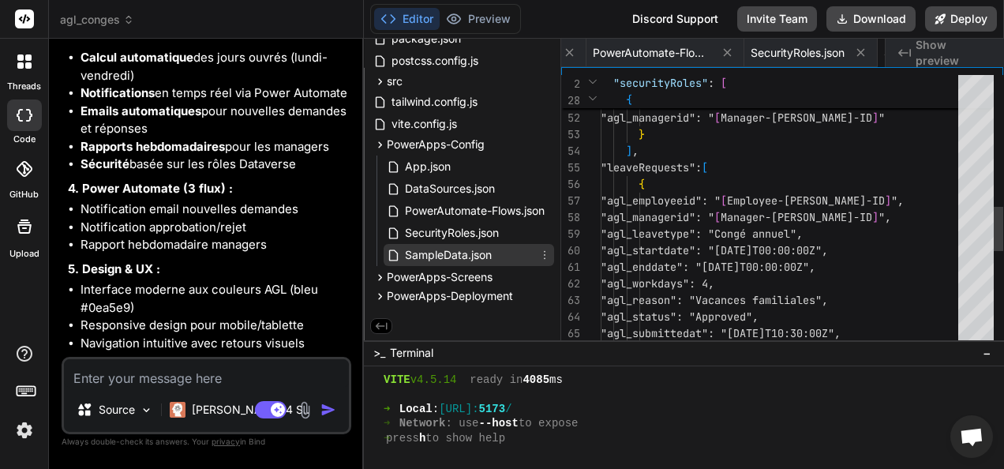
scroll to position [0, 1203]
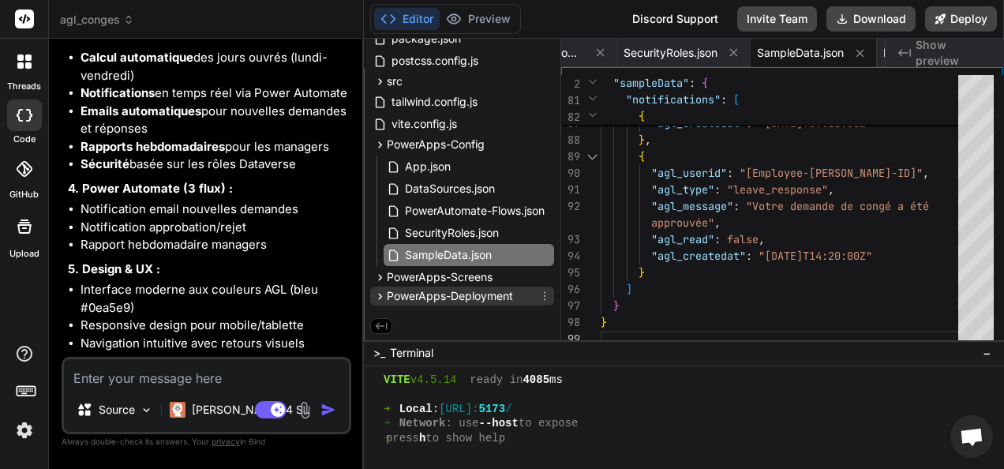
click at [380, 294] on icon at bounding box center [379, 296] width 13 height 13
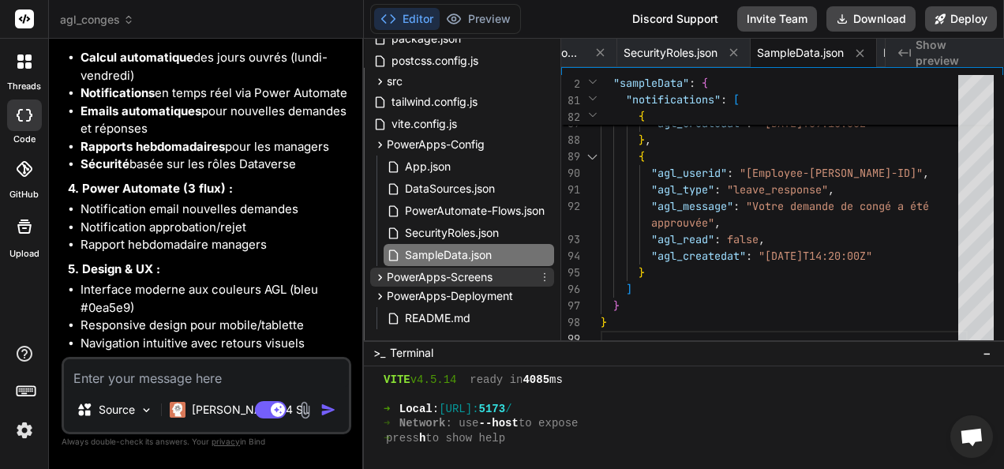
scroll to position [115, 0]
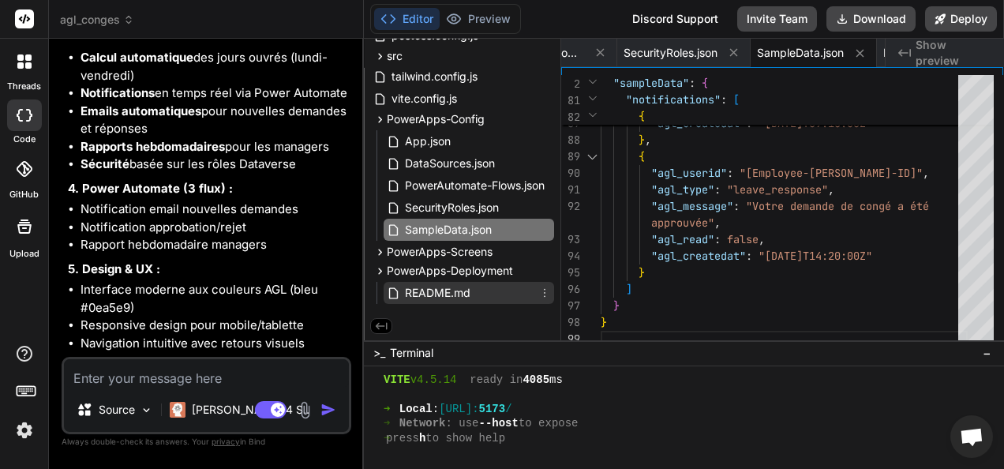
click at [426, 294] on span "README.md" at bounding box center [437, 292] width 69 height 19
type textarea "pour AFRICAN GLOBAL LOGISTICS pour les sites de [GEOGRAPHIC_DATA] et [GEOGRAPHI…"
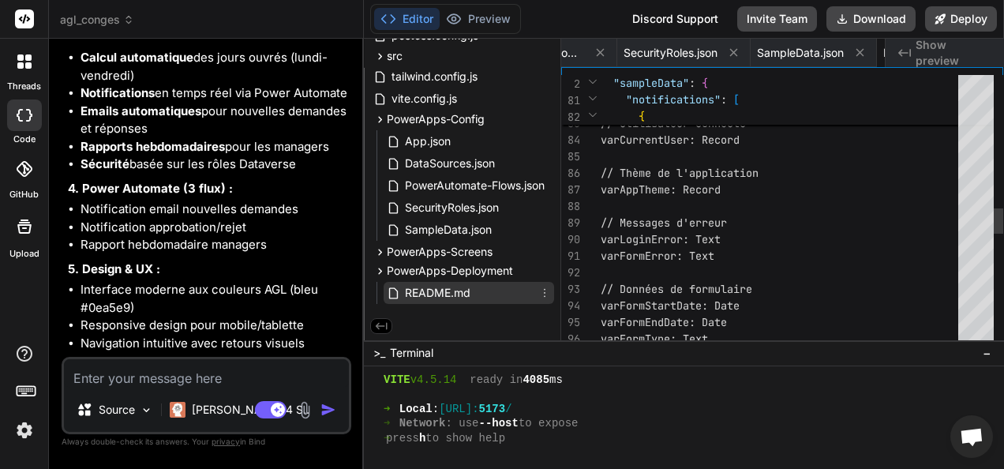
scroll to position [0, 1307]
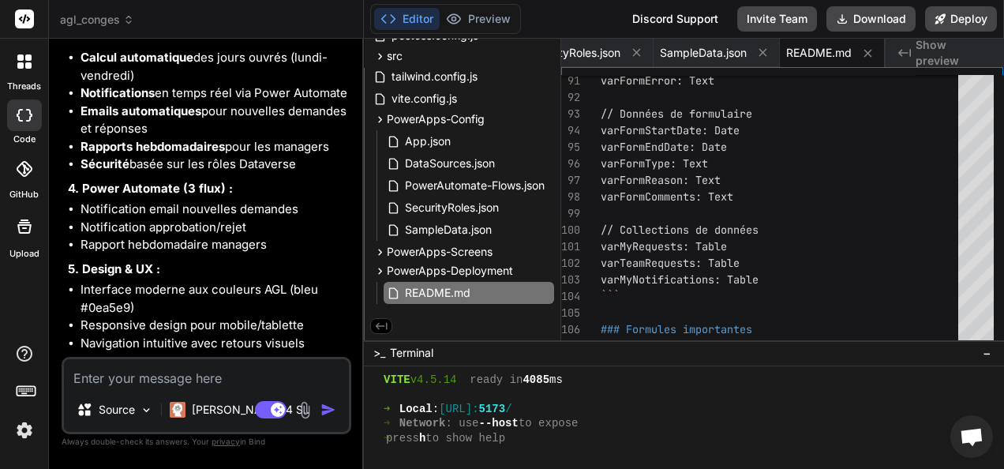
click at [200, 376] on textarea at bounding box center [206, 373] width 285 height 28
type textarea "x"
type textarea "d"
type textarea "x"
type textarea "do"
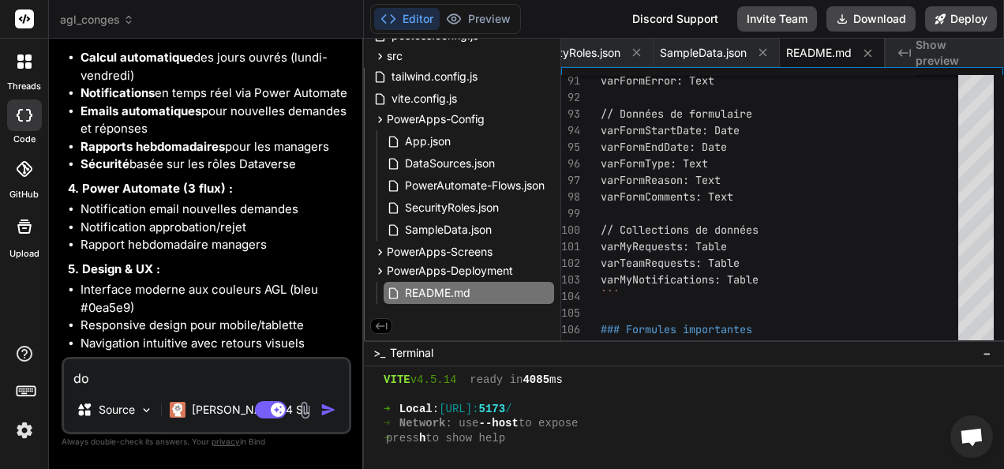
type textarea "x"
type textarea "don"
type textarea "x"
type textarea "donn"
type textarea "x"
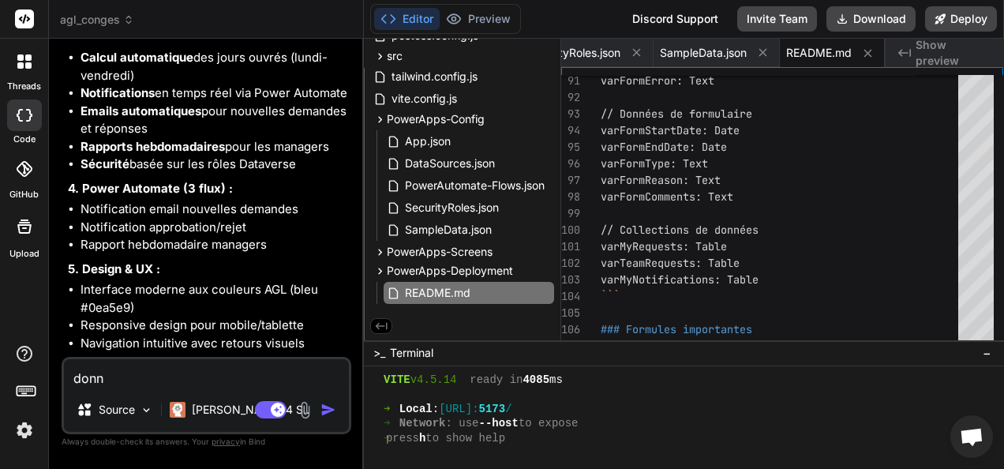
type textarea "donne"
type textarea "x"
type textarea "donnes"
type textarea "x"
type textarea "donnes"
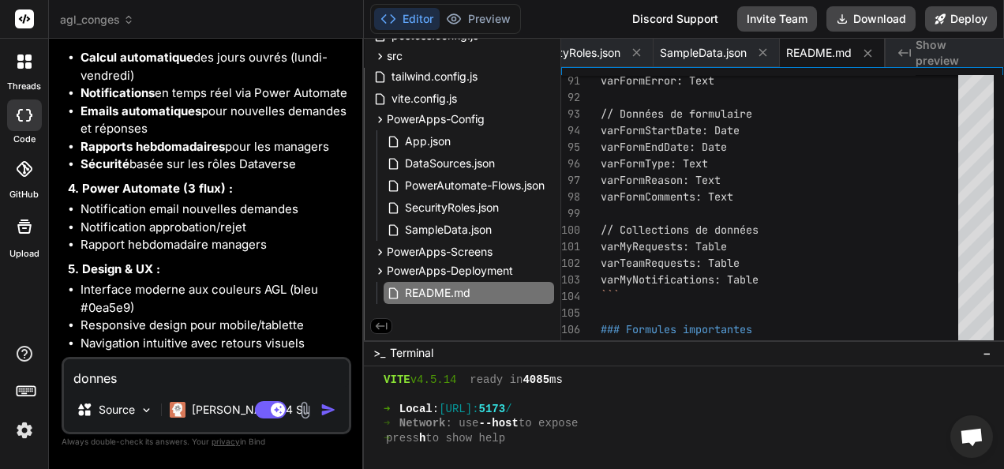
type textarea "x"
type textarea "donnes m"
type textarea "x"
type textarea "donnes mo"
type textarea "x"
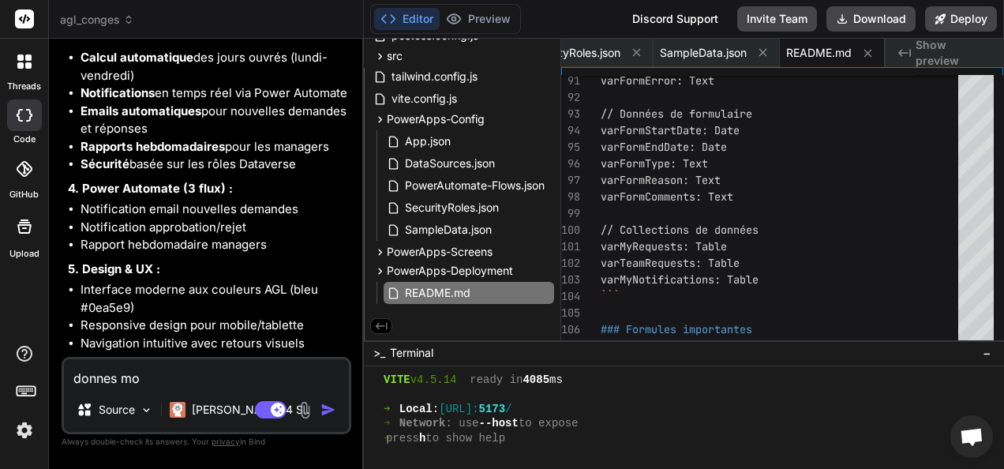
type textarea "donnes moi"
type textarea "x"
type textarea "donnes moi"
type textarea "x"
type textarea "donnes moi l"
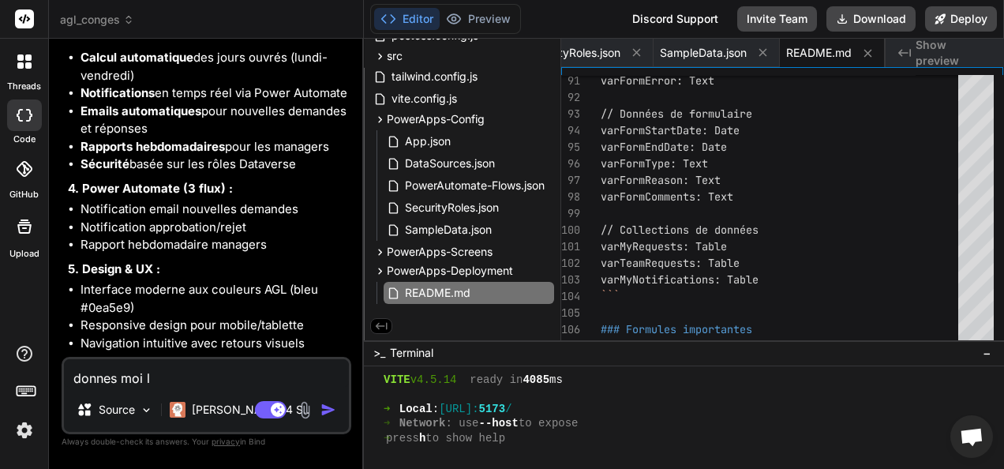
type textarea "x"
type textarea "donnes moi le"
type textarea "x"
type textarea "donnes moi les"
type textarea "x"
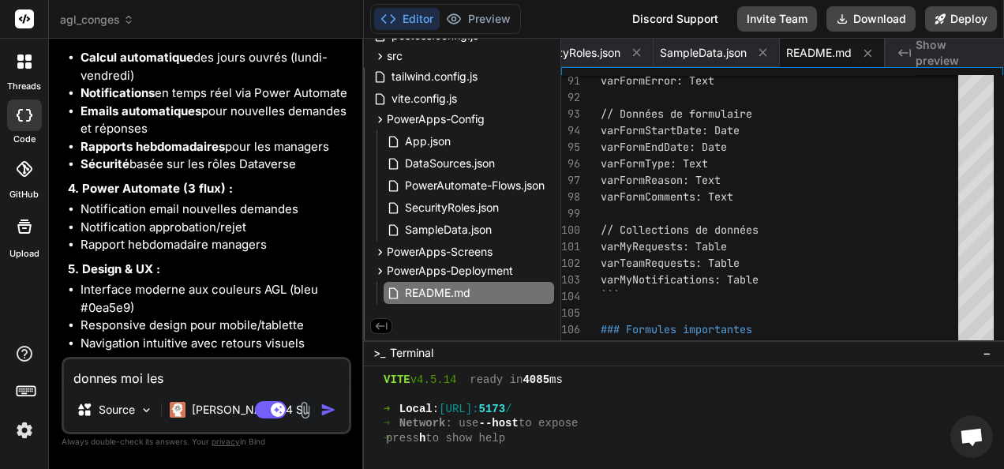
type textarea "donnes moi les"
type textarea "x"
type textarea "donnes moi les é"
type textarea "x"
type textarea "donnes moi les ét"
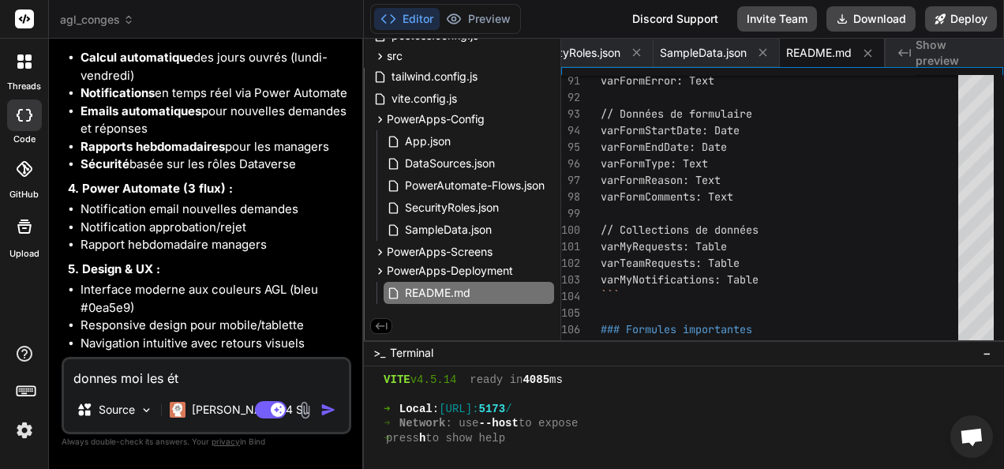
type textarea "x"
type textarea "donnes moi les éta"
type textarea "x"
type textarea "donnes moi les étap"
type textarea "x"
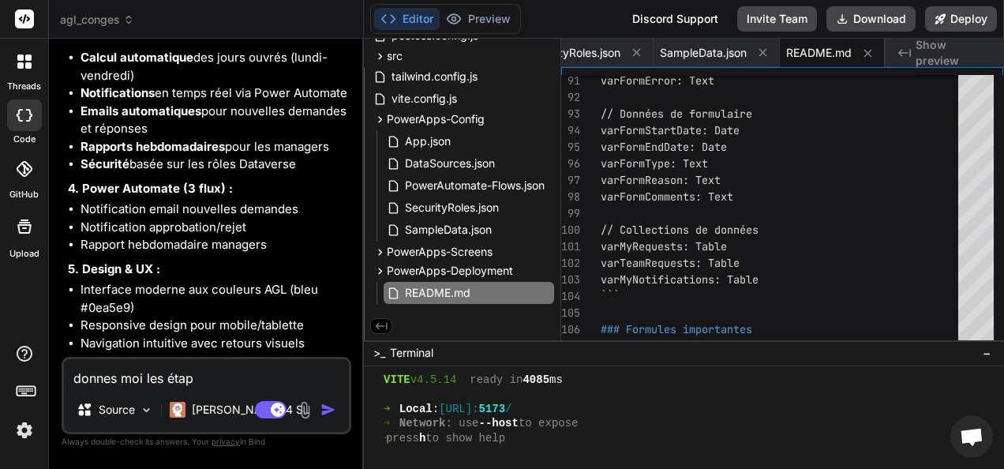
type textarea "donnes moi les étape"
type textarea "x"
type textarea "donnes moi les étapes"
type textarea "x"
type textarea "donnes moi les étapes"
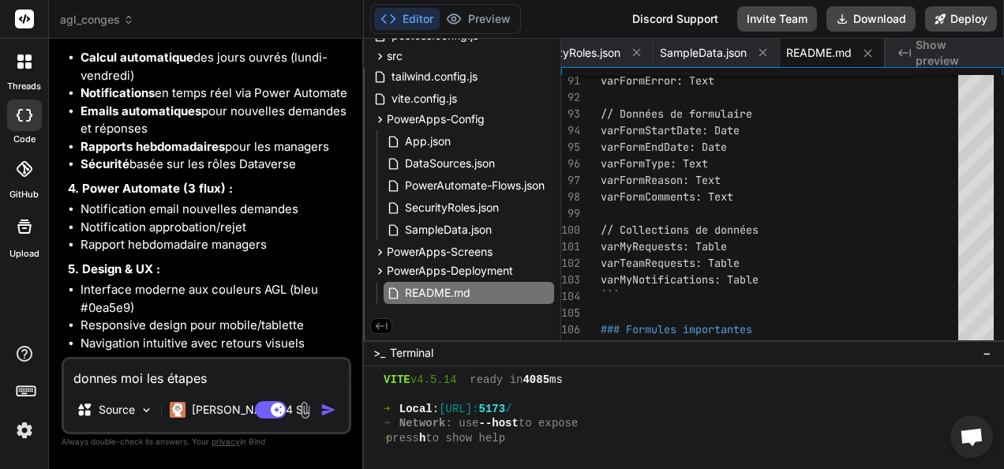
type textarea "x"
type textarea "donnes moi les étapes p"
type textarea "x"
type textarea "donnes moi les étapes po"
type textarea "x"
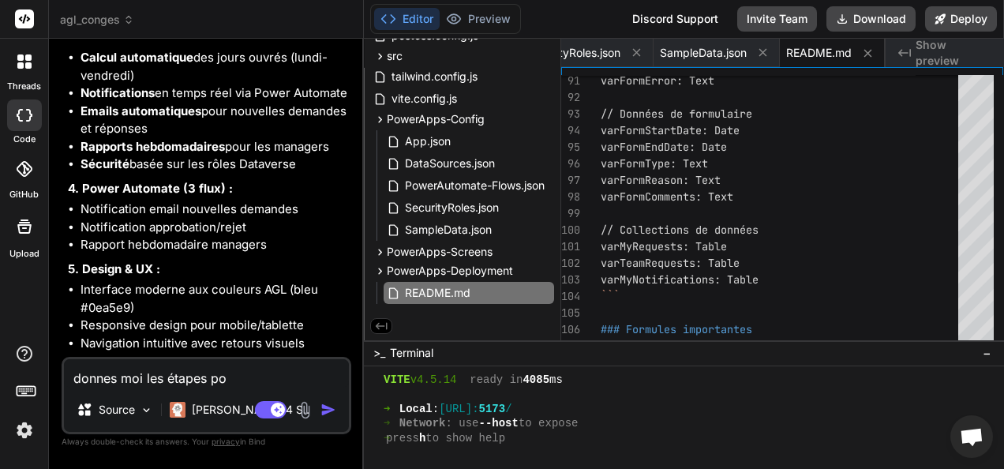
type textarea "donnes moi les étapes pou"
type textarea "x"
type textarea "donnes moi les étapes pour"
type textarea "x"
type textarea "donnes moi les étapes pour"
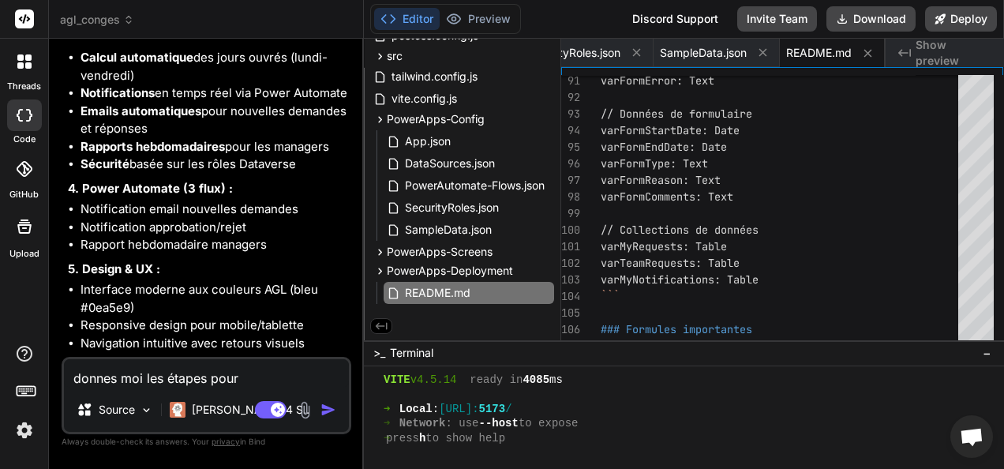
type textarea "x"
type textarea "donnes moi les étapes pour i"
type textarea "x"
type textarea "donnes moi les étapes pour in"
type textarea "x"
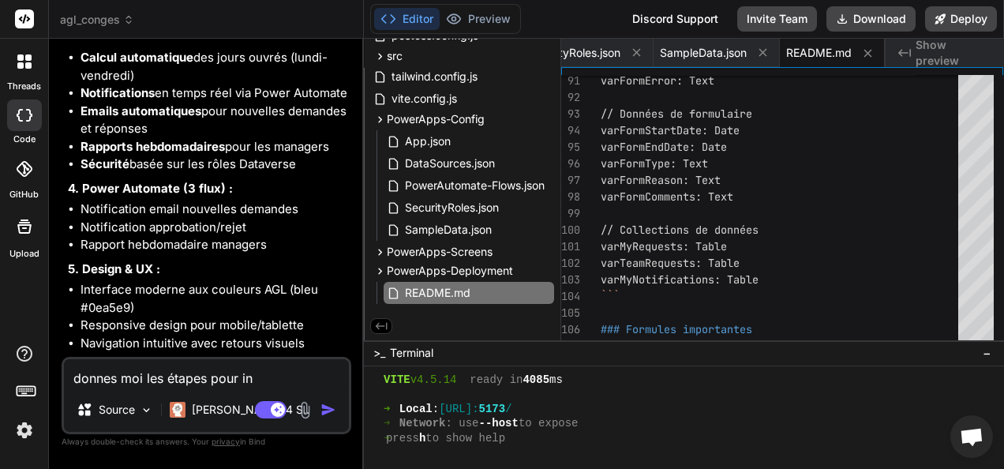
type textarea "donnes moi les étapes pour inv"
type textarea "x"
type textarea "donnes moi les étapes pour invi"
type textarea "x"
type textarea "donnes moi les étapes pour invit"
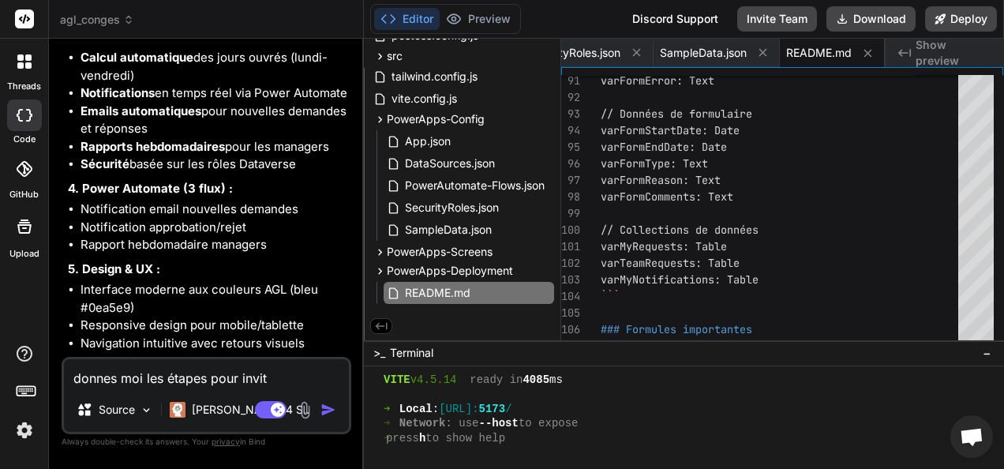
type textarea "x"
type textarea "donnes moi les étapes pour invite"
type textarea "x"
type textarea "donnes moi les étapes pour inviter"
type textarea "x"
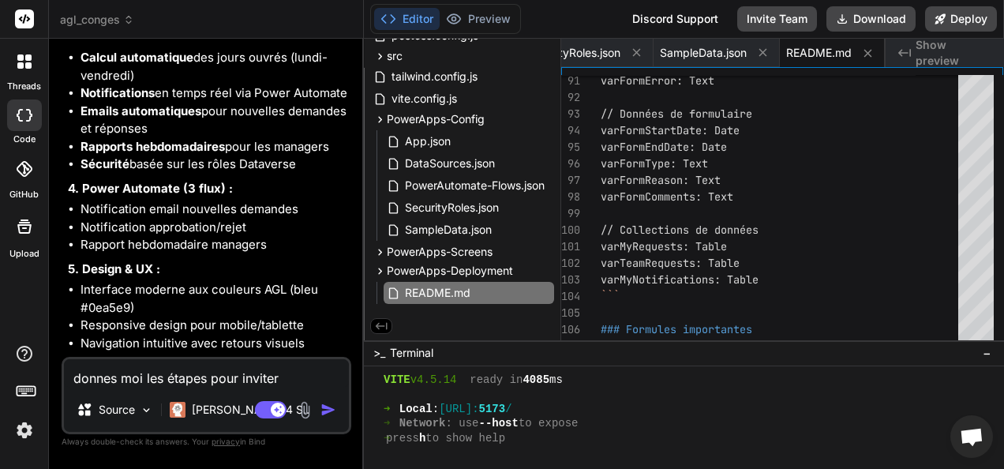
type textarea "donnes moi les étapes pour inviter"
type textarea "x"
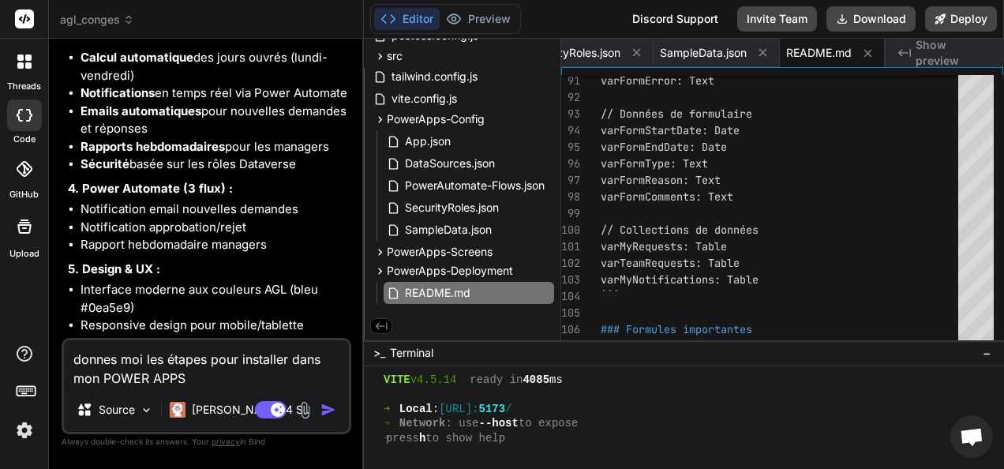
click at [288, 356] on textarea "donnes moi les étapes pour installer dans mon POWER APPS" at bounding box center [206, 363] width 285 height 47
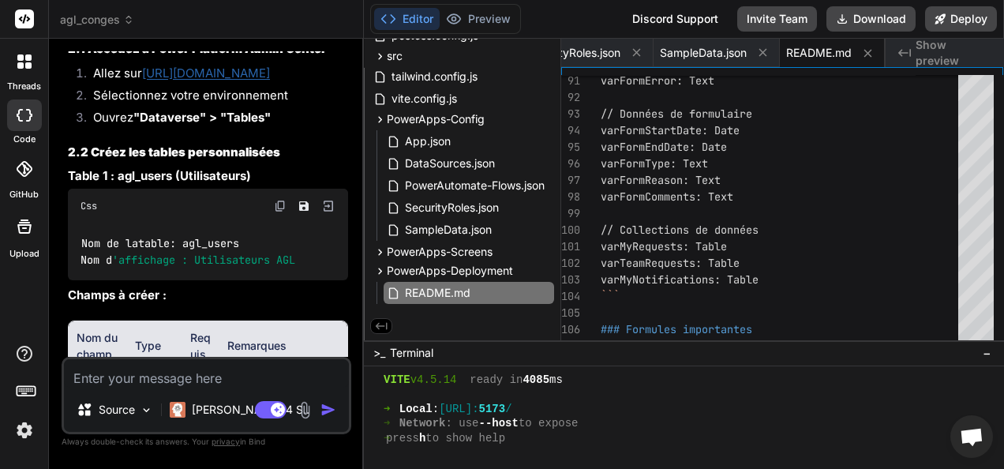
scroll to position [5379, 0]
drag, startPoint x: 117, startPoint y: 171, endPoint x: 172, endPoint y: 171, distance: 55.2
click at [172, 171] on strong "Table 1 : agl_users (Utilisateurs)" at bounding box center [159, 174] width 183 height 15
copy strong "agl_users"
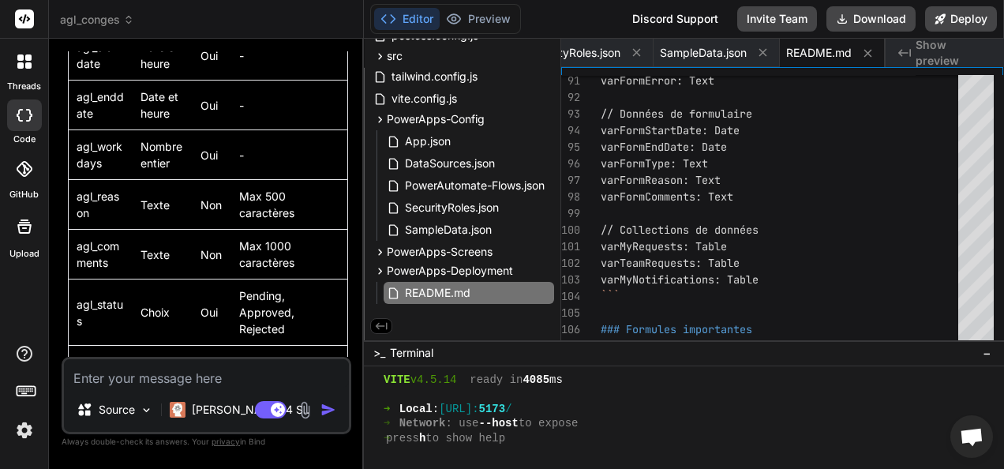
scroll to position [6570, 0]
